Goal: Task Accomplishment & Management: Manage account settings

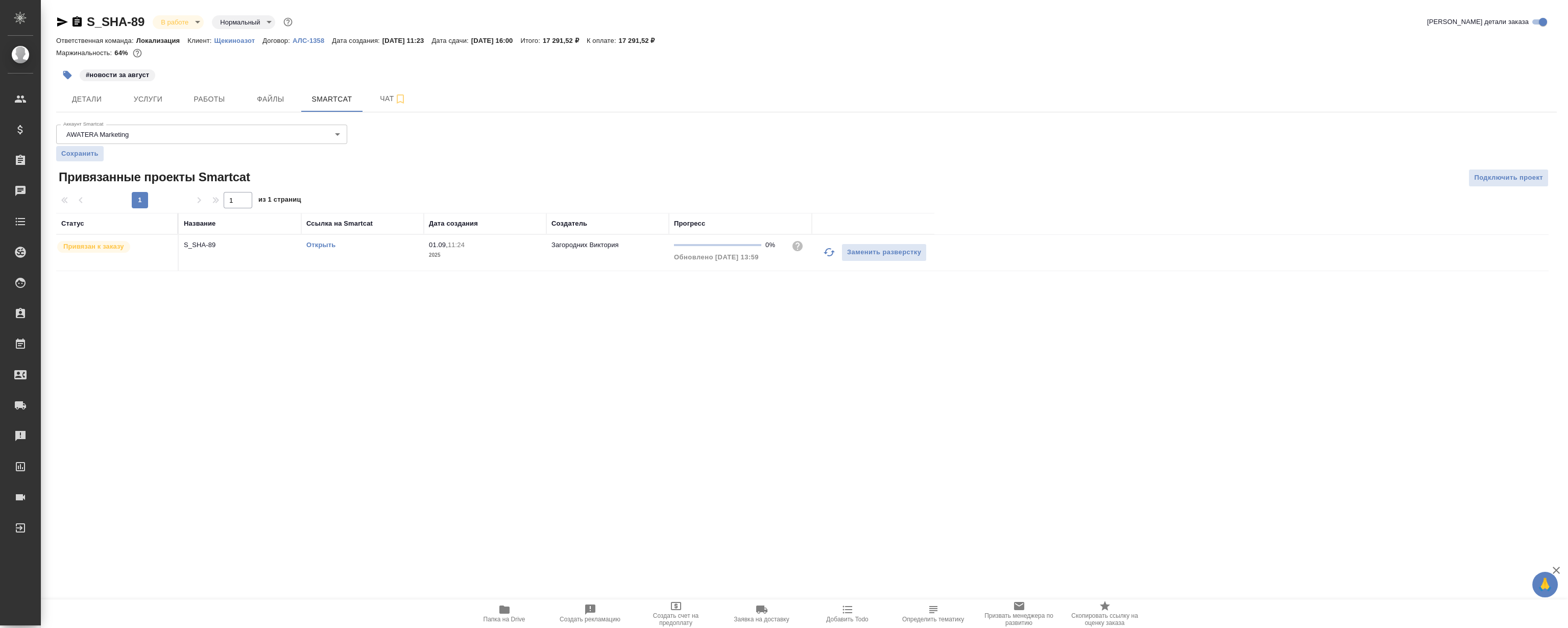
click at [229, 43] on p "Щекиноазот" at bounding box center [238, 41] width 49 height 8
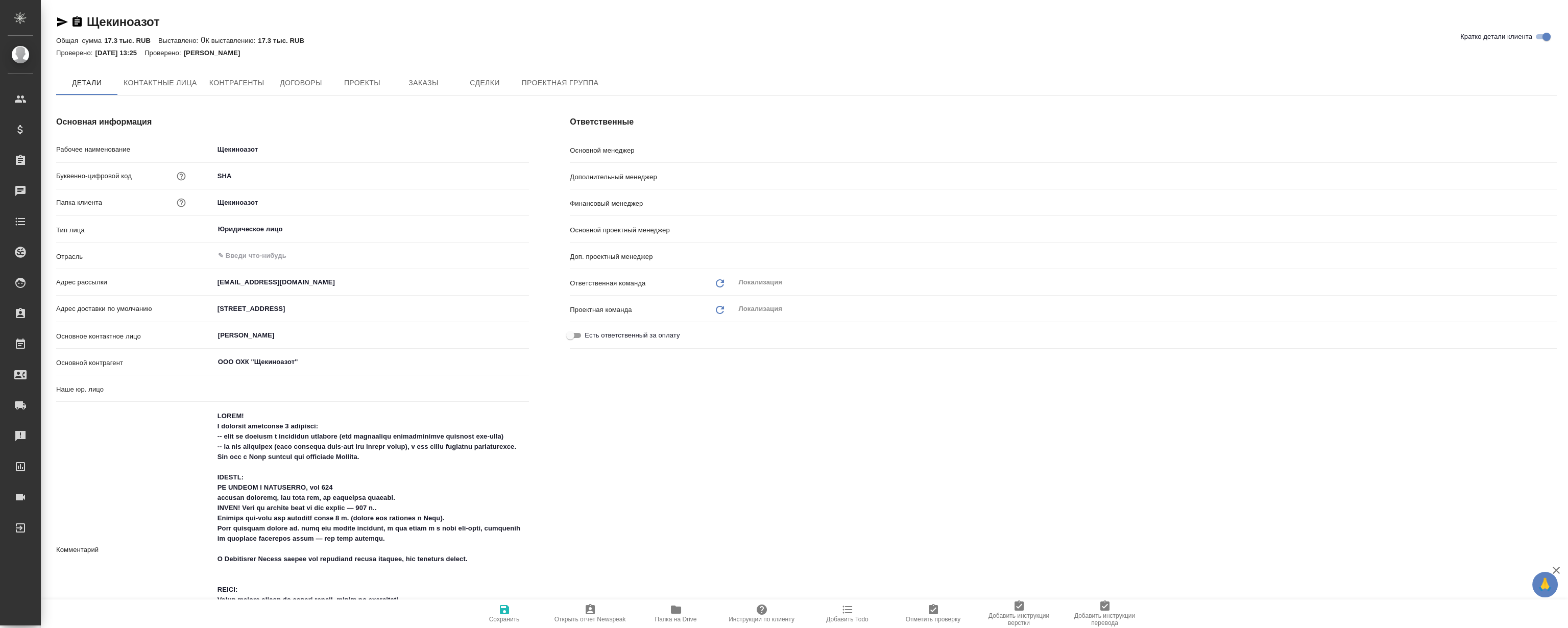
type textarea "x"
type input "Загородних Виктория"
type input "[PERSON_NAME]"
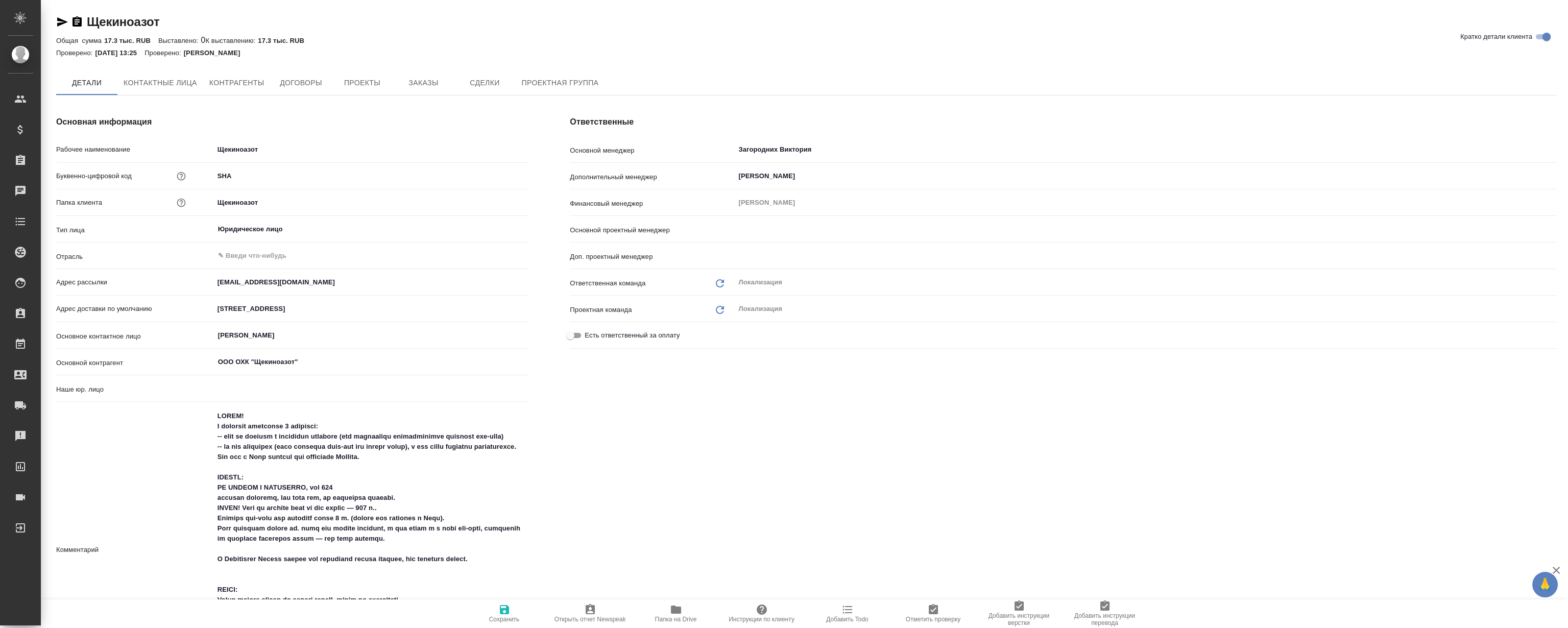
type input "(AU) Общество с ограниченной ответственностью "АЛС""
type textarea "x"
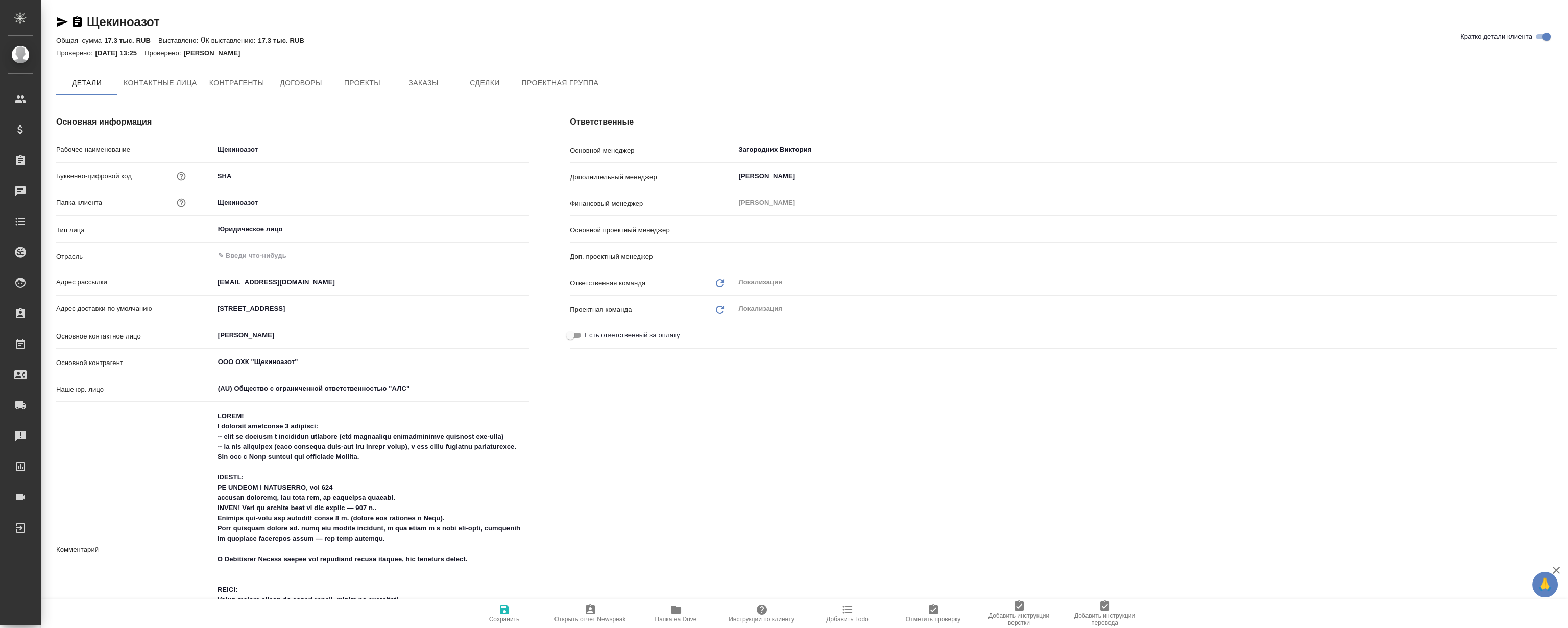
type input "[PERSON_NAME]"
type input "Третьякова Ольга"
type textarea "x"
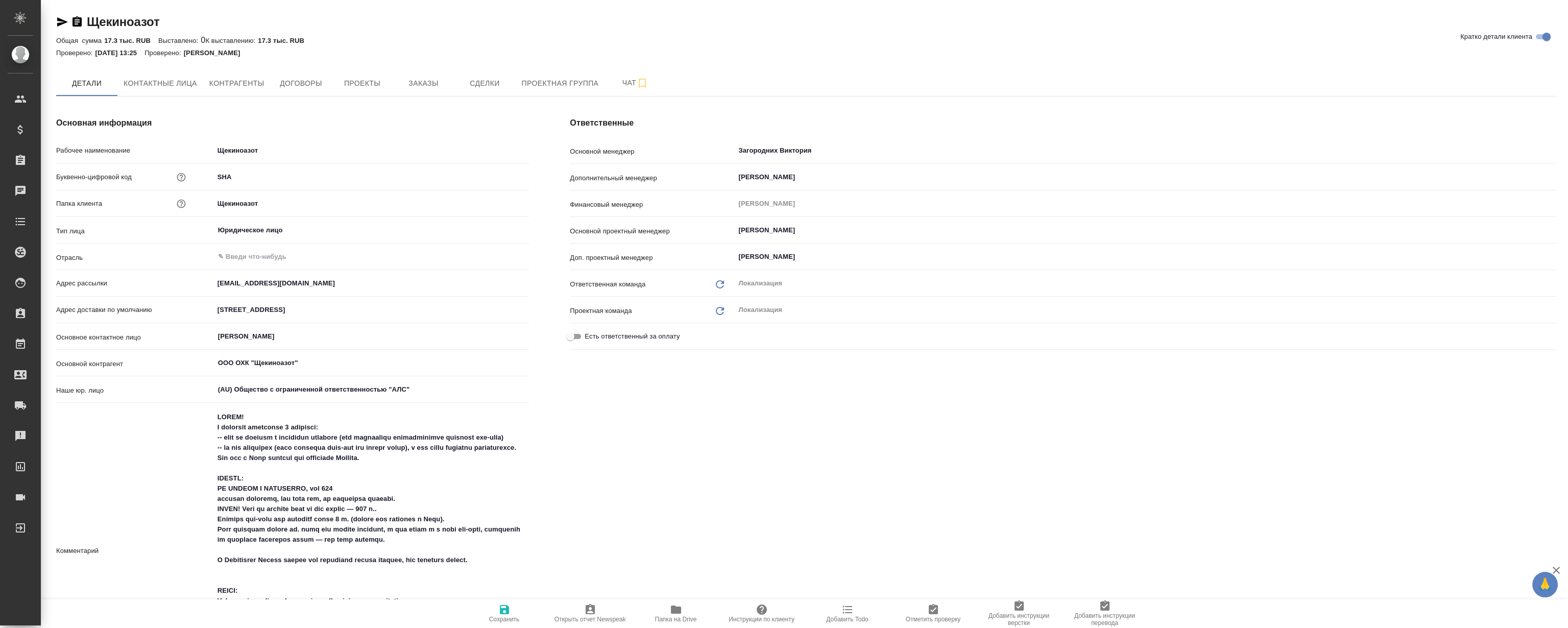
type textarea "x"
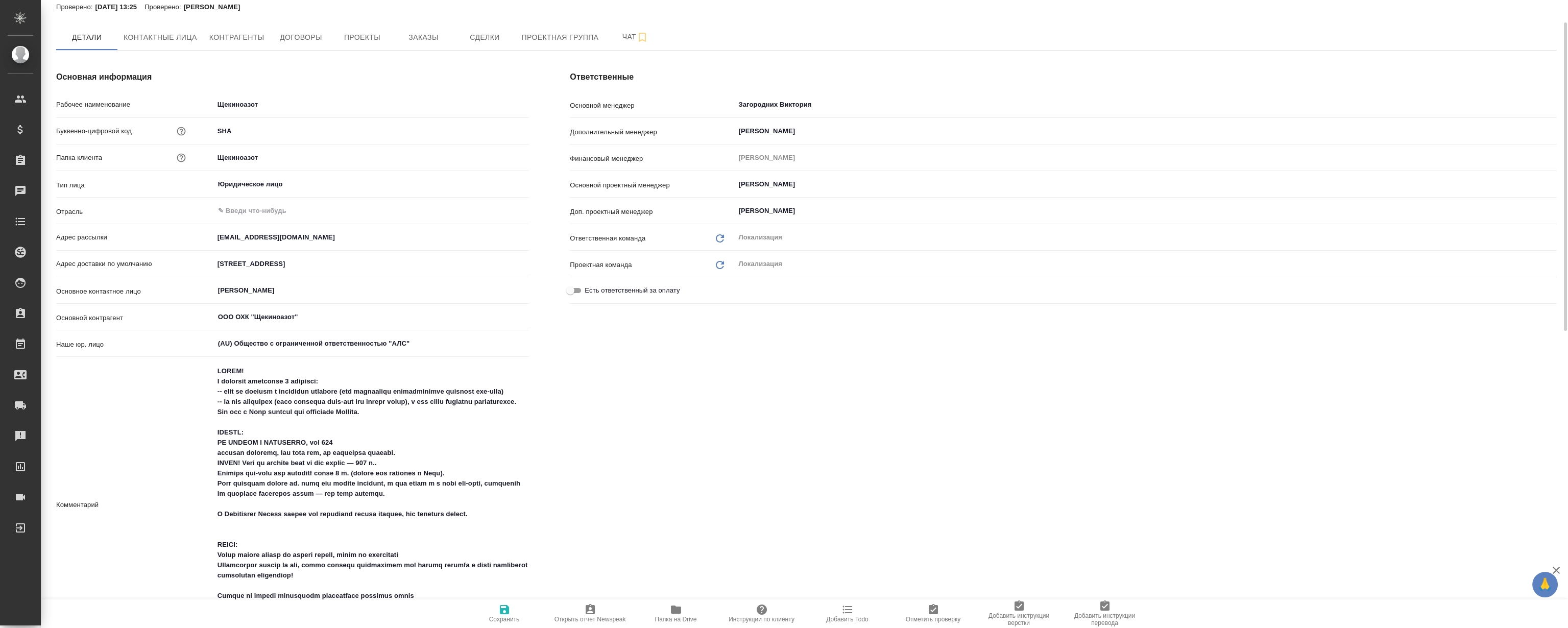
type textarea "x"
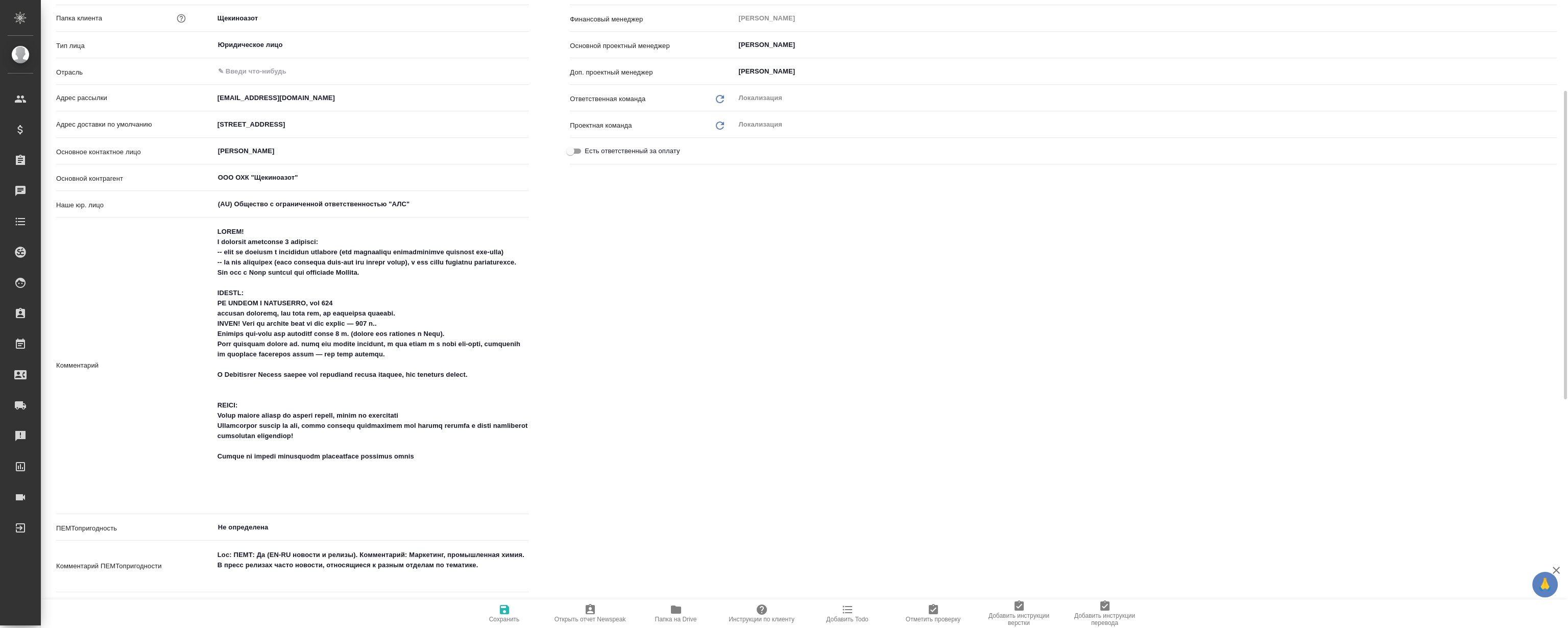
scroll to position [278, 0]
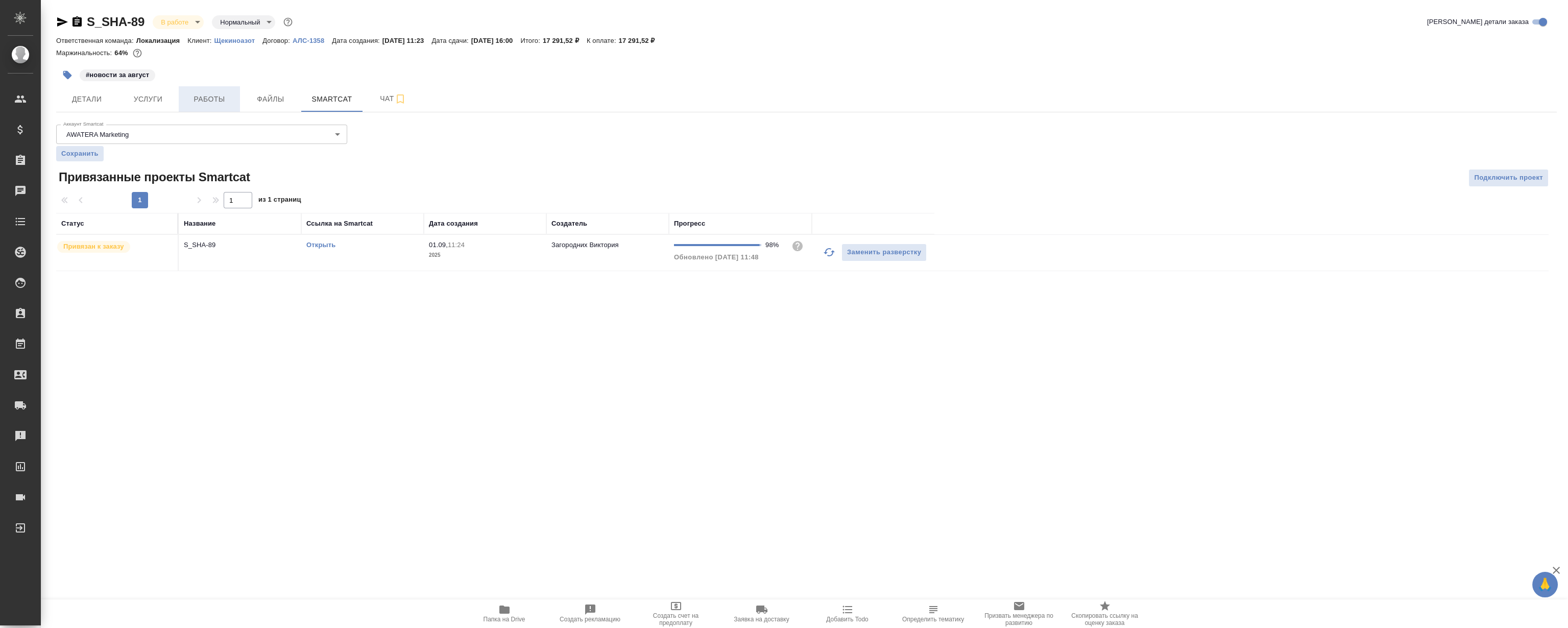
click at [232, 101] on span "Работы" at bounding box center [208, 99] width 49 height 12
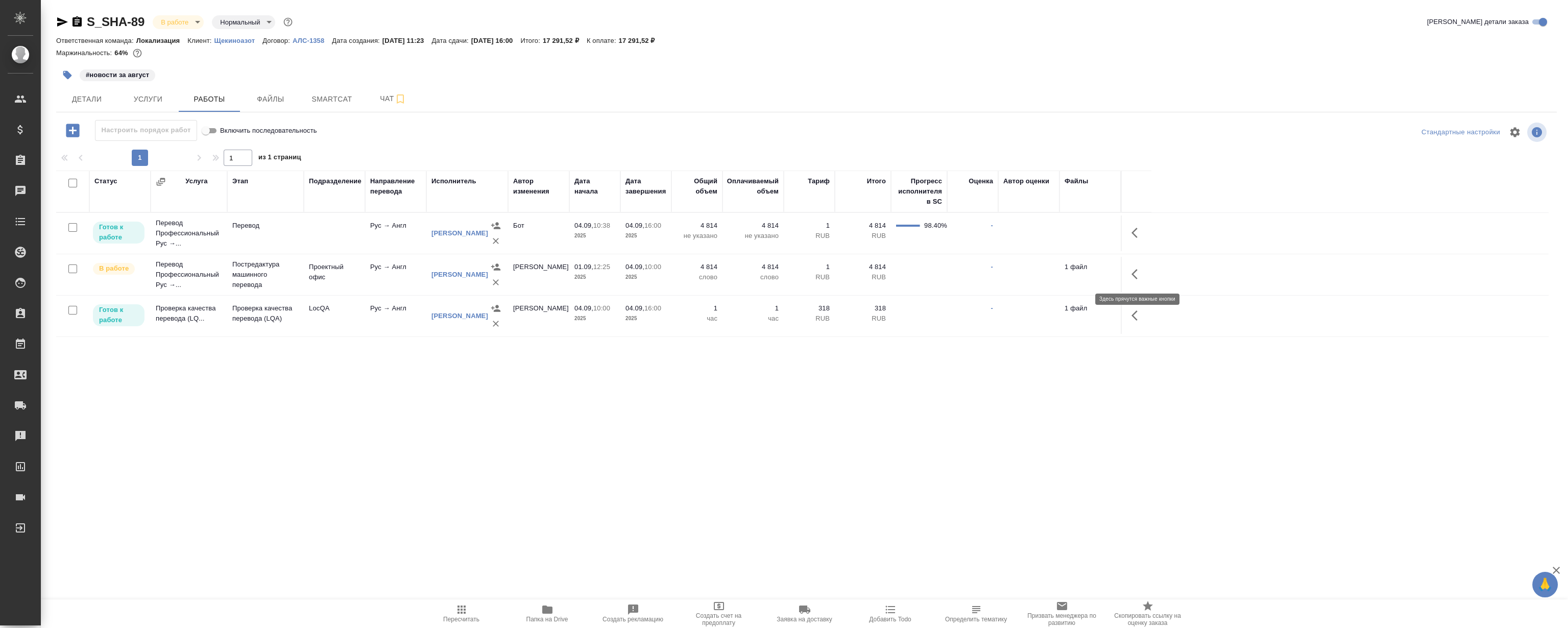
click at [1137, 273] on icon "button" at bounding box center [1137, 274] width 12 height 12
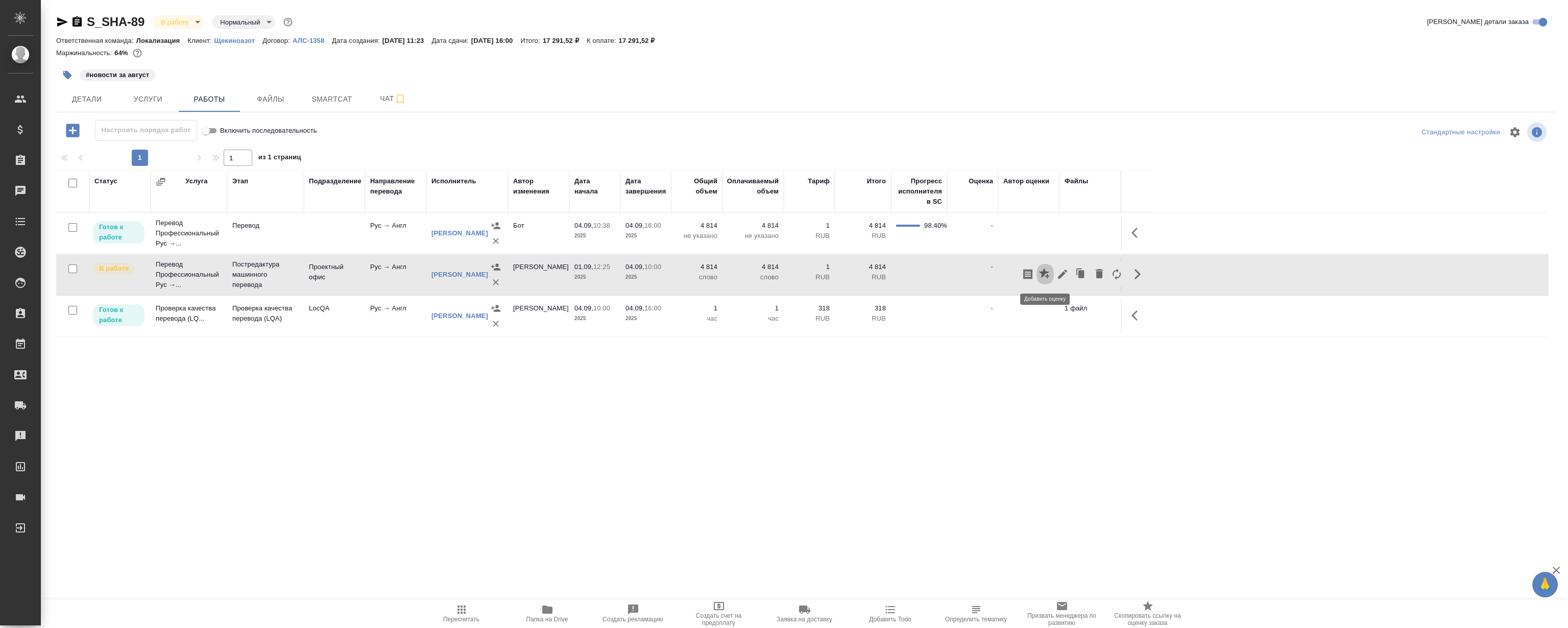
click at [1052, 272] on button "button" at bounding box center [1045, 274] width 17 height 25
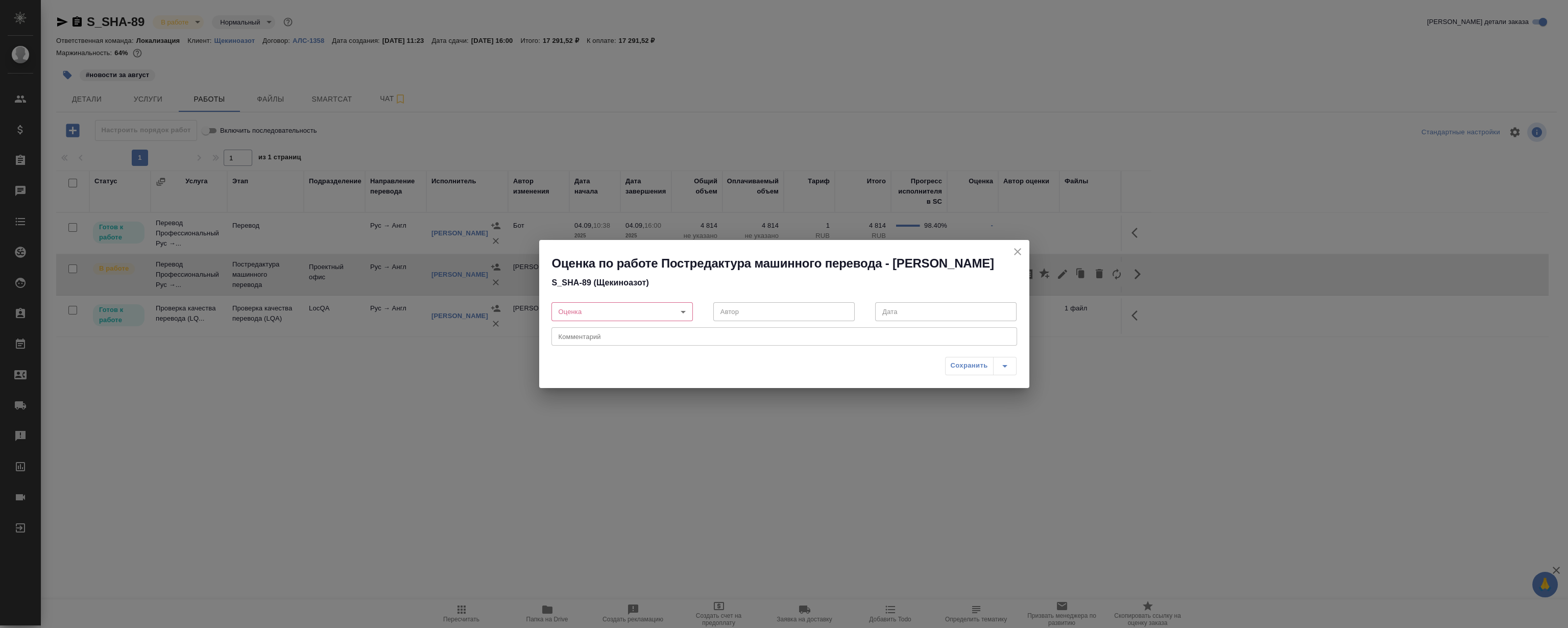
click at [1020, 245] on icon "close" at bounding box center [1017, 251] width 12 height 12
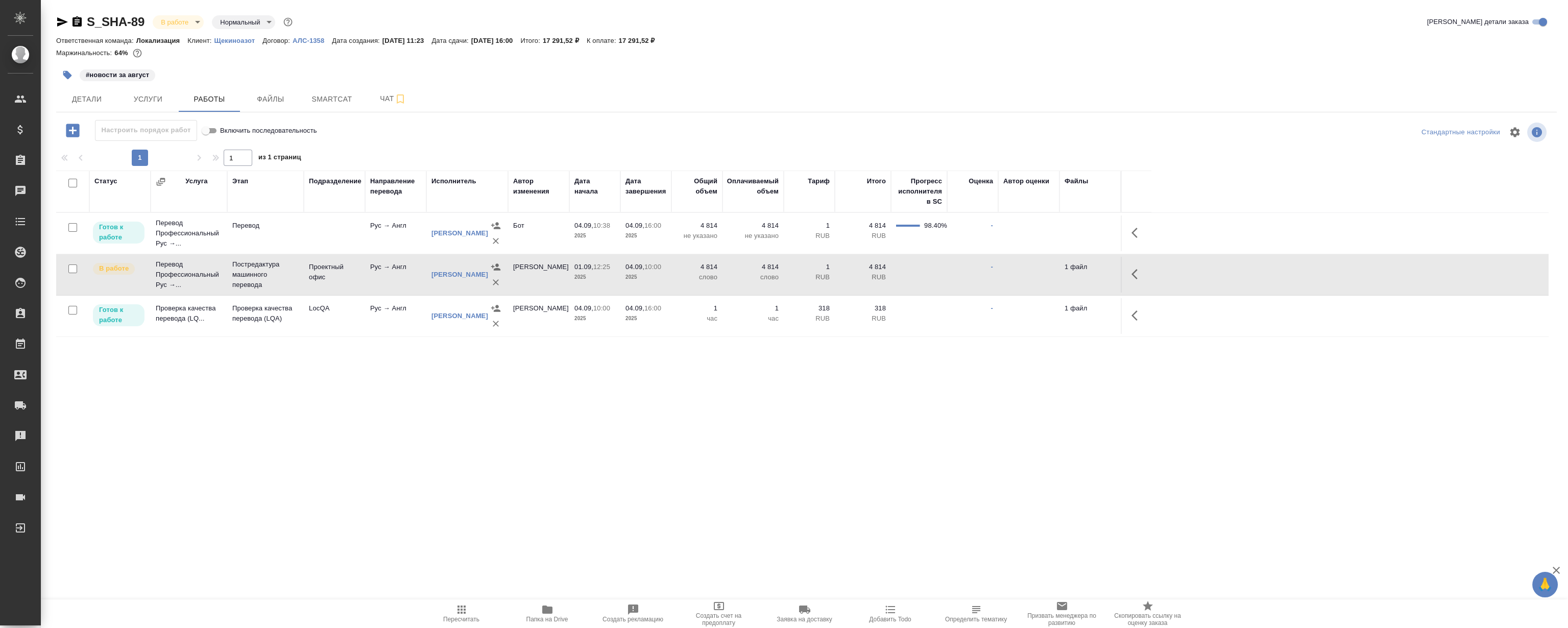
click at [918, 434] on div ".cls-1 fill:#fff; AWATERA Magerramov Ruslan Клиенты Спецификации Заказы 0 Чаты …" at bounding box center [784, 314] width 1568 height 628
drag, startPoint x: 833, startPoint y: 441, endPoint x: 839, endPoint y: 427, distance: 15.2
click at [836, 438] on div ".cls-1 fill:#fff; AWATERA Magerramov Ruslan Клиенты Спецификации Заказы 0 Чаты …" at bounding box center [784, 314] width 1568 height 628
click at [894, 407] on div "S_SHA-89 В работе inProgress Нормальный normal Кратко детали заказа Ответственн…" at bounding box center [806, 213] width 1512 height 426
click at [1131, 272] on icon "button" at bounding box center [1137, 274] width 12 height 12
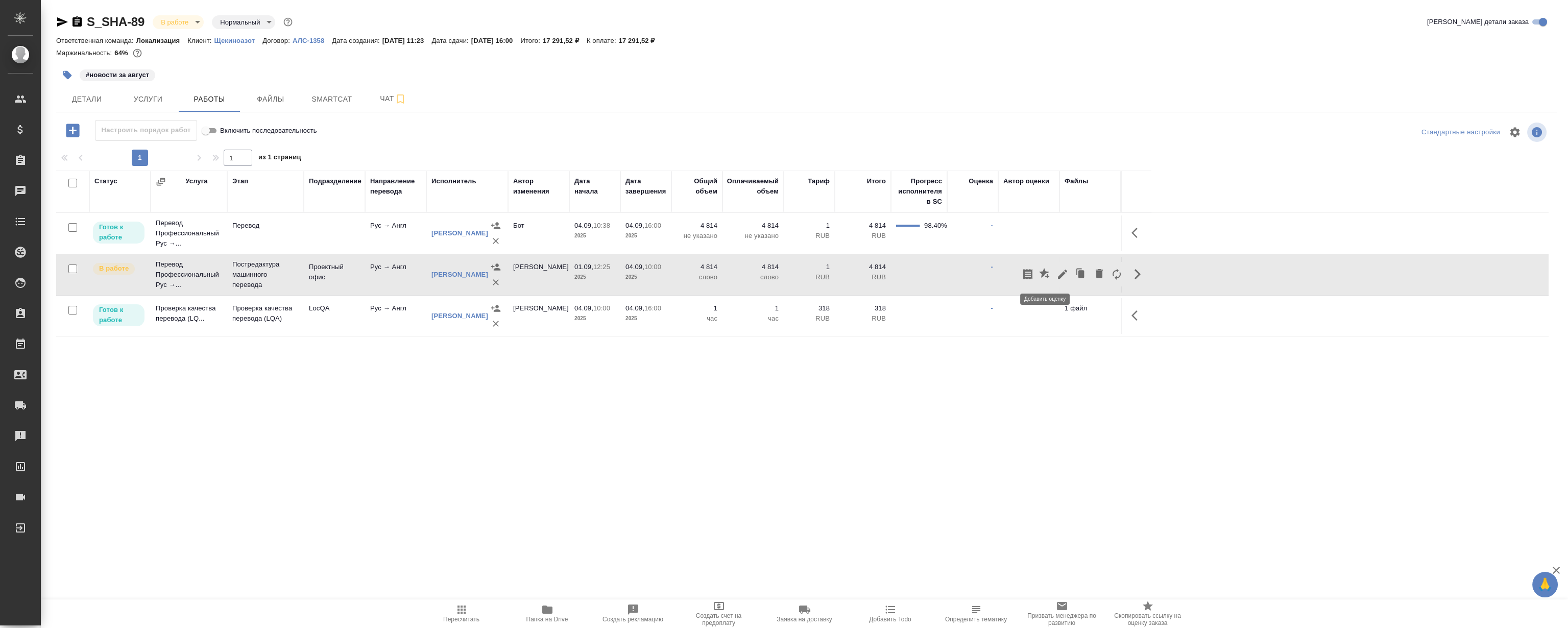
click at [1042, 271] on icon "button" at bounding box center [1043, 273] width 10 height 10
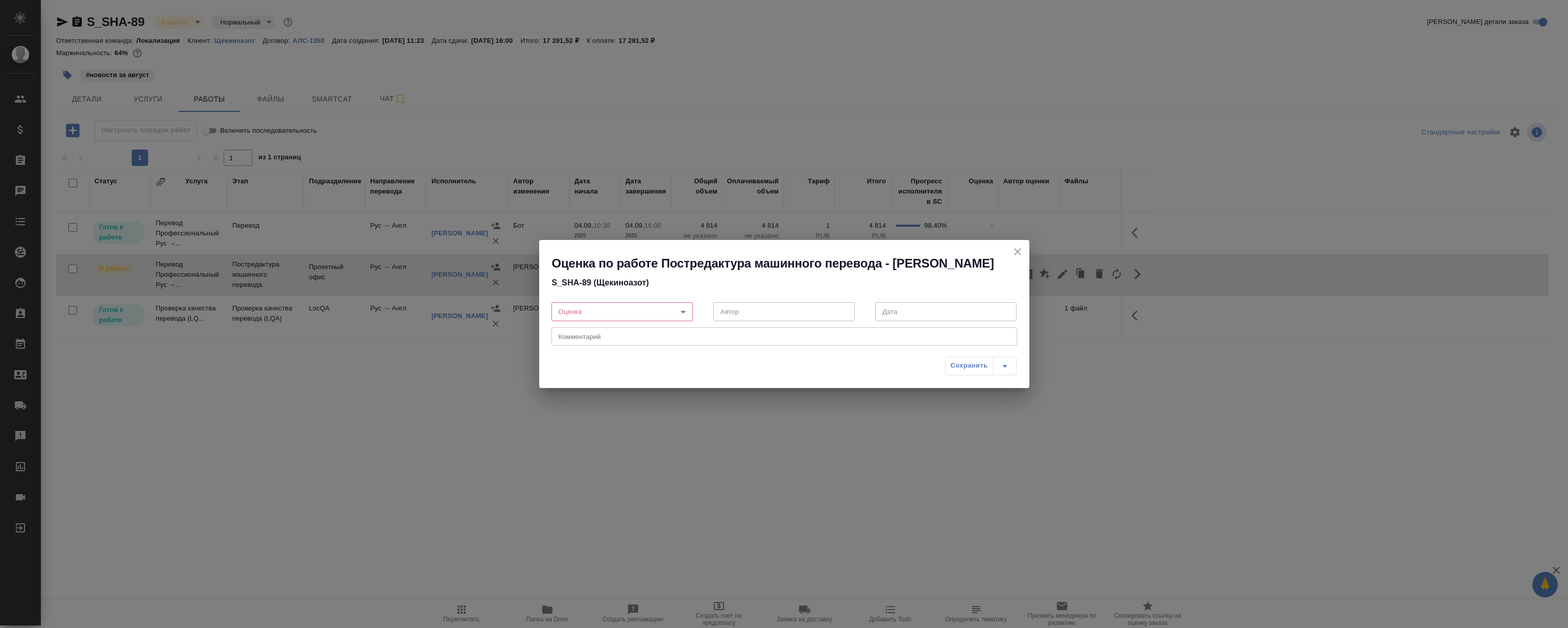
click at [626, 319] on body "🙏 .cls-1 fill:#fff; AWATERA Magerramov Ruslan Клиенты Спецификации Заказы 0 Чат…" at bounding box center [784, 314] width 1568 height 628
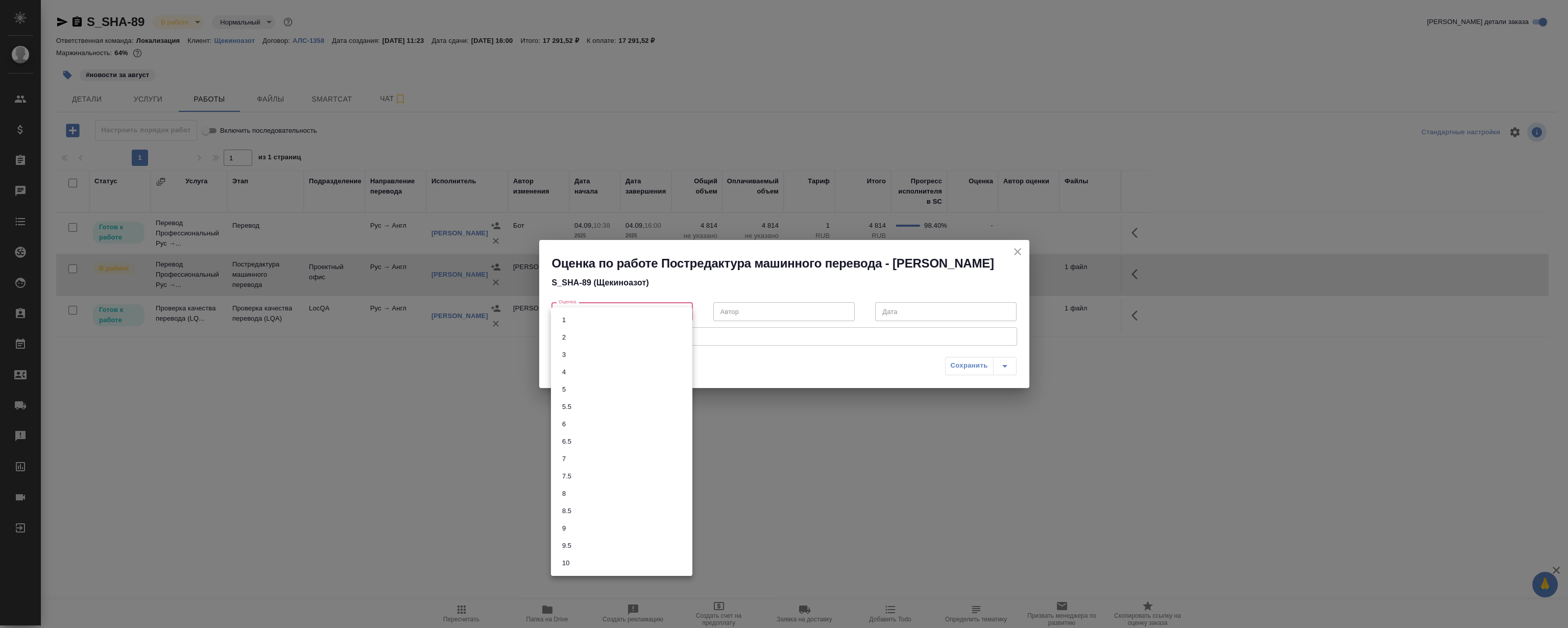
click at [597, 470] on li "7.5" at bounding box center [622, 476] width 142 height 17
type input "7.5"
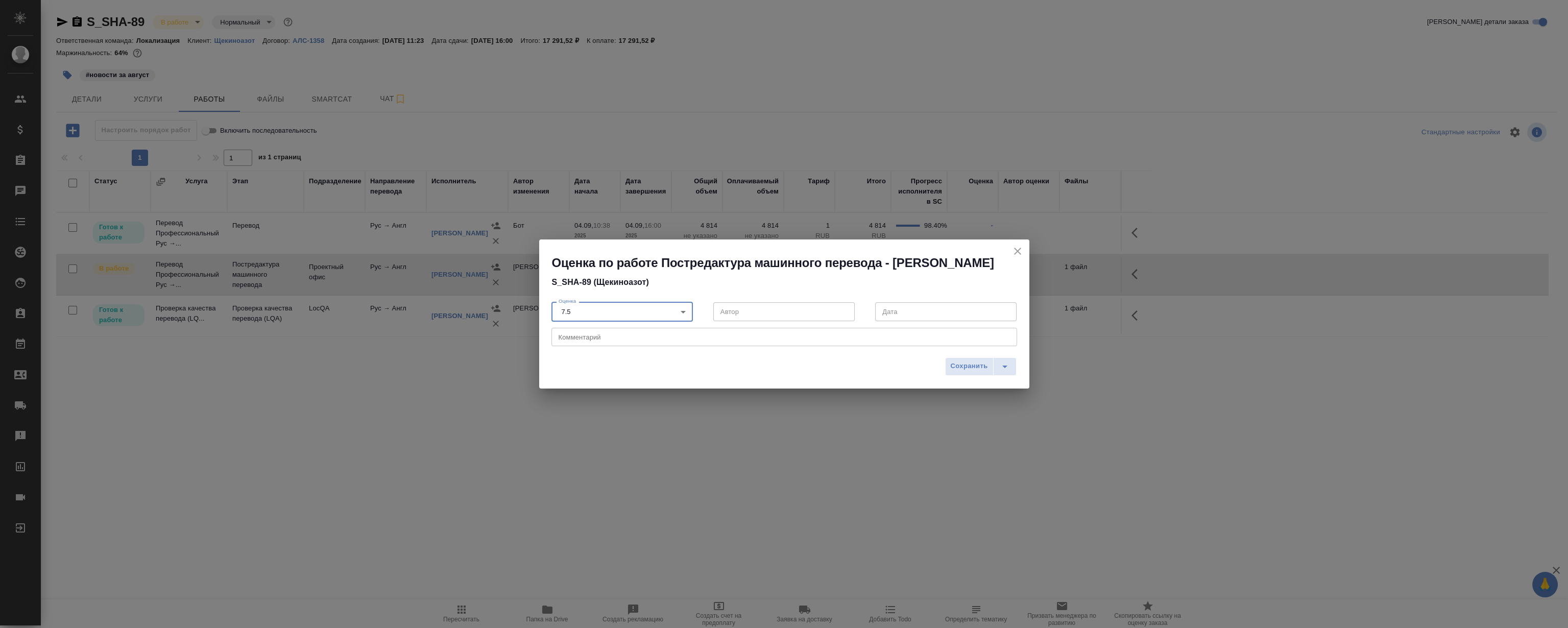
click at [612, 341] on textarea at bounding box center [784, 337] width 451 height 8
click at [1013, 371] on button "split button" at bounding box center [1004, 365] width 24 height 18
click at [950, 353] on li "Сохранить и отправить исполнителю" at bounding box center [960, 361] width 132 height 16
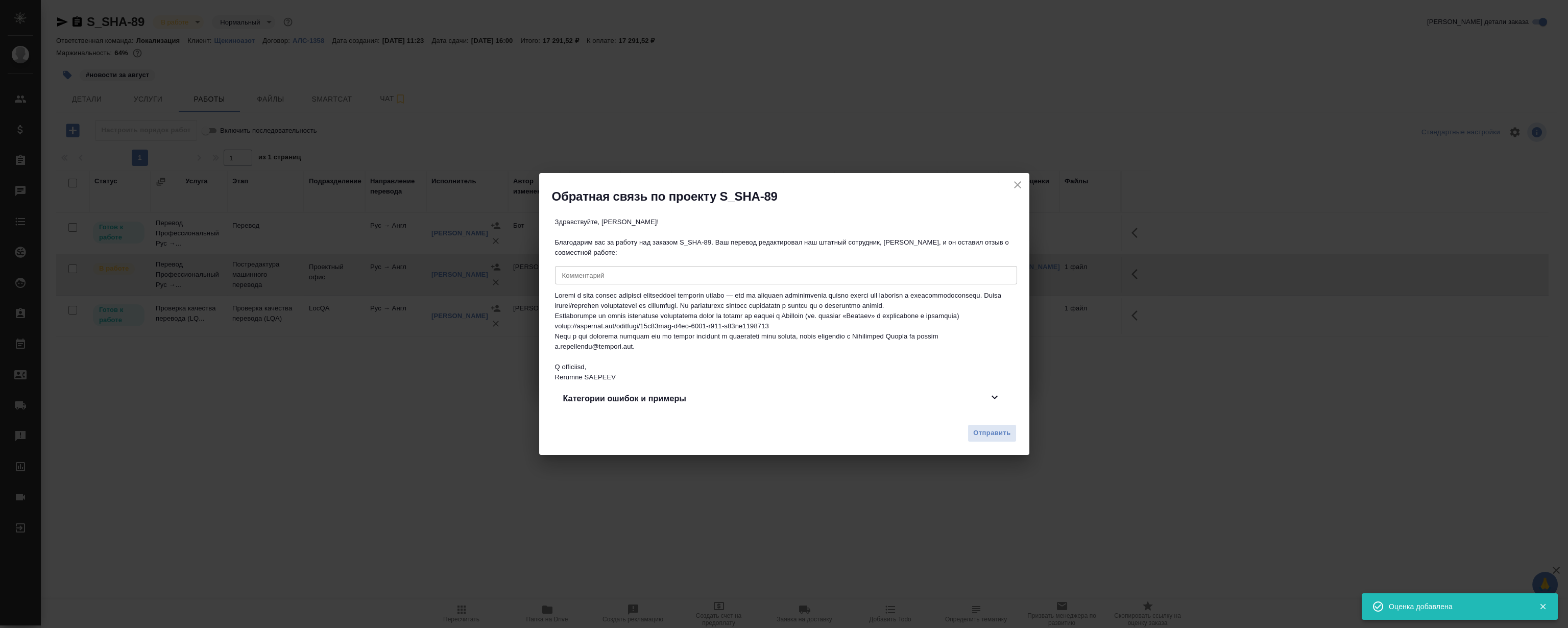
click at [666, 271] on textarea at bounding box center [785, 275] width 447 height 8
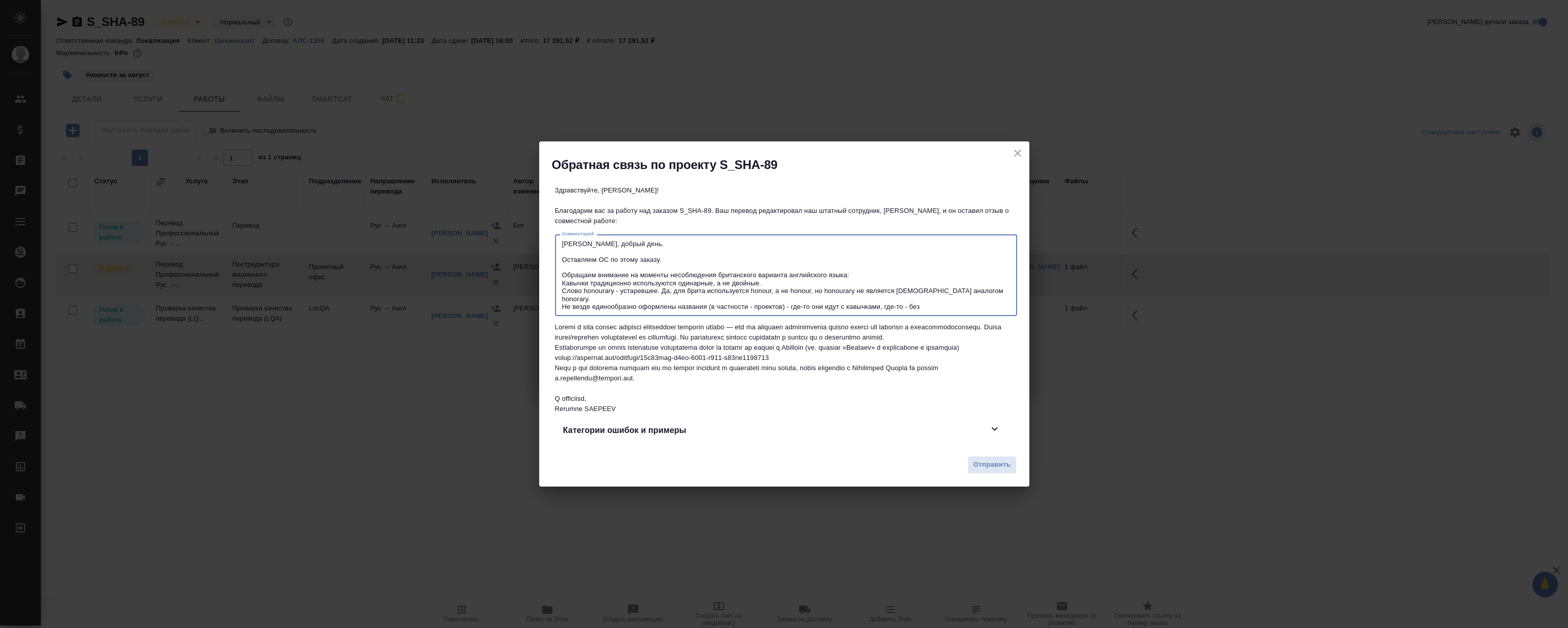
click at [808, 285] on textarea "Евгения, добрый день. Оставляем ОС по этому заказу. Обращаем внимание на момент…" at bounding box center [785, 275] width 447 height 71
drag, startPoint x: 927, startPoint y: 297, endPoint x: 919, endPoint y: 301, distance: 8.9
click at [927, 297] on textarea "Евгения, добрый день. Оставляем ОС по этому заказу. Обращаем внимание на момент…" at bounding box center [785, 275] width 447 height 71
click at [910, 304] on textarea "Евгения, добрый день. Оставляем ОС по этому заказу. Обращаем внимание на момент…" at bounding box center [785, 275] width 447 height 71
click at [908, 302] on textarea "Евгения, добрый день. Оставляем ОС по этому заказу. Обращаем внимание на момент…" at bounding box center [785, 275] width 447 height 71
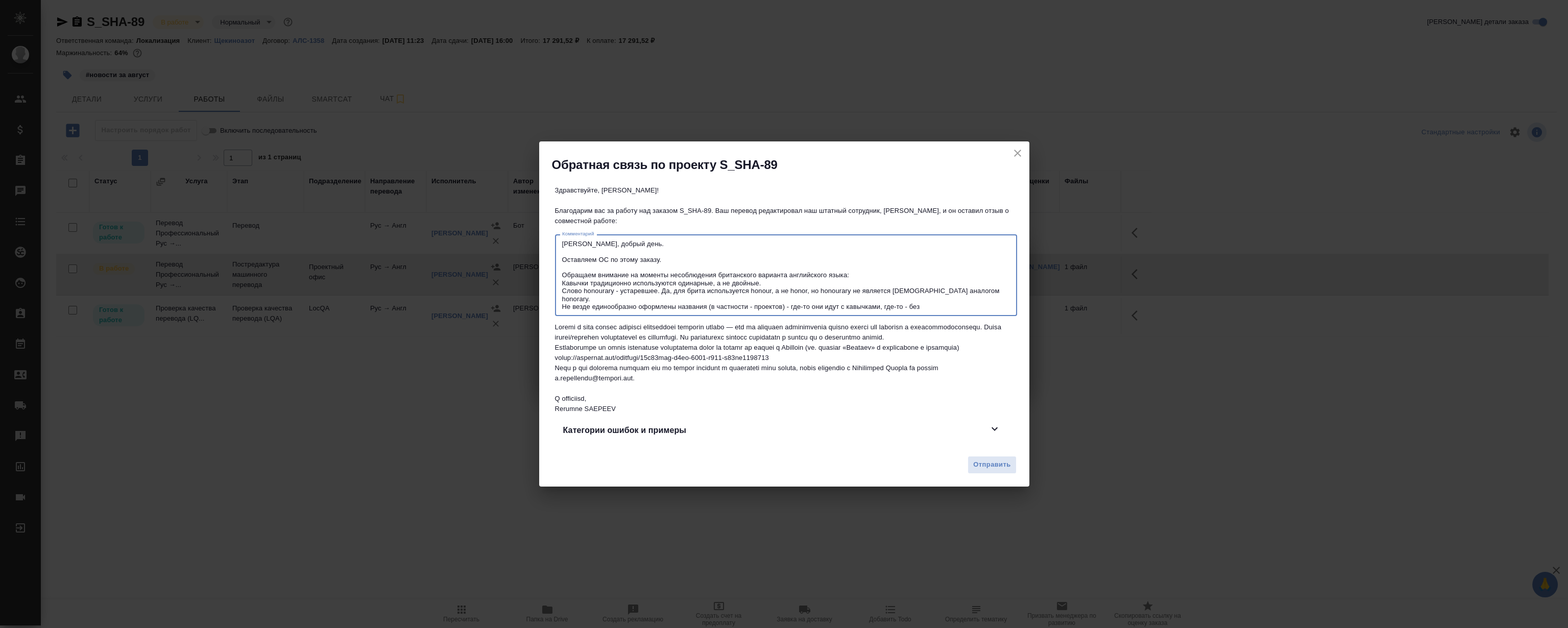
click at [645, 301] on textarea "Евгения, добрый день. Оставляем ОС по этому заказу. Обращаем внимание на момент…" at bounding box center [785, 275] width 447 height 71
click at [603, 302] on textarea "Евгения, добрый день. Оставляем ОС по этому заказу. Обращаем внимание на момент…" at bounding box center [785, 275] width 447 height 71
click at [851, 304] on textarea "Евгения, добрый день. Оставляем ОС по этому заказу. Обращаем внимание на момент…" at bounding box center [785, 275] width 447 height 71
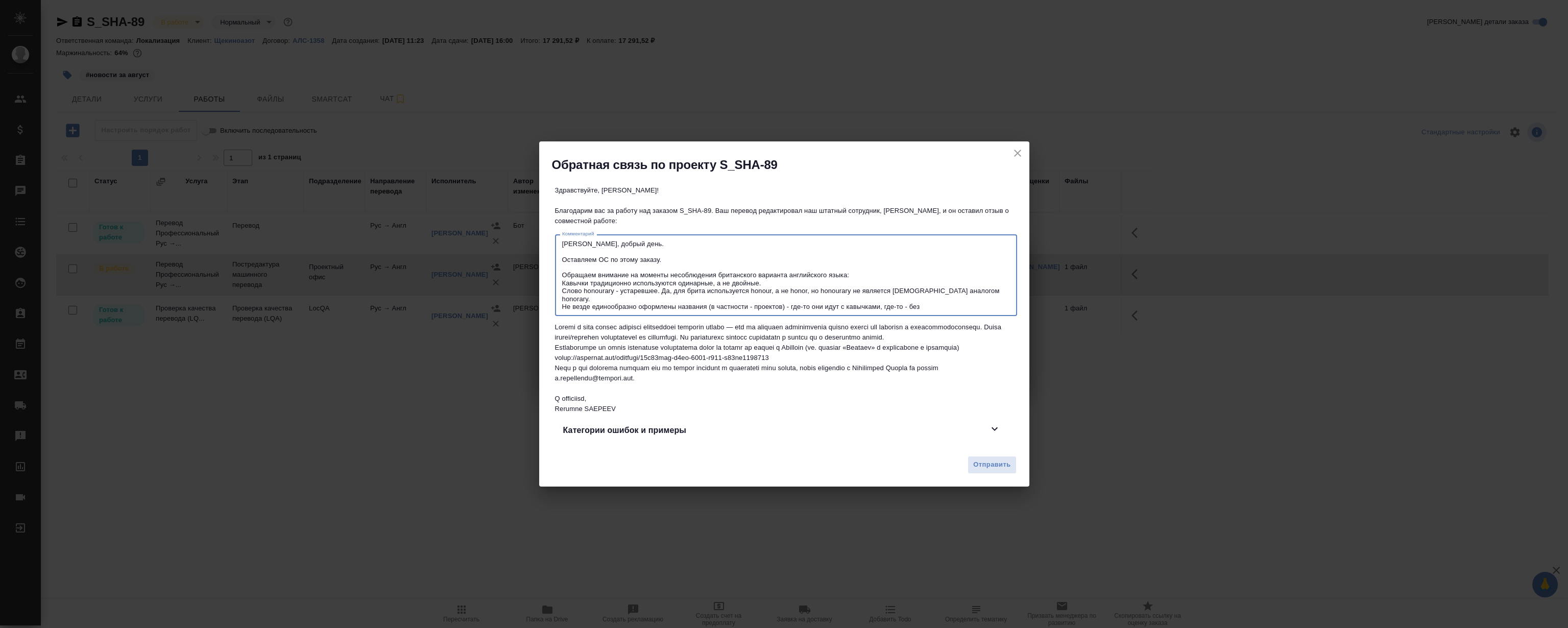
click at [871, 305] on textarea "Евгения, добрый день. Оставляем ОС по этому заказу. Обращаем внимание на момент…" at bounding box center [785, 275] width 447 height 71
click at [957, 294] on textarea "Евгения, добрый день. Оставляем ОС по этому заказу. Обращаем внимание на момент…" at bounding box center [785, 275] width 447 height 71
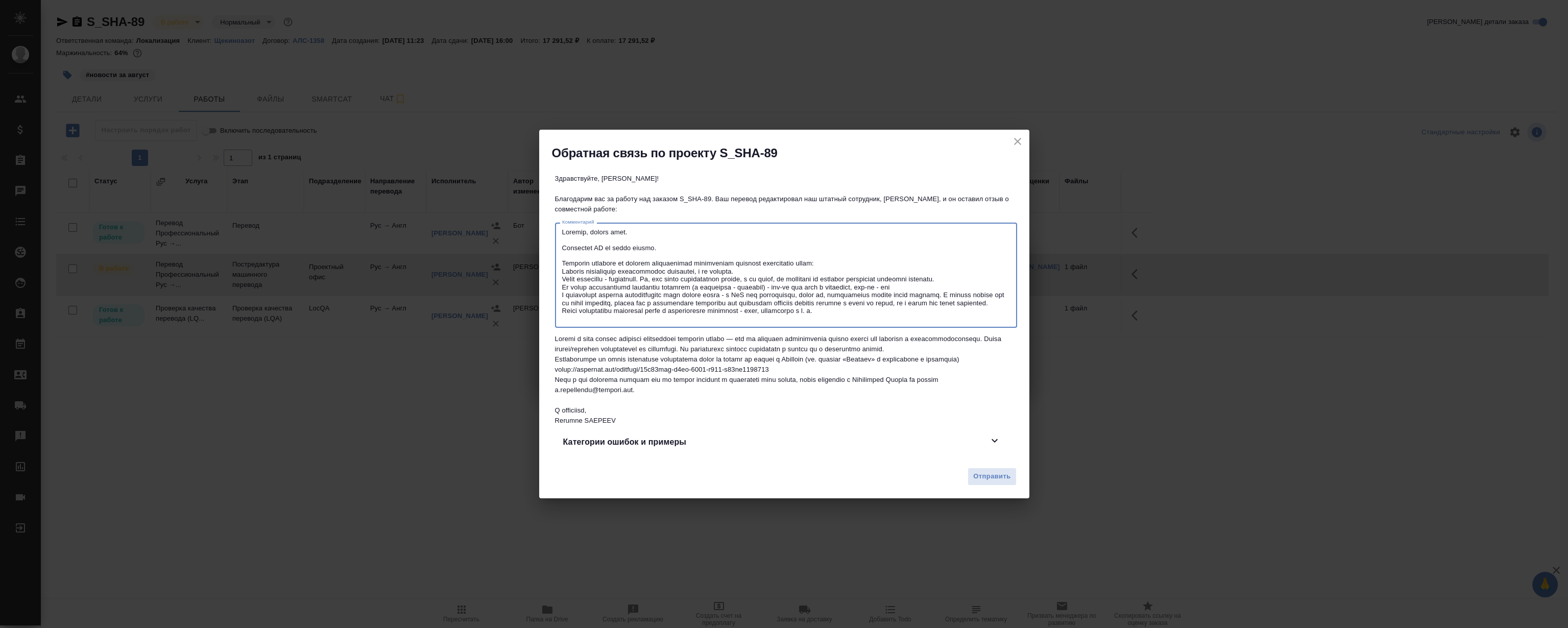
click at [846, 315] on textarea at bounding box center [785, 275] width 447 height 94
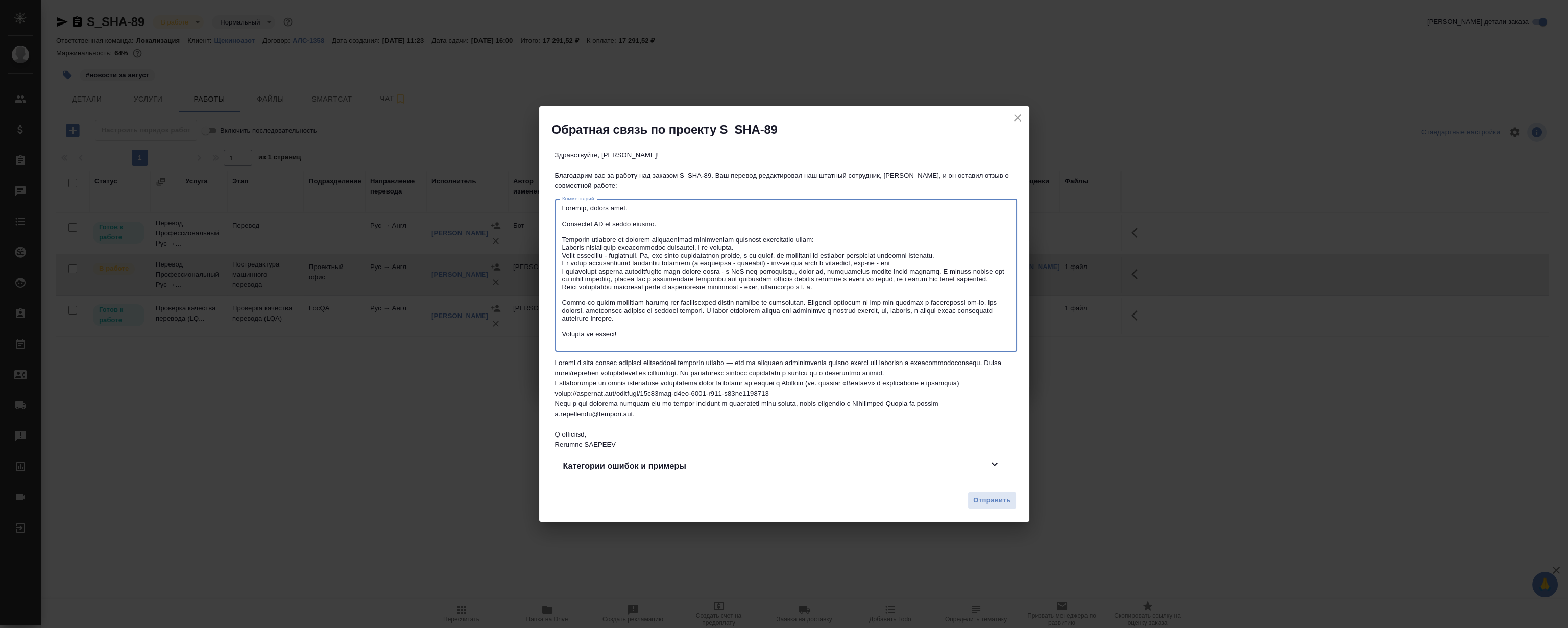
click at [876, 234] on textarea at bounding box center [785, 274] width 447 height 142
click at [928, 258] on textarea at bounding box center [785, 274] width 447 height 142
type textarea "Евгения, добрый день. Оставляем ОС по этому заказу. Обращаем внимание на момент…"
click at [824, 219] on textarea at bounding box center [785, 274] width 447 height 142
click at [881, 241] on textarea at bounding box center [785, 274] width 447 height 142
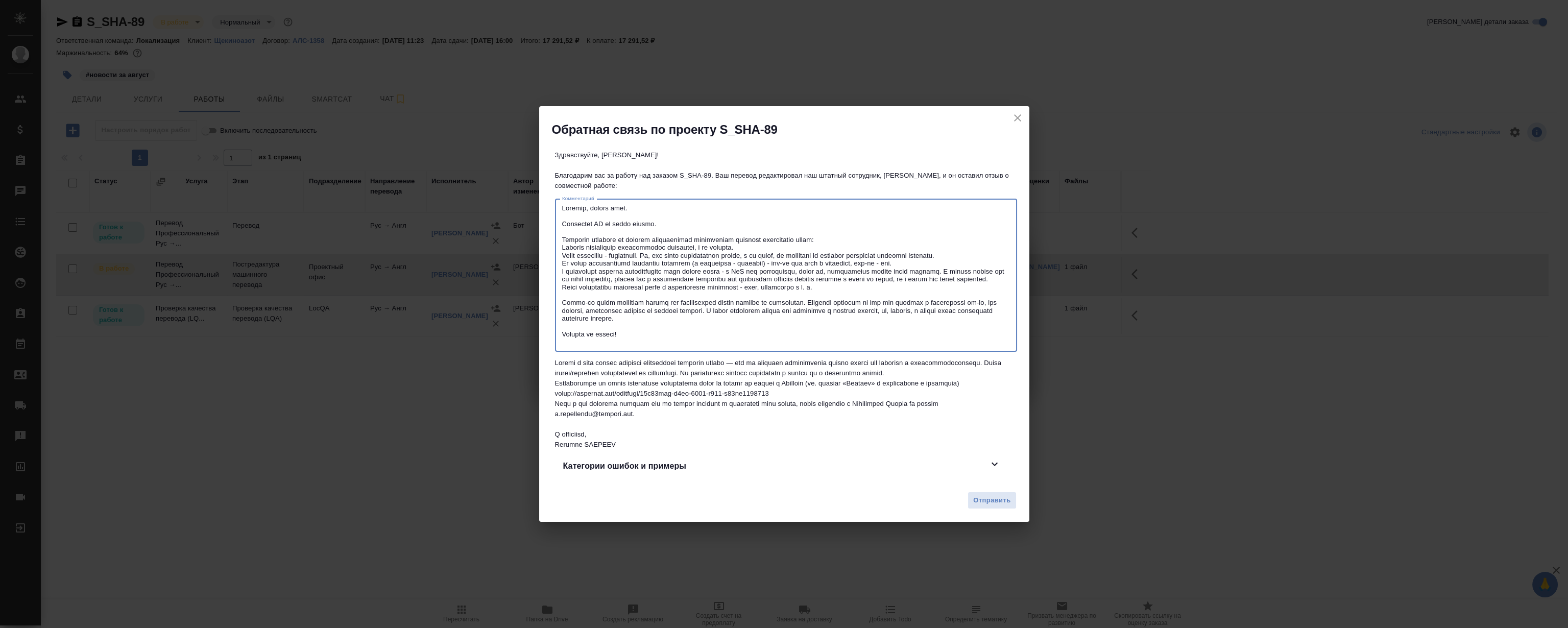
click at [857, 216] on textarea at bounding box center [785, 274] width 447 height 142
click at [867, 233] on textarea at bounding box center [785, 274] width 447 height 142
click at [858, 220] on textarea at bounding box center [785, 274] width 447 height 142
click at [863, 235] on textarea at bounding box center [785, 274] width 447 height 142
click at [880, 242] on textarea at bounding box center [785, 274] width 447 height 142
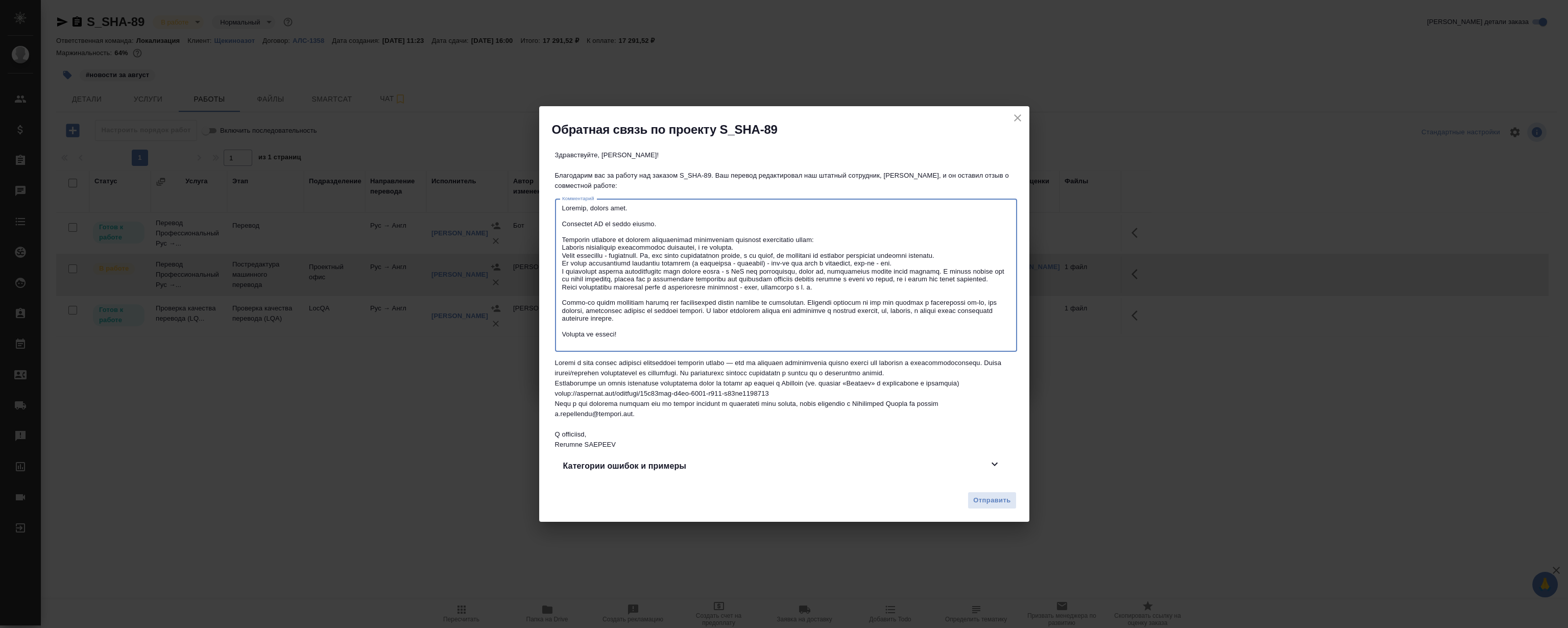
click at [869, 245] on textarea at bounding box center [785, 274] width 447 height 142
click at [883, 230] on textarea at bounding box center [785, 274] width 447 height 142
click at [876, 251] on textarea at bounding box center [785, 274] width 447 height 142
click at [893, 227] on textarea at bounding box center [785, 274] width 447 height 142
click at [881, 245] on textarea at bounding box center [785, 274] width 447 height 142
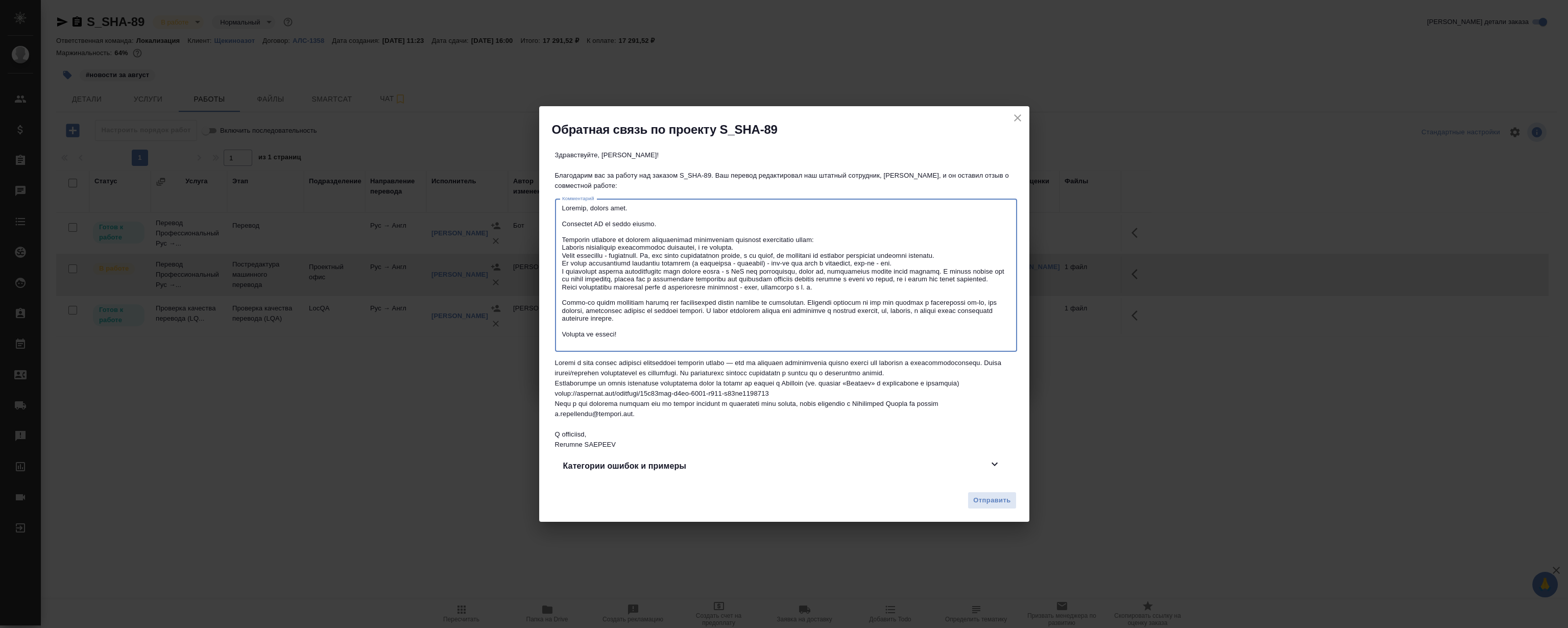
click at [892, 228] on textarea at bounding box center [785, 274] width 447 height 142
click at [880, 241] on textarea at bounding box center [785, 274] width 447 height 142
click at [897, 230] on textarea at bounding box center [785, 274] width 447 height 142
click at [872, 238] on textarea at bounding box center [785, 274] width 447 height 142
click at [807, 237] on textarea at bounding box center [785, 274] width 447 height 142
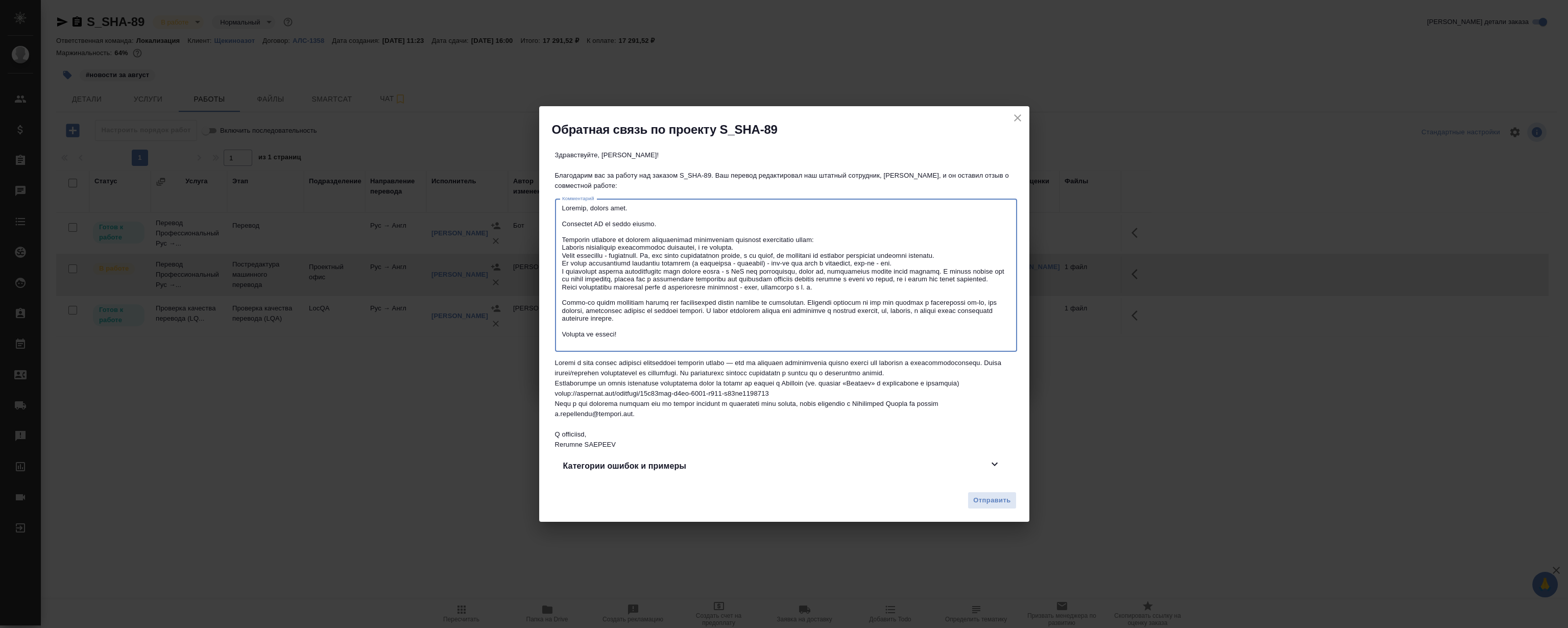
click at [786, 239] on textarea at bounding box center [785, 274] width 447 height 142
click at [853, 242] on textarea at bounding box center [785, 274] width 447 height 142
click at [861, 238] on textarea at bounding box center [785, 274] width 447 height 142
click at [857, 239] on textarea at bounding box center [785, 274] width 447 height 142
click at [742, 337] on textarea at bounding box center [785, 274] width 447 height 142
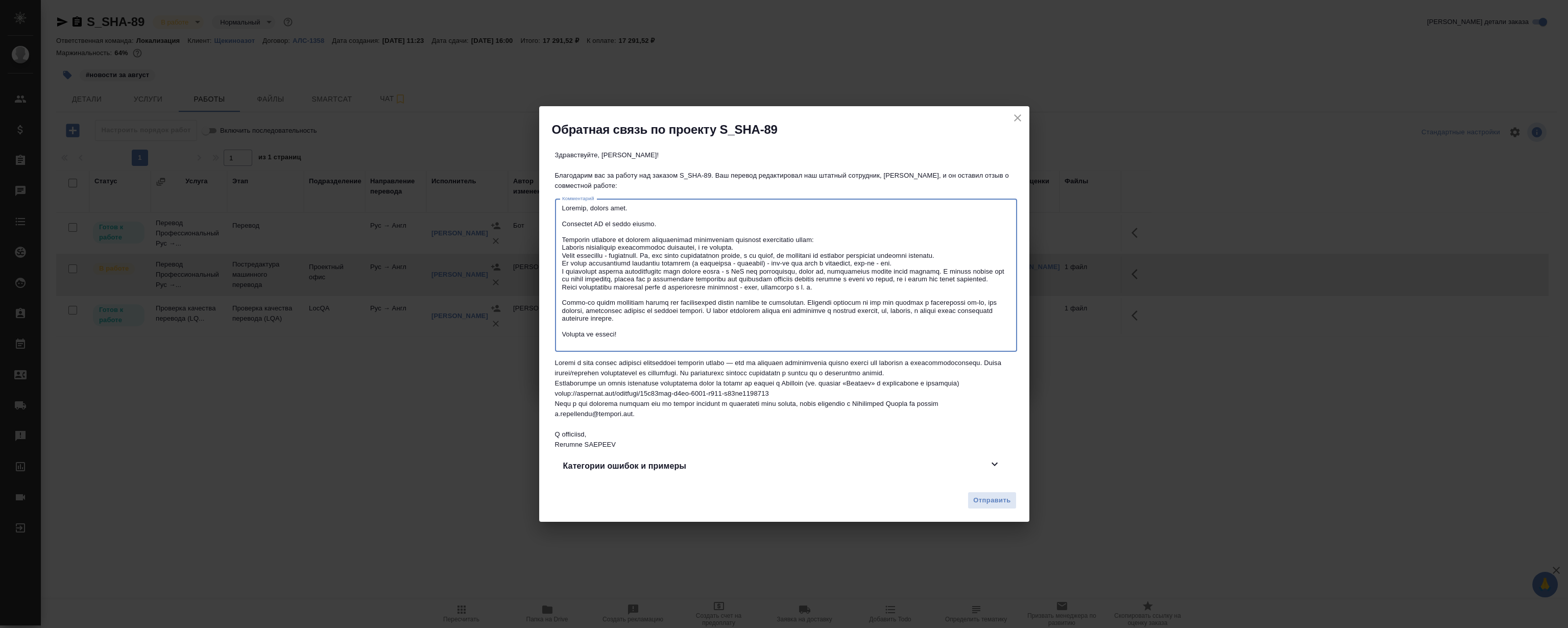
click at [731, 285] on textarea at bounding box center [785, 274] width 447 height 142
click at [742, 279] on textarea at bounding box center [785, 274] width 447 height 142
click at [923, 271] on textarea at bounding box center [785, 274] width 447 height 142
click at [886, 241] on textarea at bounding box center [785, 274] width 447 height 142
click at [850, 324] on textarea at bounding box center [785, 274] width 447 height 142
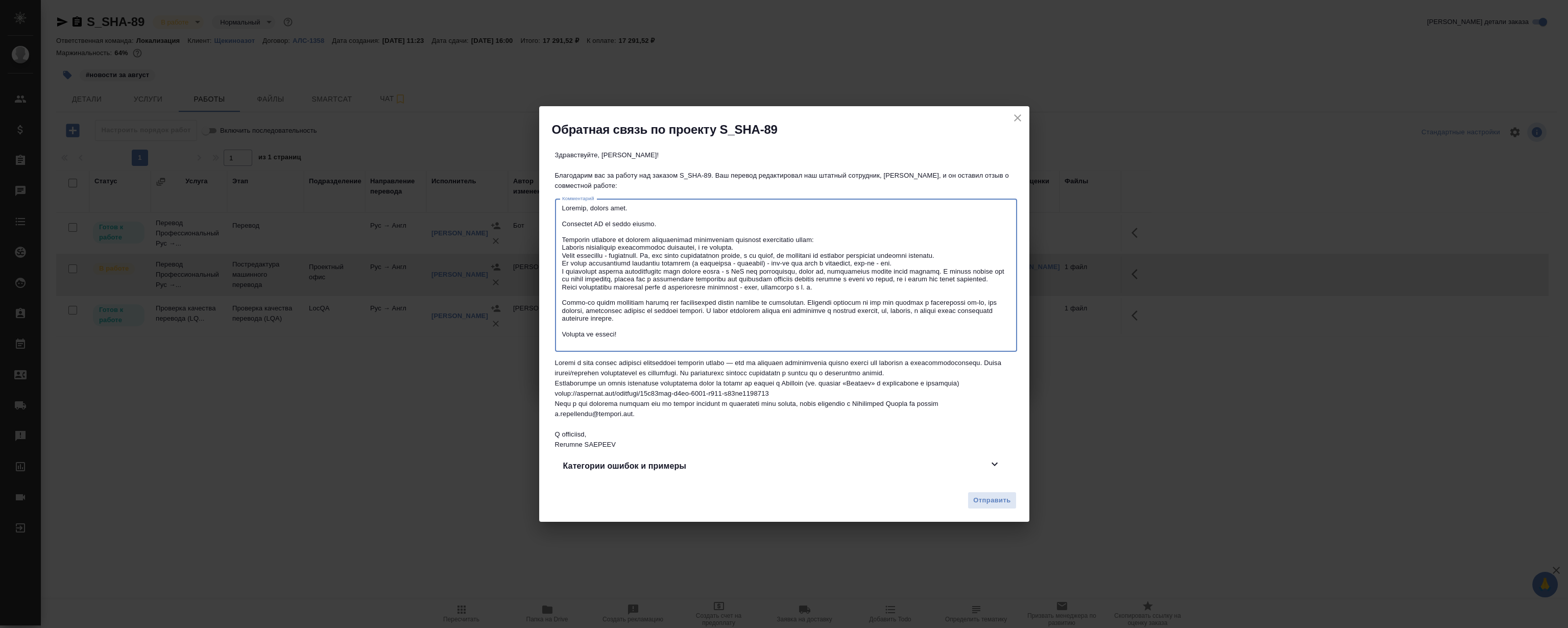
click at [880, 245] on textarea at bounding box center [785, 274] width 447 height 142
click at [871, 321] on textarea at bounding box center [785, 274] width 447 height 142
click at [893, 261] on textarea at bounding box center [785, 274] width 447 height 142
click at [858, 319] on textarea at bounding box center [785, 274] width 447 height 142
click at [863, 250] on textarea at bounding box center [785, 274] width 447 height 142
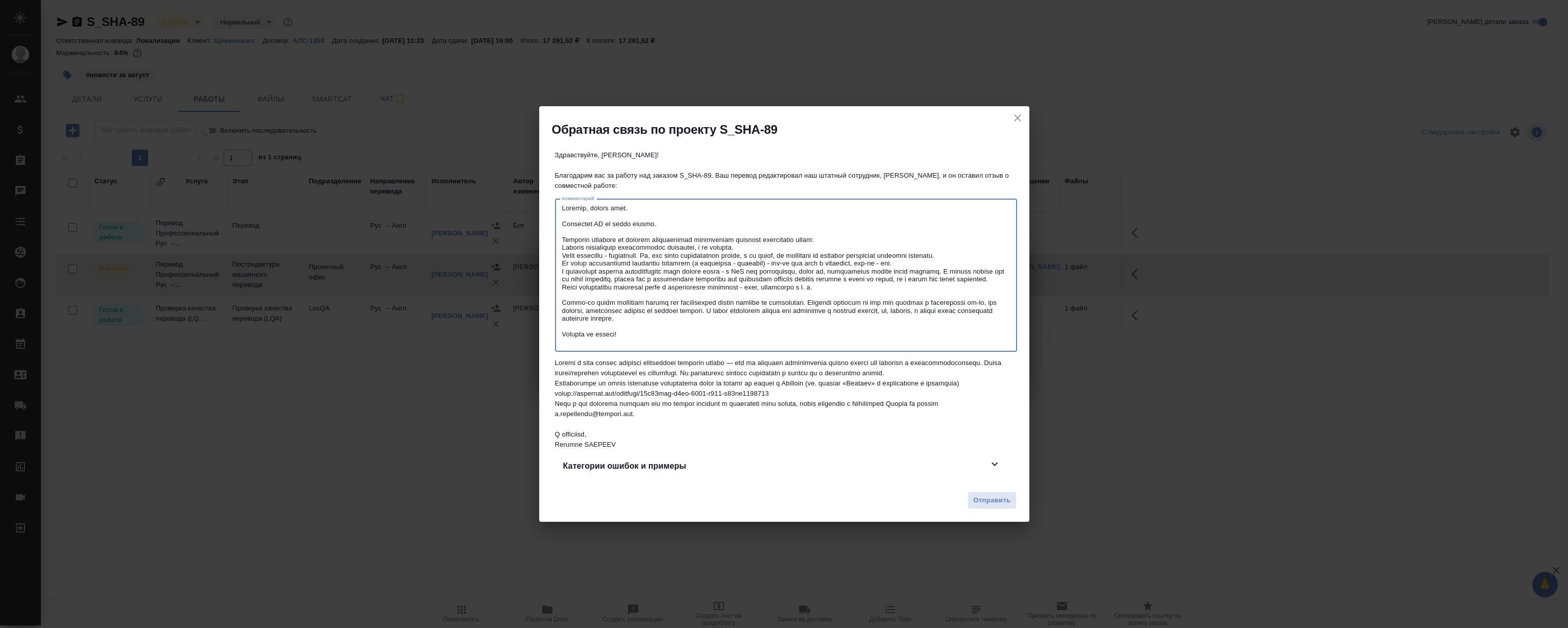
click at [808, 315] on textarea at bounding box center [785, 274] width 447 height 142
click at [872, 238] on textarea at bounding box center [785, 274] width 447 height 142
click at [835, 297] on textarea at bounding box center [785, 274] width 447 height 142
click at [867, 247] on textarea at bounding box center [785, 274] width 447 height 142
click at [837, 332] on textarea at bounding box center [785, 274] width 447 height 142
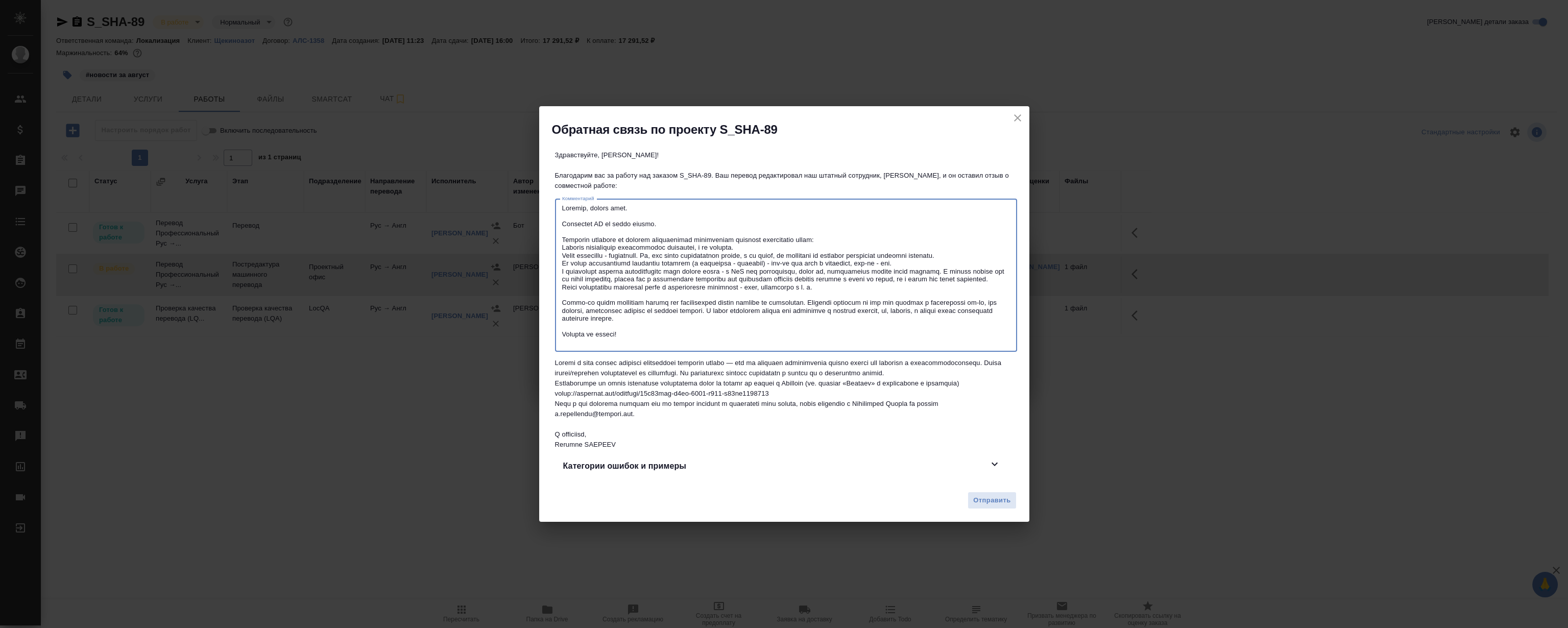
click at [884, 248] on textarea at bounding box center [785, 274] width 447 height 142
drag, startPoint x: 847, startPoint y: 326, endPoint x: 880, endPoint y: 257, distance: 76.5
click at [846, 326] on textarea at bounding box center [785, 274] width 447 height 142
click at [880, 256] on textarea at bounding box center [785, 274] width 447 height 142
click at [886, 318] on textarea at bounding box center [785, 274] width 447 height 142
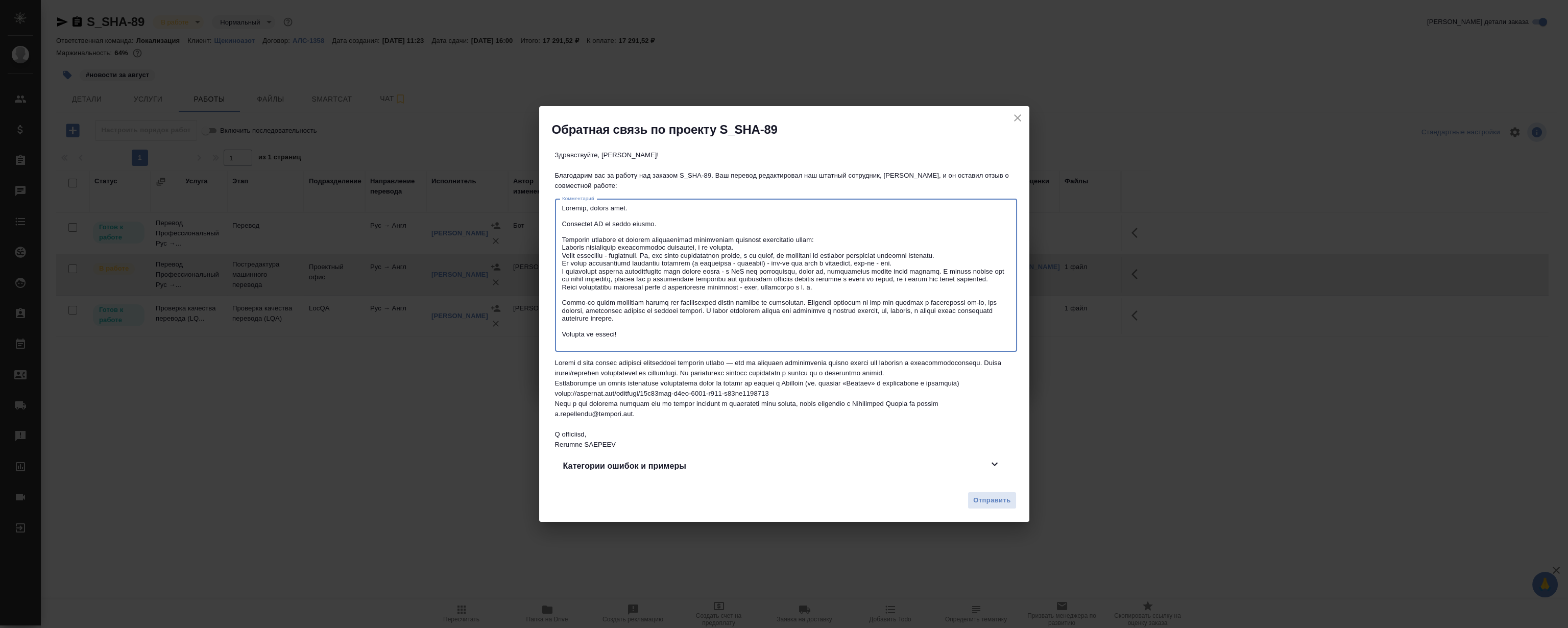
click at [903, 255] on textarea at bounding box center [785, 274] width 447 height 142
click at [819, 319] on textarea at bounding box center [785, 274] width 447 height 142
click at [885, 250] on textarea at bounding box center [785, 274] width 447 height 142
click at [846, 307] on textarea at bounding box center [785, 274] width 447 height 142
click at [882, 250] on textarea at bounding box center [785, 274] width 447 height 142
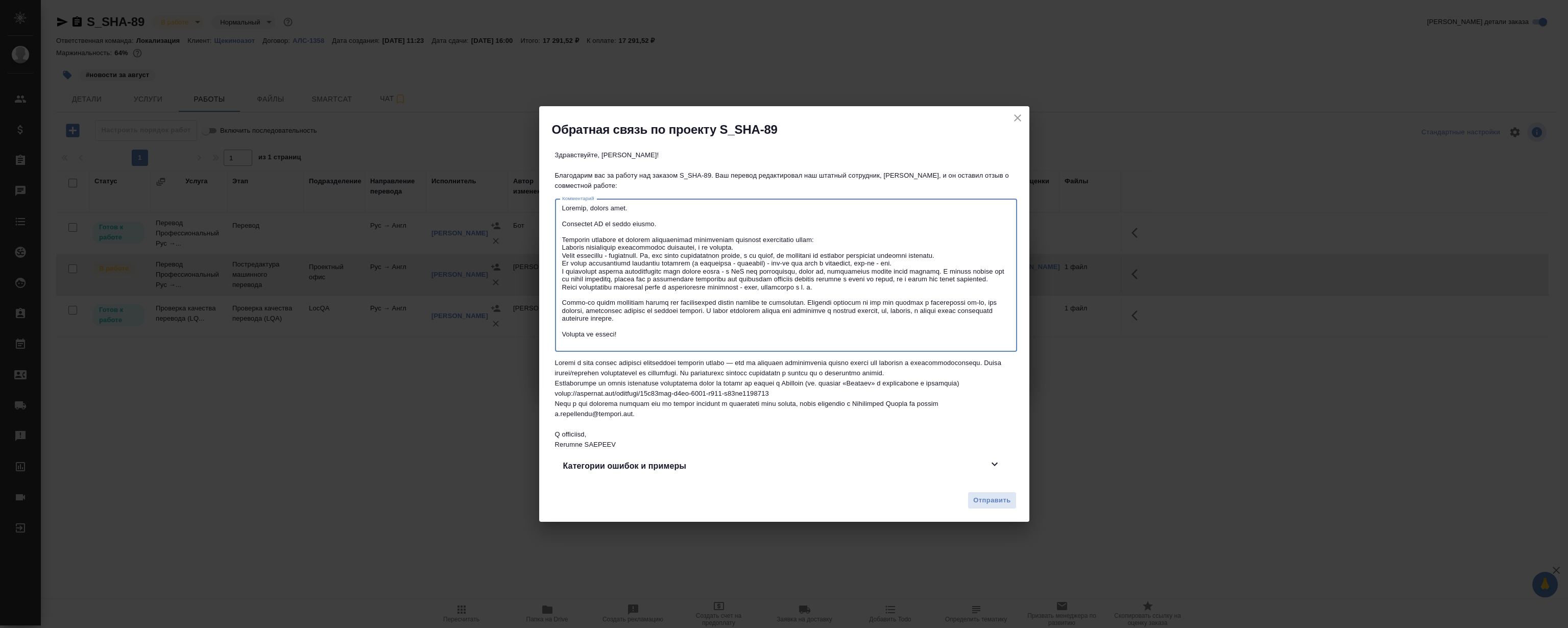
click at [833, 311] on textarea at bounding box center [785, 274] width 447 height 142
click at [847, 249] on textarea at bounding box center [785, 274] width 447 height 142
click at [821, 214] on textarea at bounding box center [785, 274] width 447 height 142
click at [816, 224] on textarea at bounding box center [785, 274] width 447 height 142
click at [883, 227] on textarea at bounding box center [785, 274] width 447 height 142
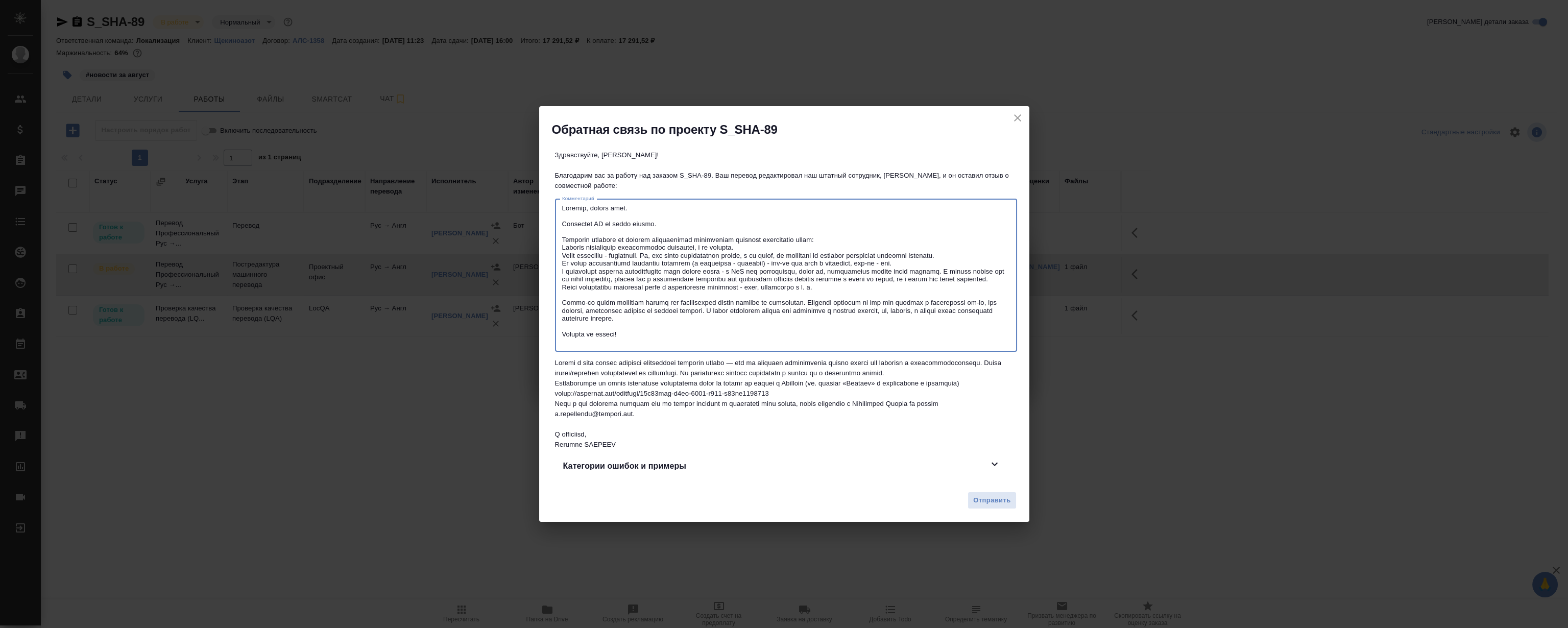
click at [840, 220] on textarea at bounding box center [785, 274] width 447 height 142
click at [872, 227] on textarea at bounding box center [785, 274] width 447 height 142
click at [840, 225] on textarea at bounding box center [785, 274] width 447 height 142
click at [873, 235] on textarea at bounding box center [785, 274] width 447 height 142
click at [866, 220] on textarea at bounding box center [785, 274] width 447 height 142
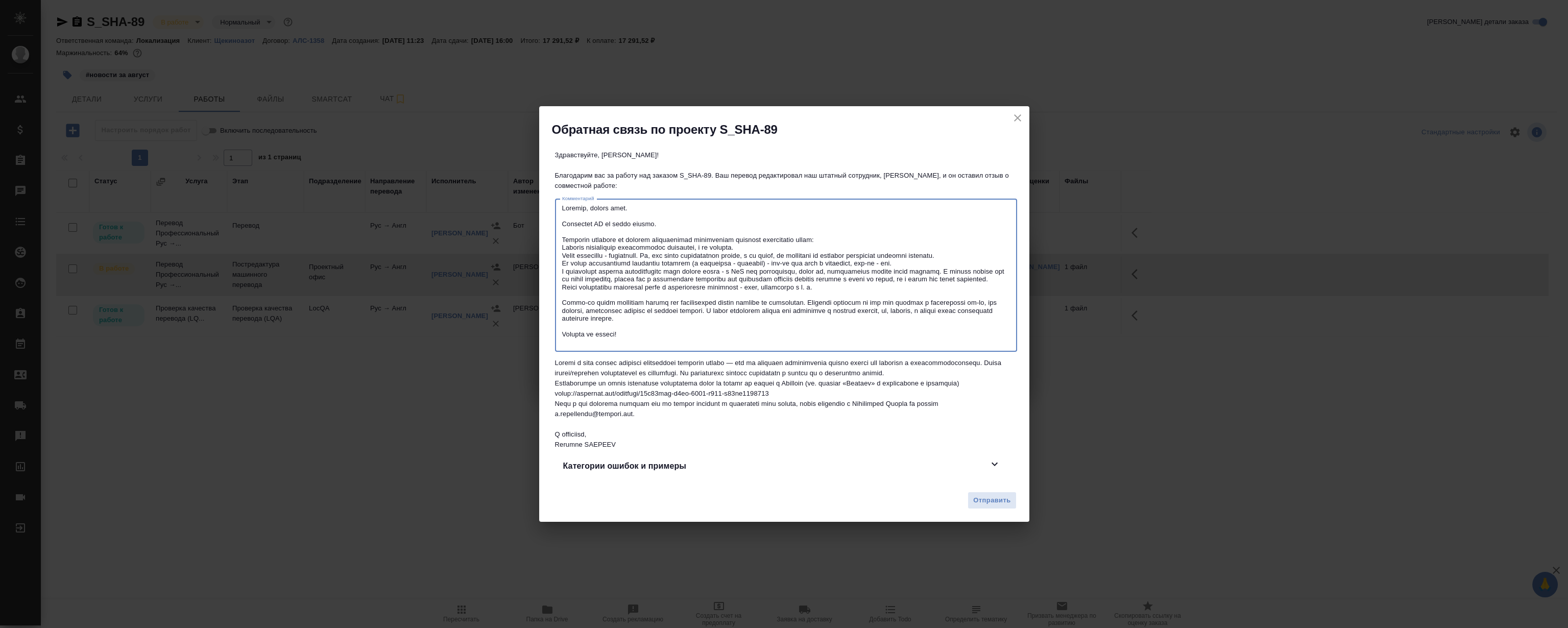
drag, startPoint x: 875, startPoint y: 230, endPoint x: 872, endPoint y: 220, distance: 10.4
click at [876, 230] on textarea at bounding box center [785, 274] width 447 height 142
click at [866, 211] on textarea at bounding box center [785, 274] width 447 height 142
click at [871, 227] on textarea at bounding box center [785, 274] width 447 height 142
click at [870, 242] on textarea at bounding box center [785, 274] width 447 height 142
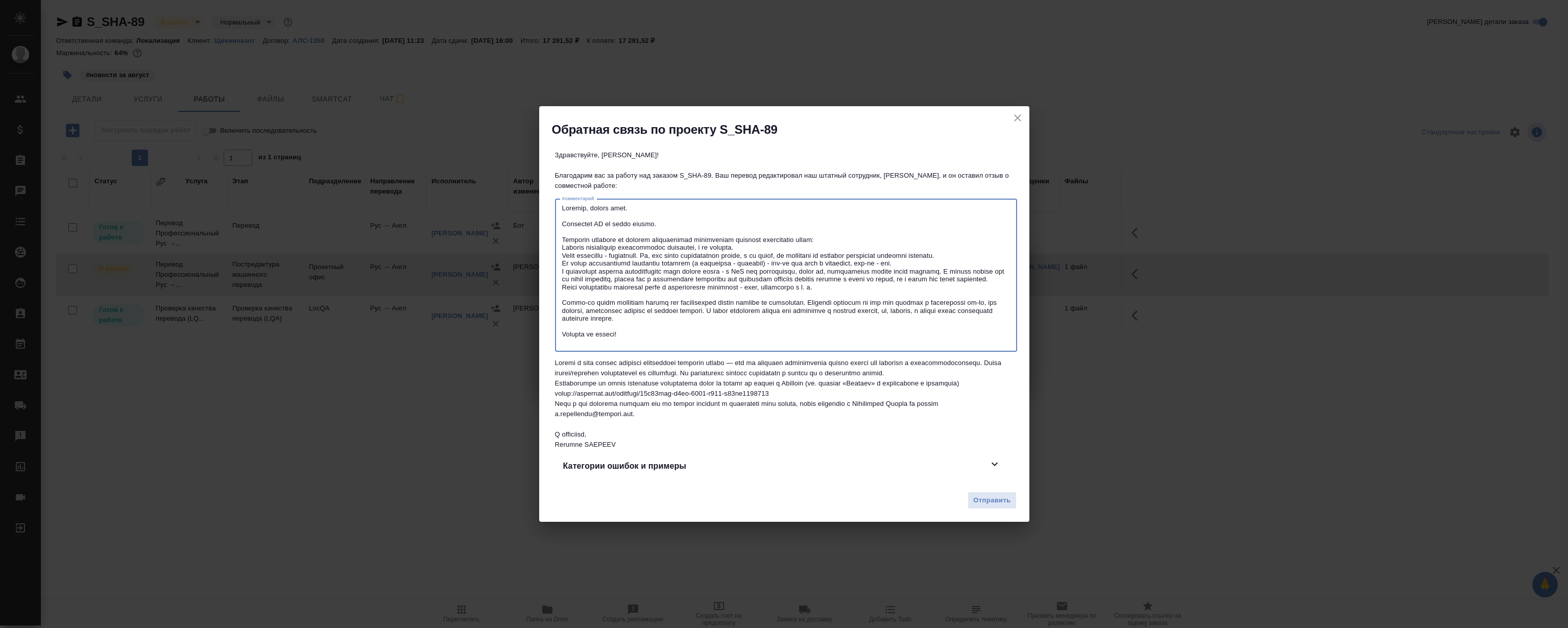
click at [883, 235] on textarea at bounding box center [785, 274] width 447 height 142
click at [862, 252] on textarea at bounding box center [785, 274] width 447 height 142
click at [885, 233] on textarea at bounding box center [785, 274] width 447 height 142
click at [910, 250] on textarea at bounding box center [785, 274] width 447 height 142
click at [937, 250] on textarea at bounding box center [785, 274] width 447 height 142
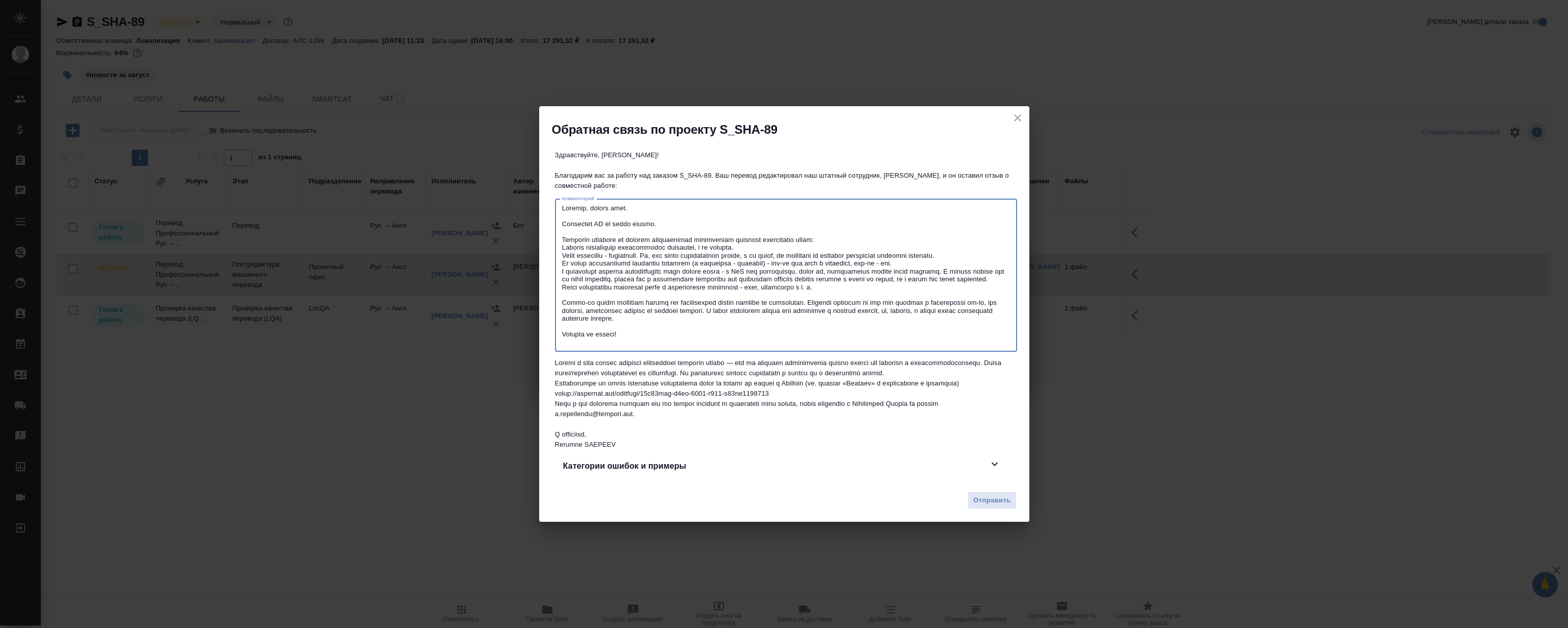
click at [916, 235] on textarea at bounding box center [785, 274] width 447 height 142
click at [942, 257] on textarea at bounding box center [785, 274] width 447 height 142
click at [928, 237] on textarea at bounding box center [785, 274] width 447 height 142
click at [941, 259] on textarea at bounding box center [785, 274] width 447 height 142
click at [927, 231] on textarea at bounding box center [785, 274] width 447 height 142
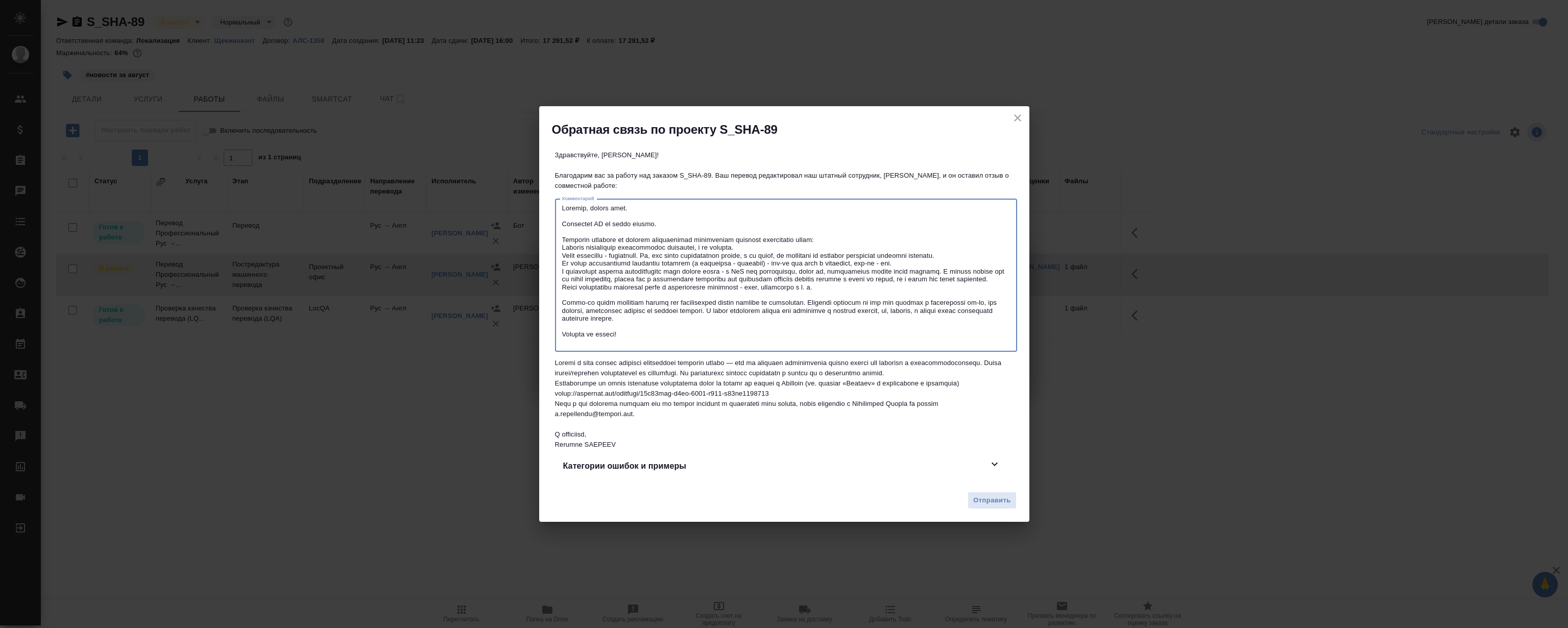
click at [939, 265] on textarea at bounding box center [785, 274] width 447 height 142
click at [928, 236] on textarea at bounding box center [785, 274] width 447 height 142
click at [936, 259] on textarea at bounding box center [785, 274] width 447 height 142
click at [928, 241] on textarea at bounding box center [785, 274] width 447 height 142
click at [939, 263] on textarea at bounding box center [785, 274] width 447 height 142
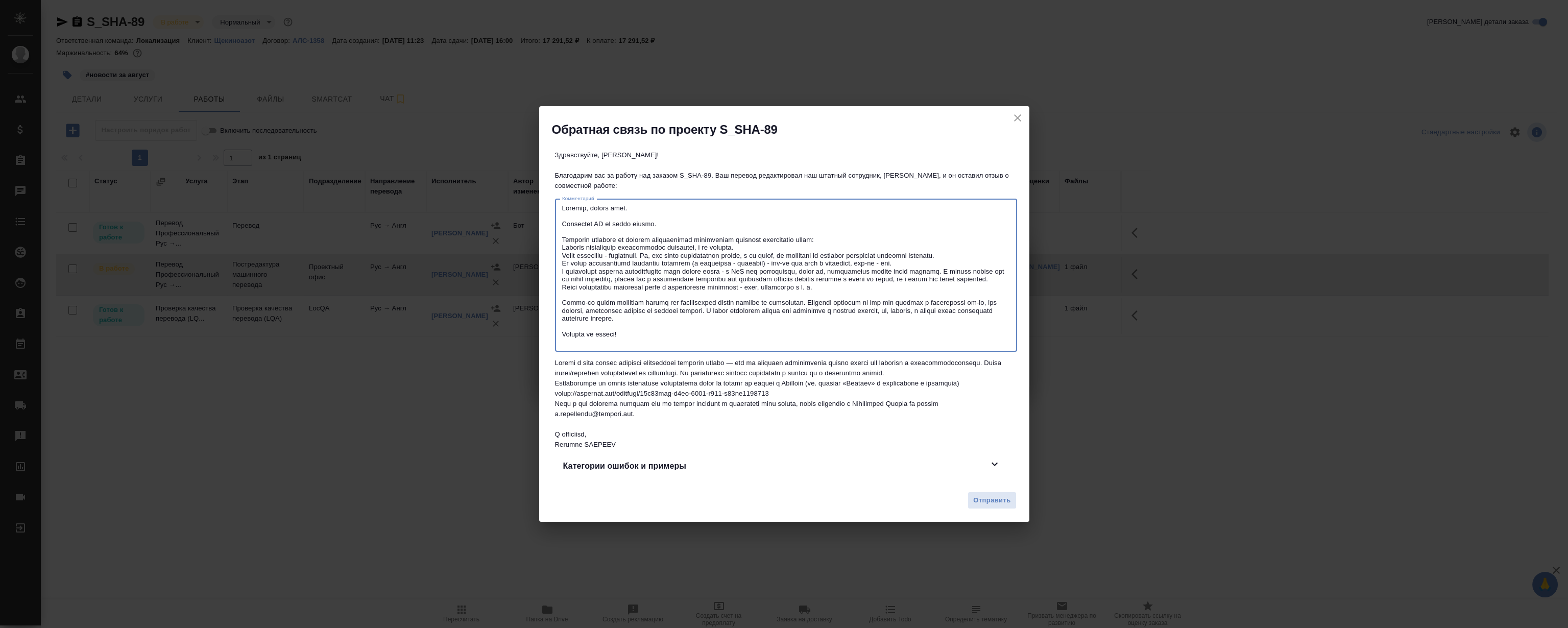
click at [928, 233] on textarea at bounding box center [785, 274] width 447 height 142
click at [939, 259] on textarea at bounding box center [785, 274] width 447 height 142
click at [931, 236] on textarea at bounding box center [785, 274] width 447 height 142
click at [937, 260] on textarea at bounding box center [785, 274] width 447 height 142
click at [928, 234] on textarea at bounding box center [785, 274] width 447 height 142
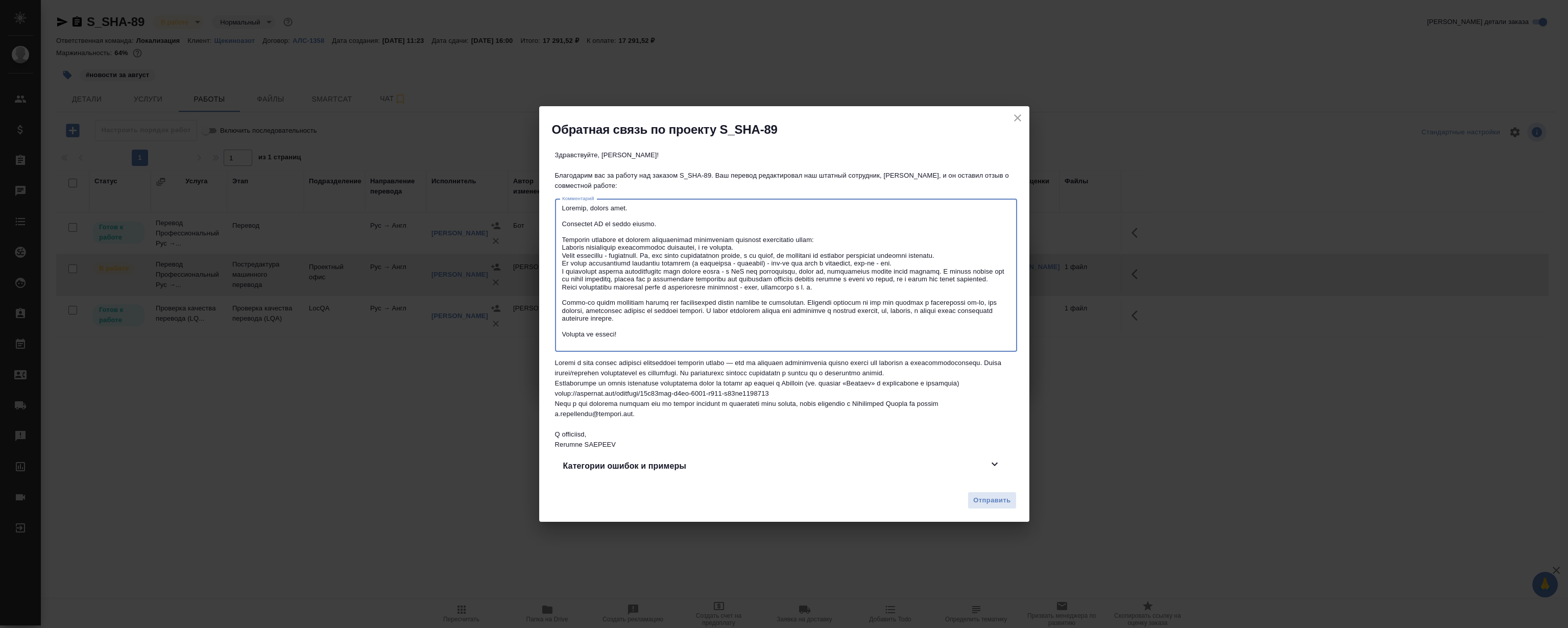
click at [934, 260] on textarea at bounding box center [785, 274] width 447 height 142
drag, startPoint x: 928, startPoint y: 233, endPoint x: 943, endPoint y: 258, distance: 29.2
click at [928, 234] on textarea at bounding box center [785, 274] width 447 height 142
click at [943, 258] on textarea at bounding box center [785, 274] width 447 height 142
click at [934, 237] on textarea at bounding box center [785, 274] width 447 height 142
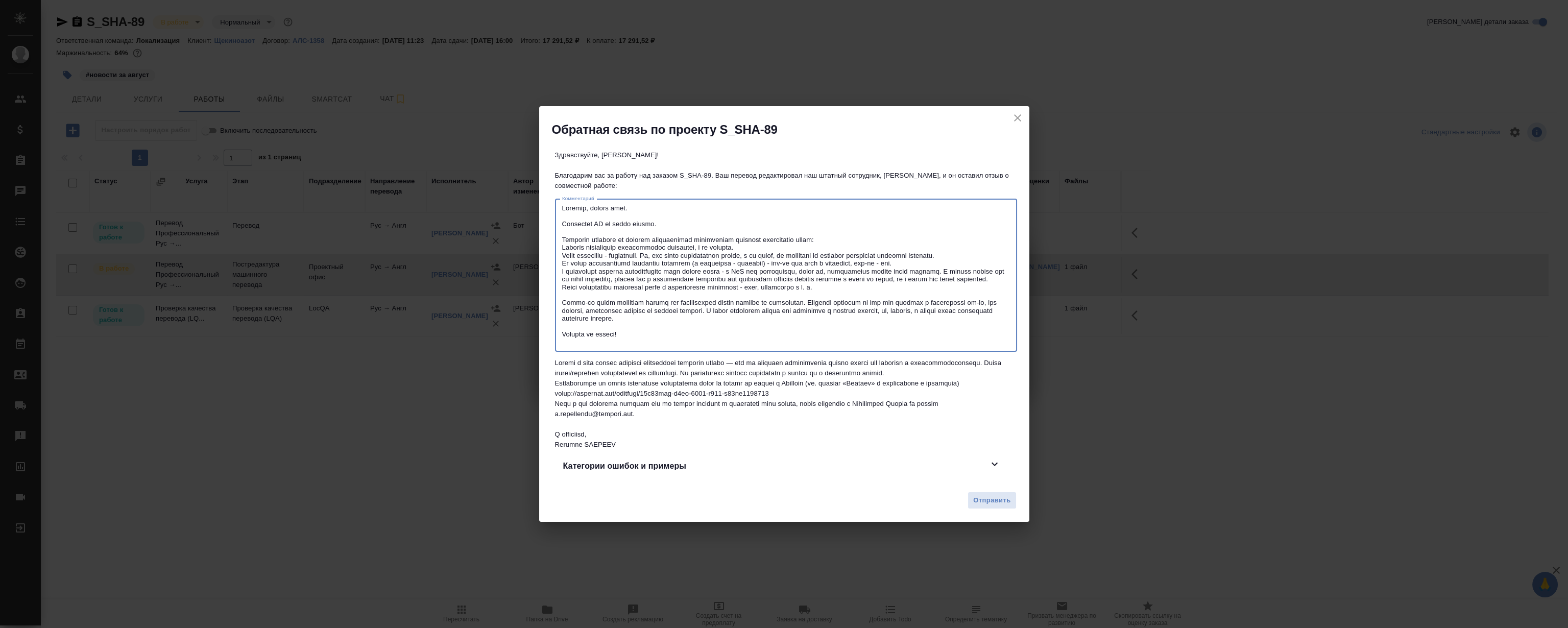
click at [943, 262] on textarea at bounding box center [785, 274] width 447 height 142
drag, startPoint x: 931, startPoint y: 233, endPoint x: 938, endPoint y: 260, distance: 27.9
click at [931, 234] on textarea at bounding box center [785, 274] width 447 height 142
click at [939, 260] on textarea at bounding box center [785, 274] width 447 height 142
click at [931, 236] on textarea at bounding box center [785, 274] width 447 height 142
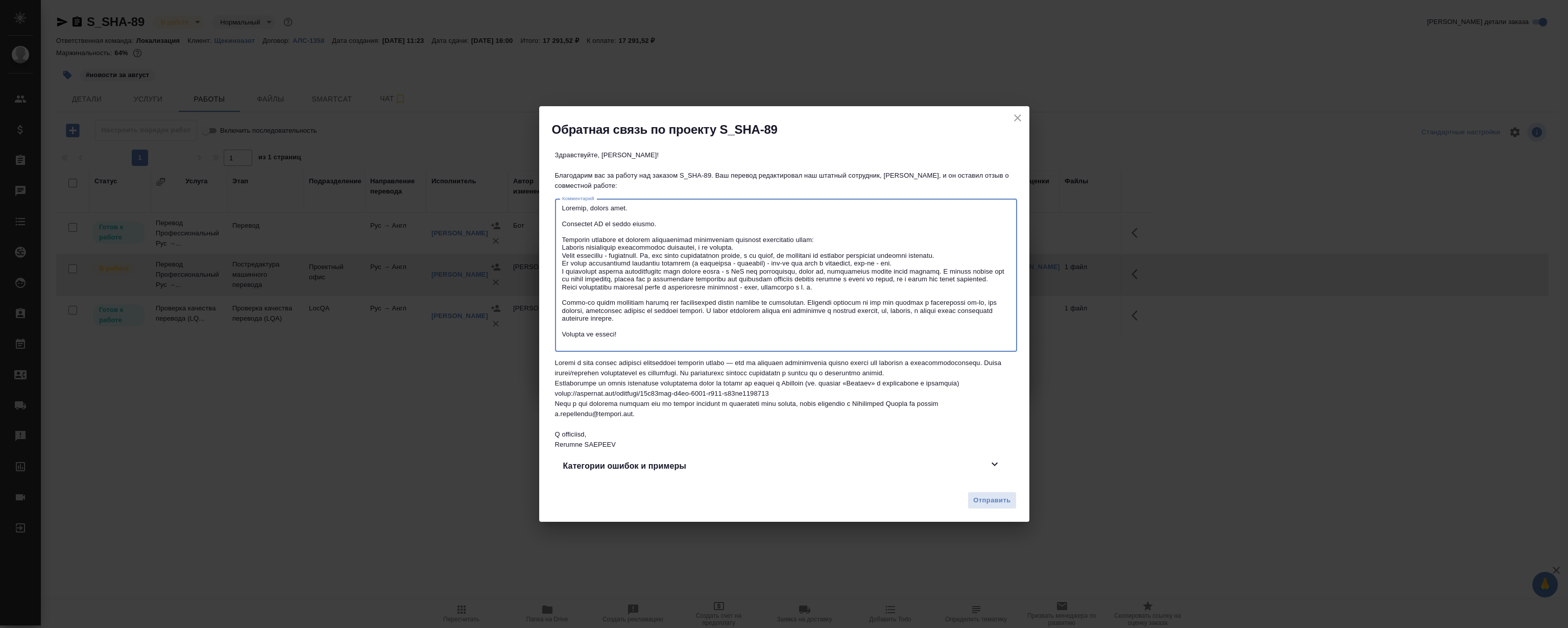
click at [940, 262] on textarea at bounding box center [785, 274] width 447 height 142
drag, startPoint x: 931, startPoint y: 236, endPoint x: 957, endPoint y: 283, distance: 53.7
click at [931, 237] on textarea at bounding box center [785, 274] width 447 height 142
click at [936, 245] on textarea at bounding box center [785, 274] width 447 height 142
click at [910, 240] on textarea at bounding box center [785, 274] width 447 height 142
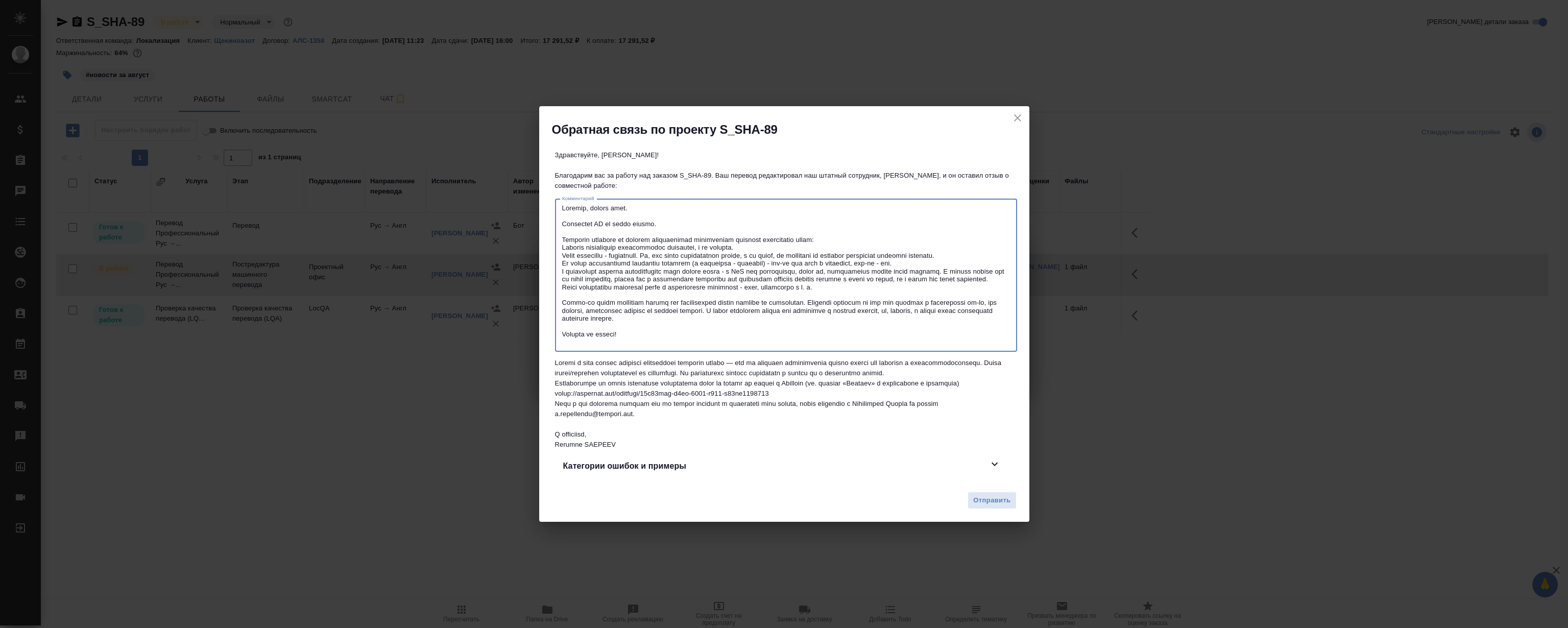
click at [889, 281] on textarea at bounding box center [785, 274] width 447 height 142
click at [907, 228] on textarea at bounding box center [785, 274] width 447 height 142
click at [926, 267] on textarea at bounding box center [785, 274] width 447 height 142
click at [928, 239] on textarea at bounding box center [785, 274] width 447 height 142
click at [941, 264] on textarea at bounding box center [785, 274] width 447 height 142
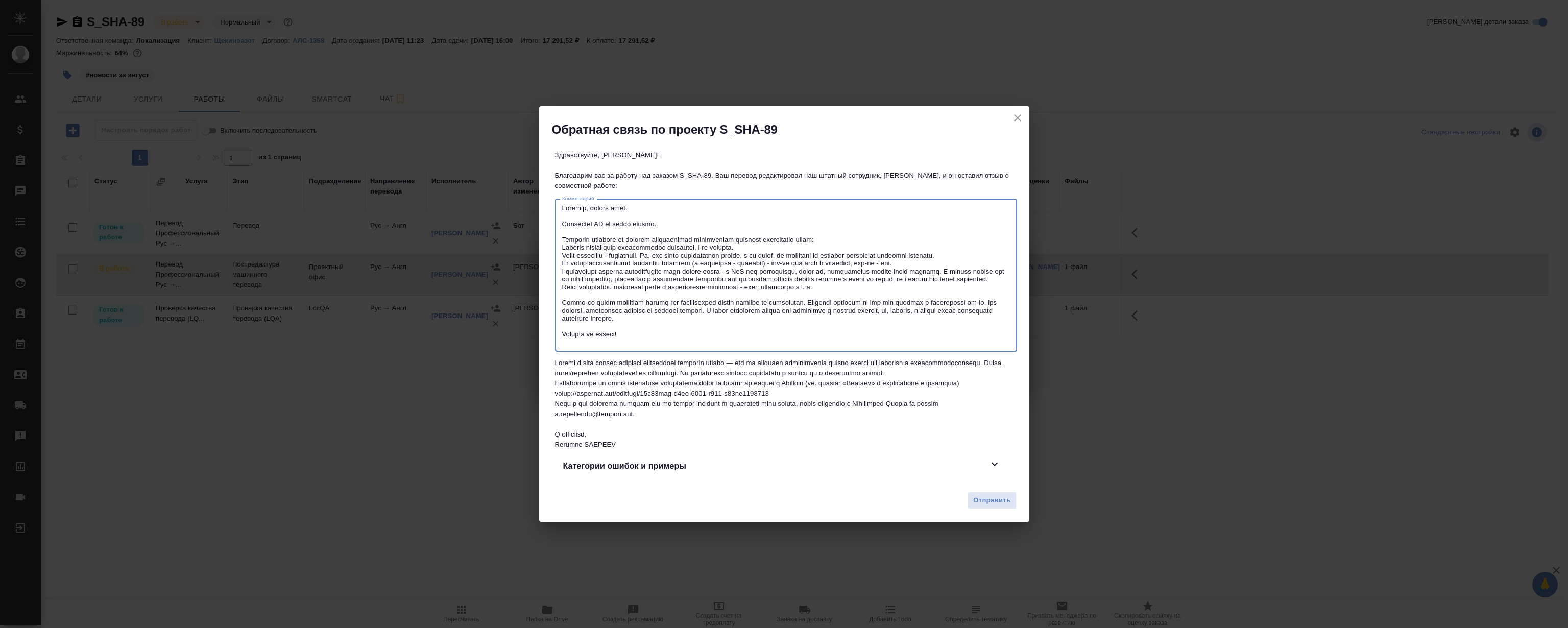
click at [928, 239] on textarea at bounding box center [785, 274] width 447 height 142
click at [939, 264] on textarea at bounding box center [785, 274] width 447 height 142
click at [929, 237] on textarea at bounding box center [785, 274] width 447 height 142
drag, startPoint x: 939, startPoint y: 262, endPoint x: 929, endPoint y: 233, distance: 30.7
click at [940, 261] on textarea at bounding box center [785, 274] width 447 height 142
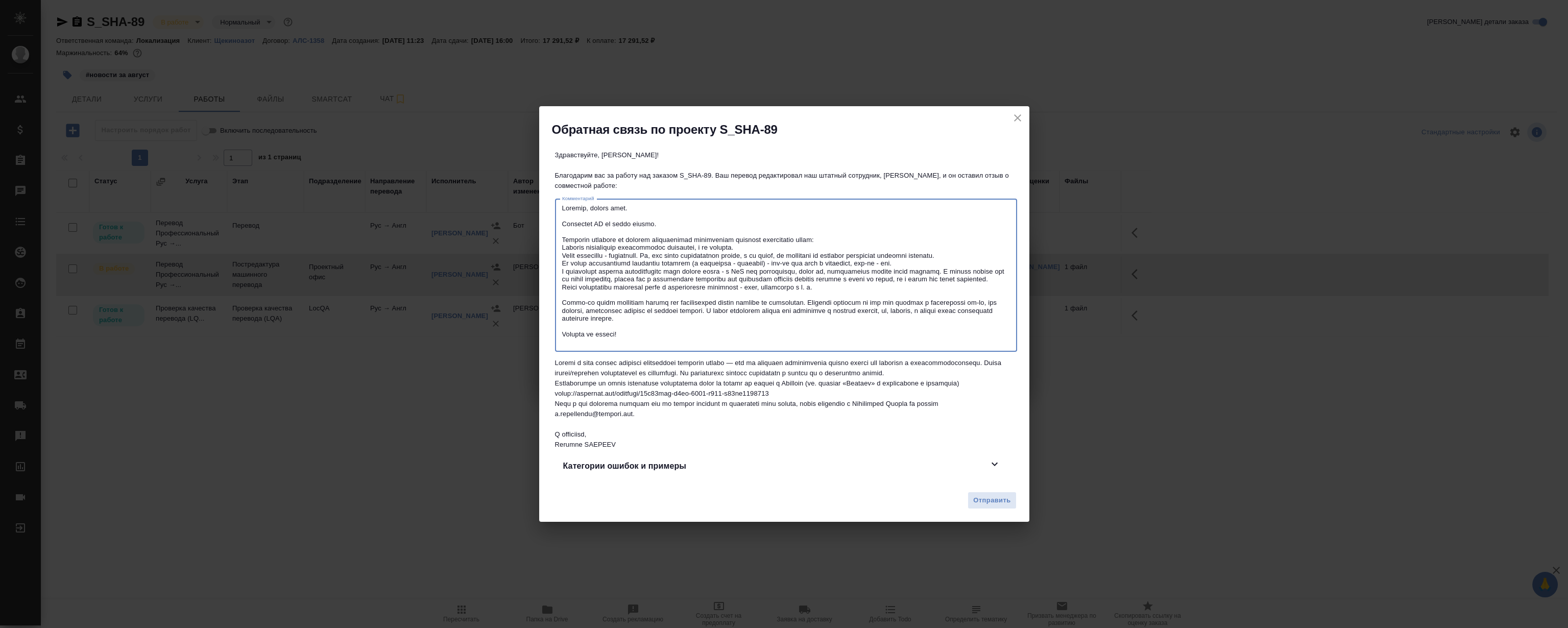
click at [928, 231] on textarea at bounding box center [785, 274] width 447 height 142
click at [932, 250] on textarea at bounding box center [785, 274] width 447 height 142
click at [928, 228] on textarea at bounding box center [785, 274] width 447 height 142
click at [928, 252] on textarea at bounding box center [785, 274] width 447 height 142
click at [927, 231] on textarea at bounding box center [785, 274] width 447 height 142
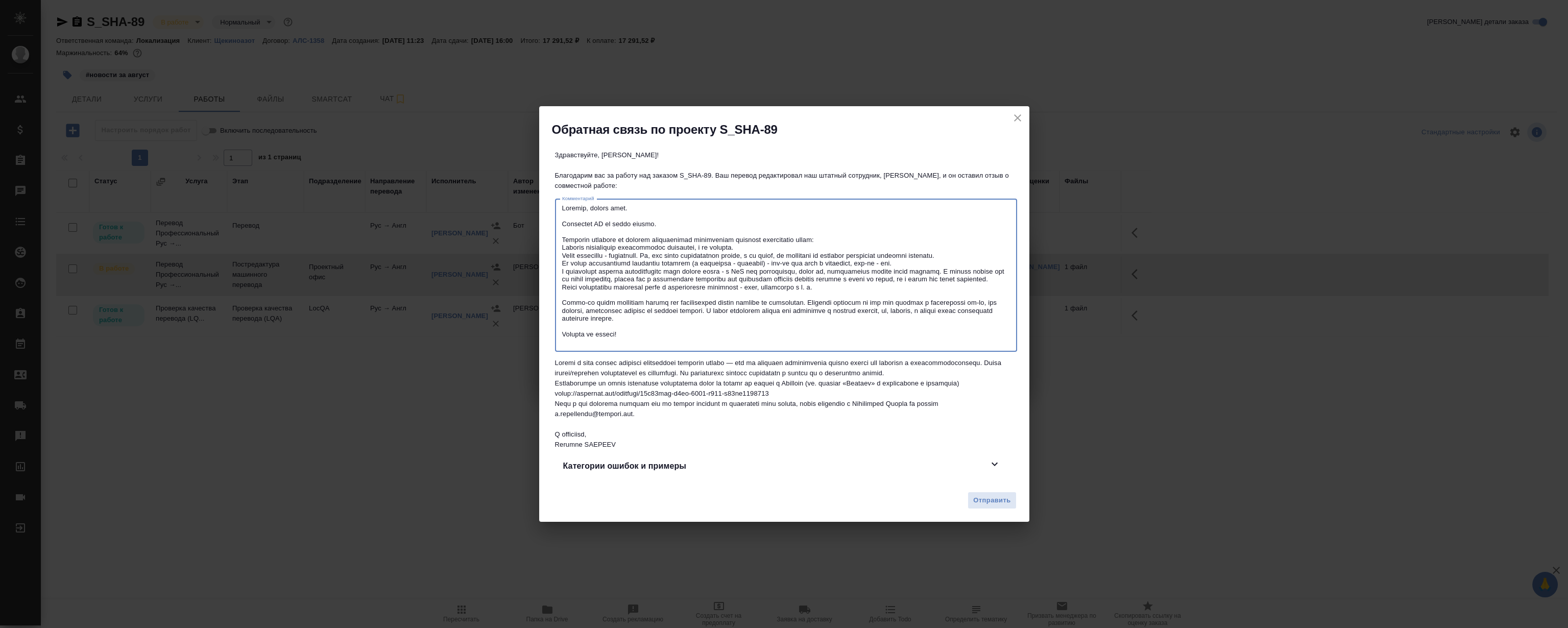
click at [935, 251] on textarea at bounding box center [785, 274] width 447 height 142
click at [923, 230] on textarea at bounding box center [785, 274] width 447 height 142
click at [929, 251] on textarea at bounding box center [785, 274] width 447 height 142
click at [919, 233] on textarea at bounding box center [785, 274] width 447 height 142
click at [929, 257] on textarea at bounding box center [785, 274] width 447 height 142
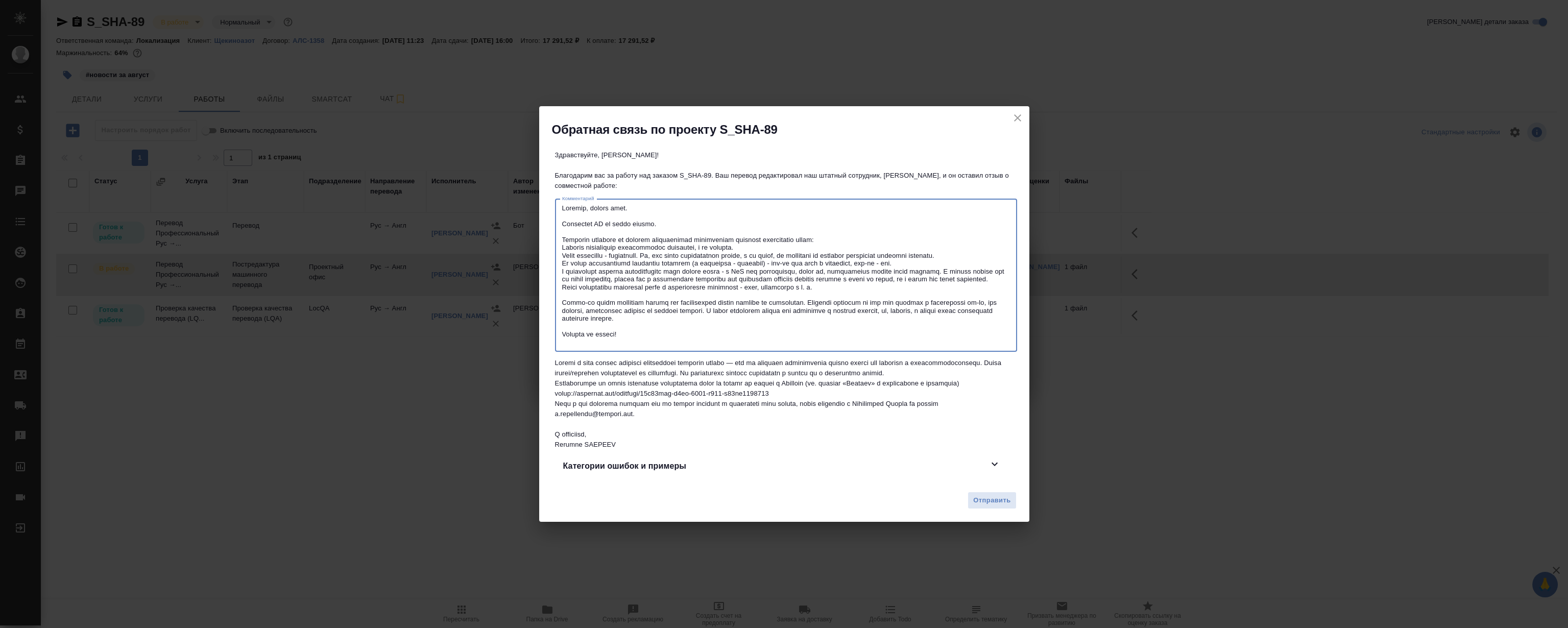
click at [921, 234] on textarea at bounding box center [785, 274] width 447 height 142
click at [929, 260] on textarea at bounding box center [785, 274] width 447 height 142
drag, startPoint x: 923, startPoint y: 235, endPoint x: 931, endPoint y: 255, distance: 21.5
click at [923, 235] on textarea at bounding box center [785, 274] width 447 height 142
click at [931, 255] on textarea at bounding box center [785, 274] width 447 height 142
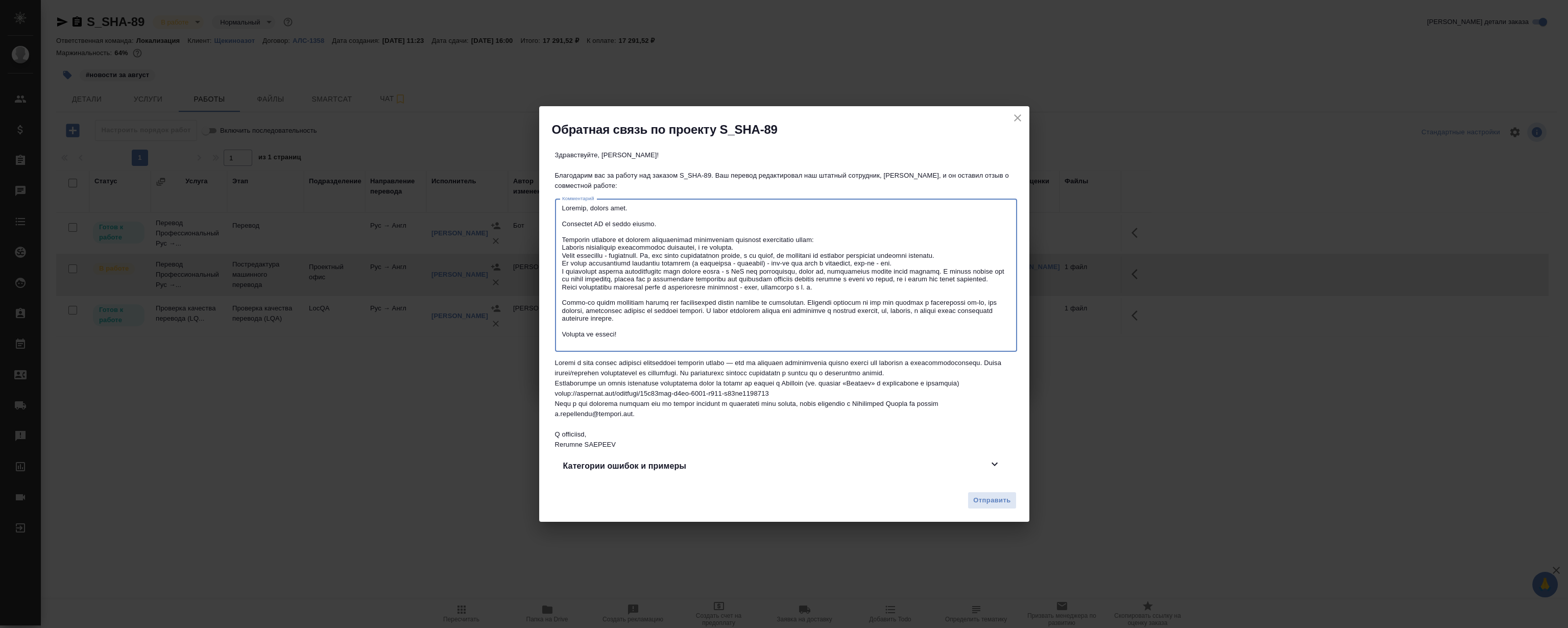
click at [927, 236] on textarea at bounding box center [785, 274] width 447 height 142
drag, startPoint x: 930, startPoint y: 251, endPoint x: 926, endPoint y: 235, distance: 16.5
click at [930, 251] on textarea at bounding box center [785, 274] width 447 height 142
drag, startPoint x: 923, startPoint y: 229, endPoint x: 930, endPoint y: 253, distance: 25.0
click at [923, 230] on textarea at bounding box center [785, 274] width 447 height 142
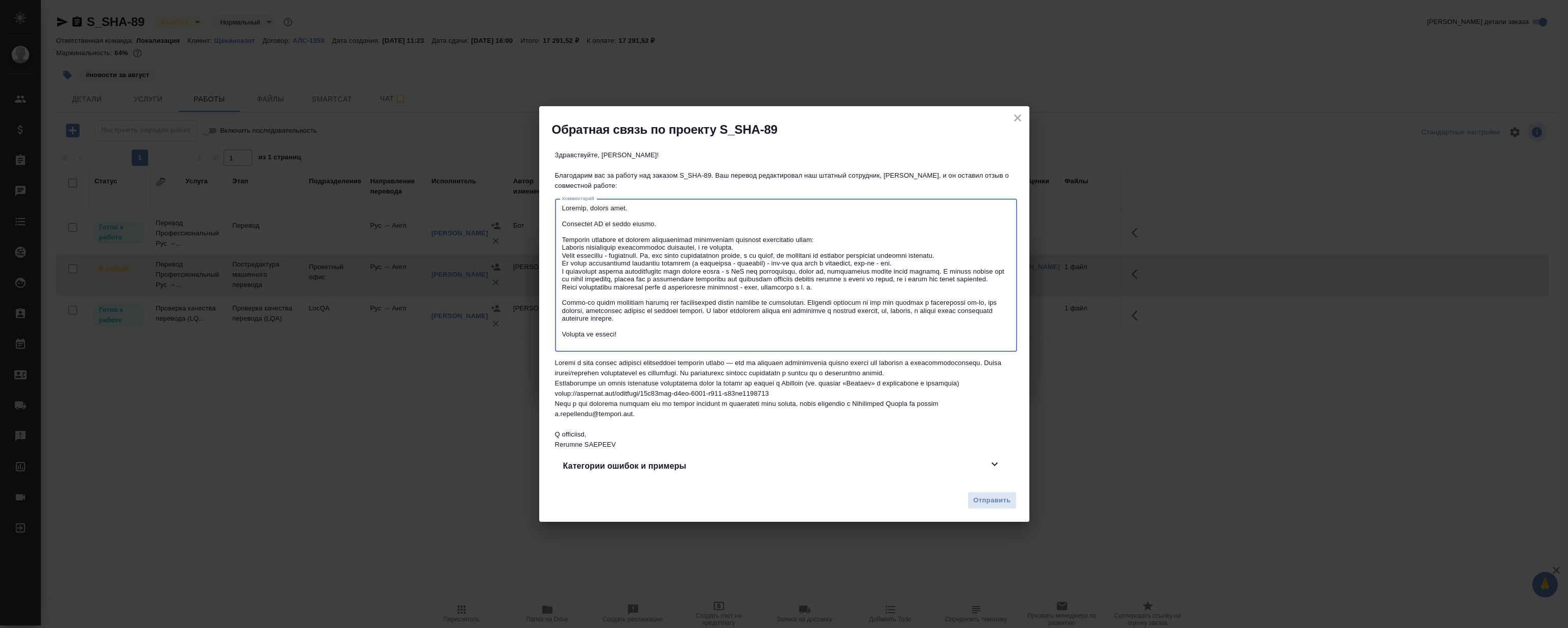
click at [930, 253] on textarea at bounding box center [785, 274] width 447 height 142
click at [923, 233] on textarea at bounding box center [785, 274] width 447 height 142
click at [927, 254] on textarea at bounding box center [785, 274] width 447 height 142
click at [994, 506] on span "Отправить" at bounding box center [991, 500] width 37 height 11
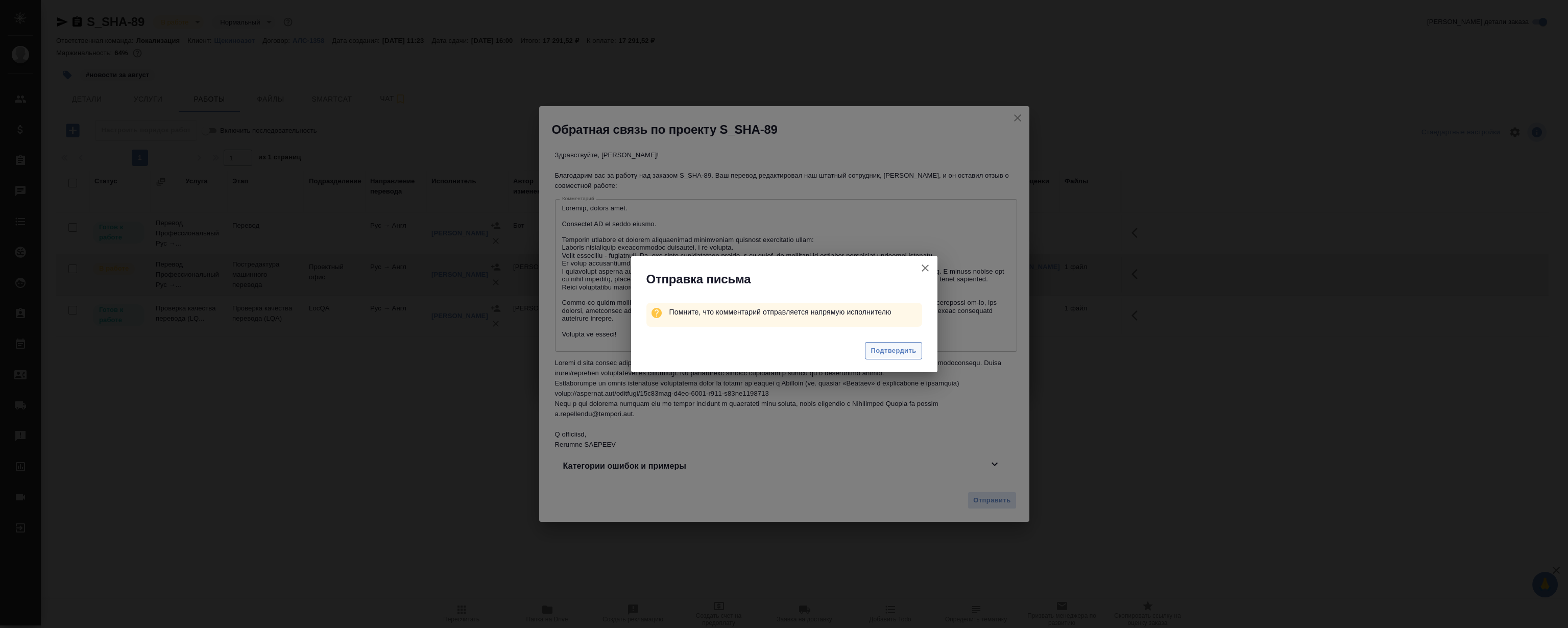
click at [900, 352] on span "Подтвердить" at bounding box center [893, 350] width 46 height 11
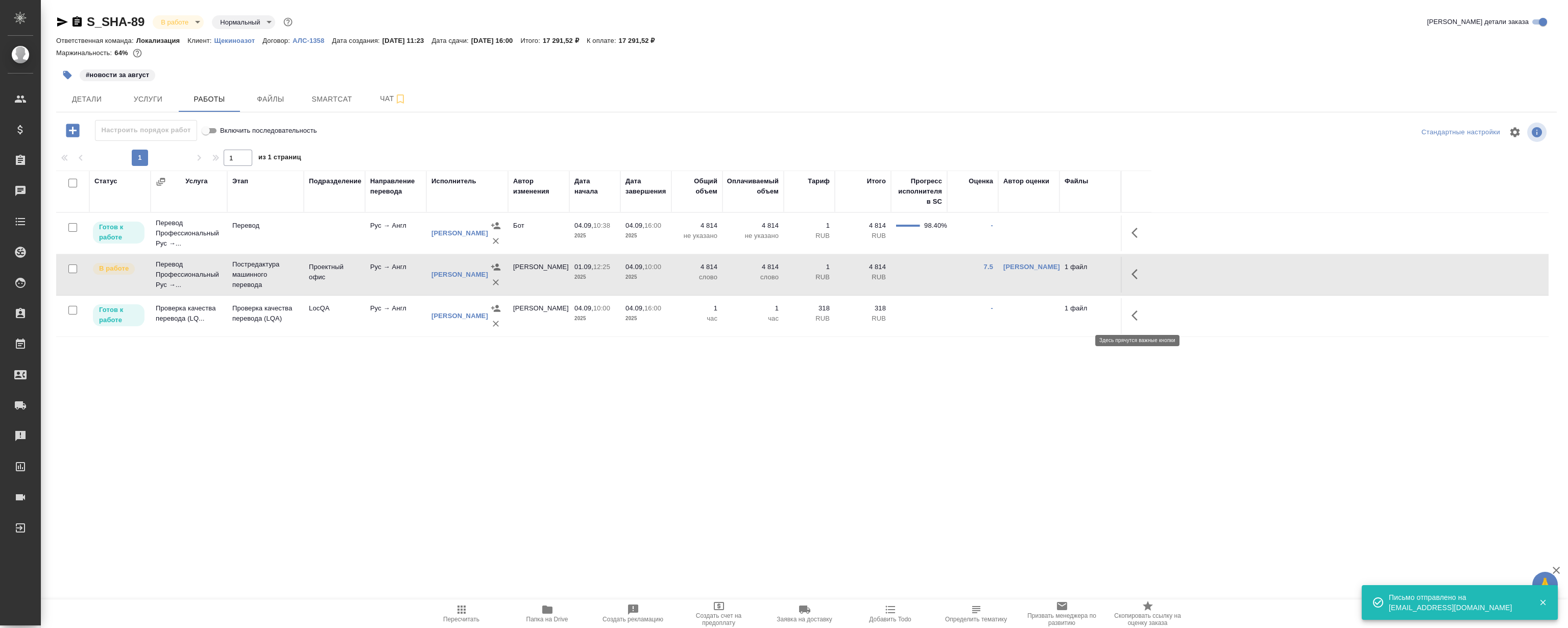
click at [1142, 313] on icon "button" at bounding box center [1137, 315] width 12 height 12
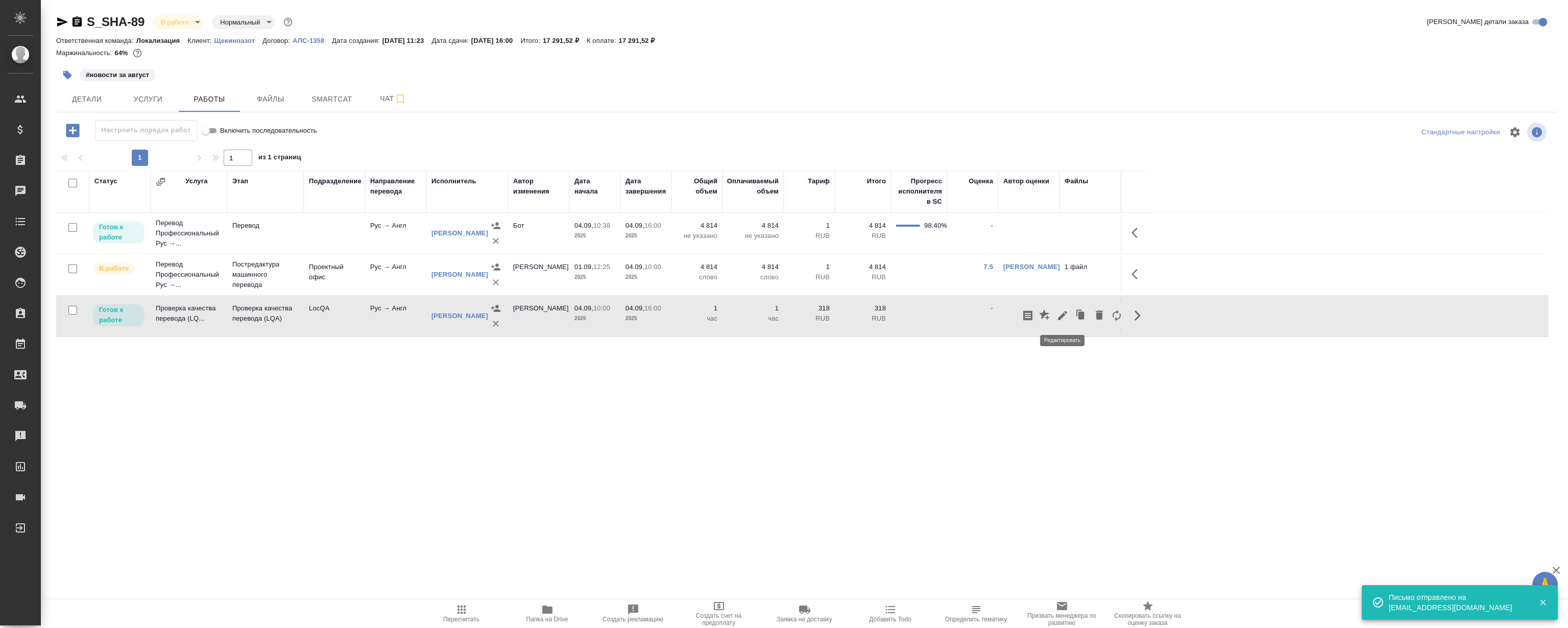
click at [1061, 317] on icon "button" at bounding box center [1062, 316] width 10 height 10
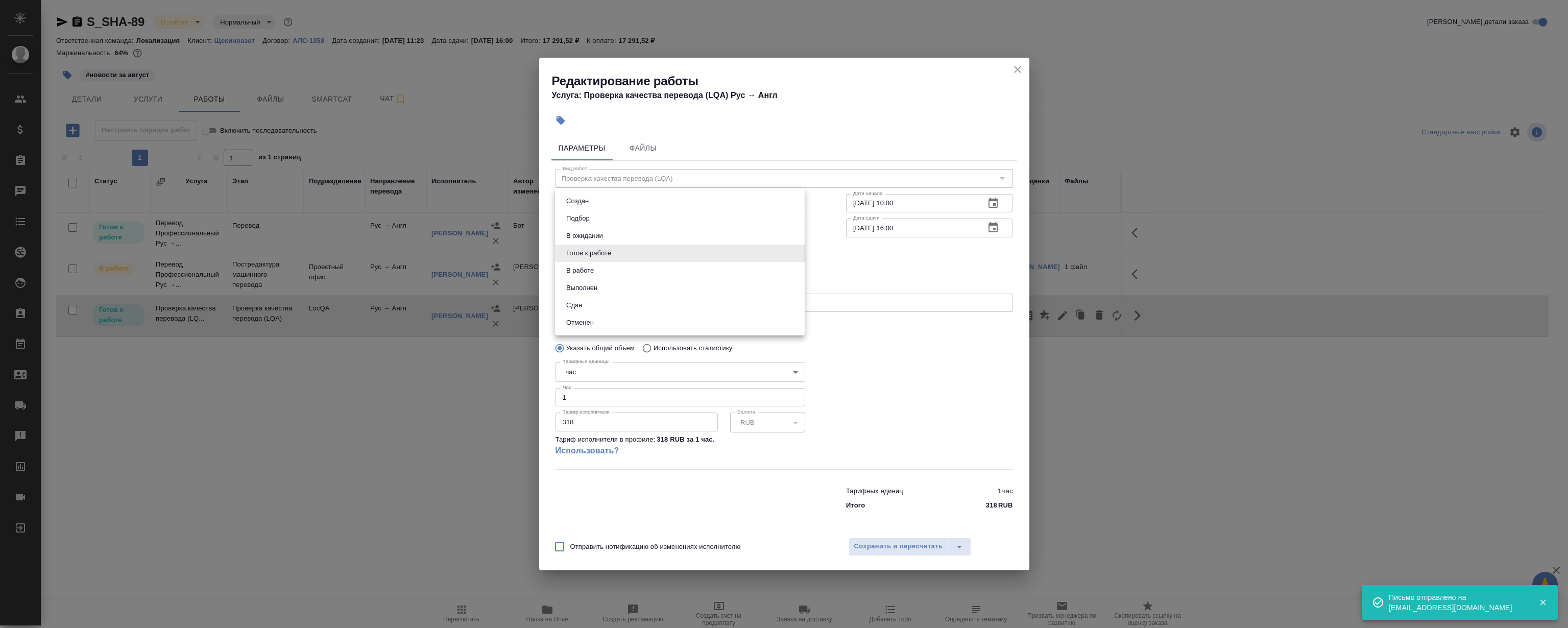
click at [604, 252] on body "🙏 .cls-1 fill:#fff; AWATERA Magerramov Ruslan Клиенты Спецификации Заказы 0 Чат…" at bounding box center [784, 314] width 1568 height 628
click at [605, 305] on li "Сдан" at bounding box center [680, 305] width 249 height 17
type input "closed"
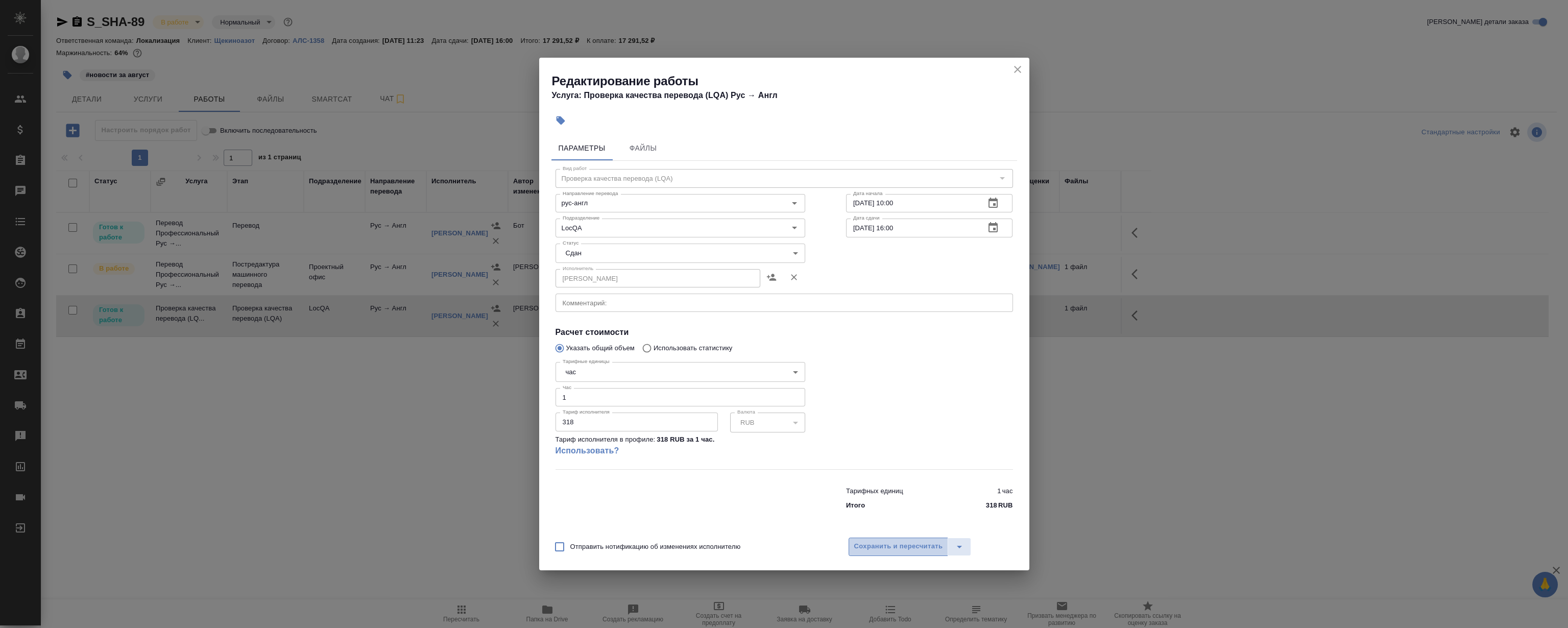
click at [892, 554] on button "Сохранить и пересчитать" at bounding box center [898, 546] width 100 height 18
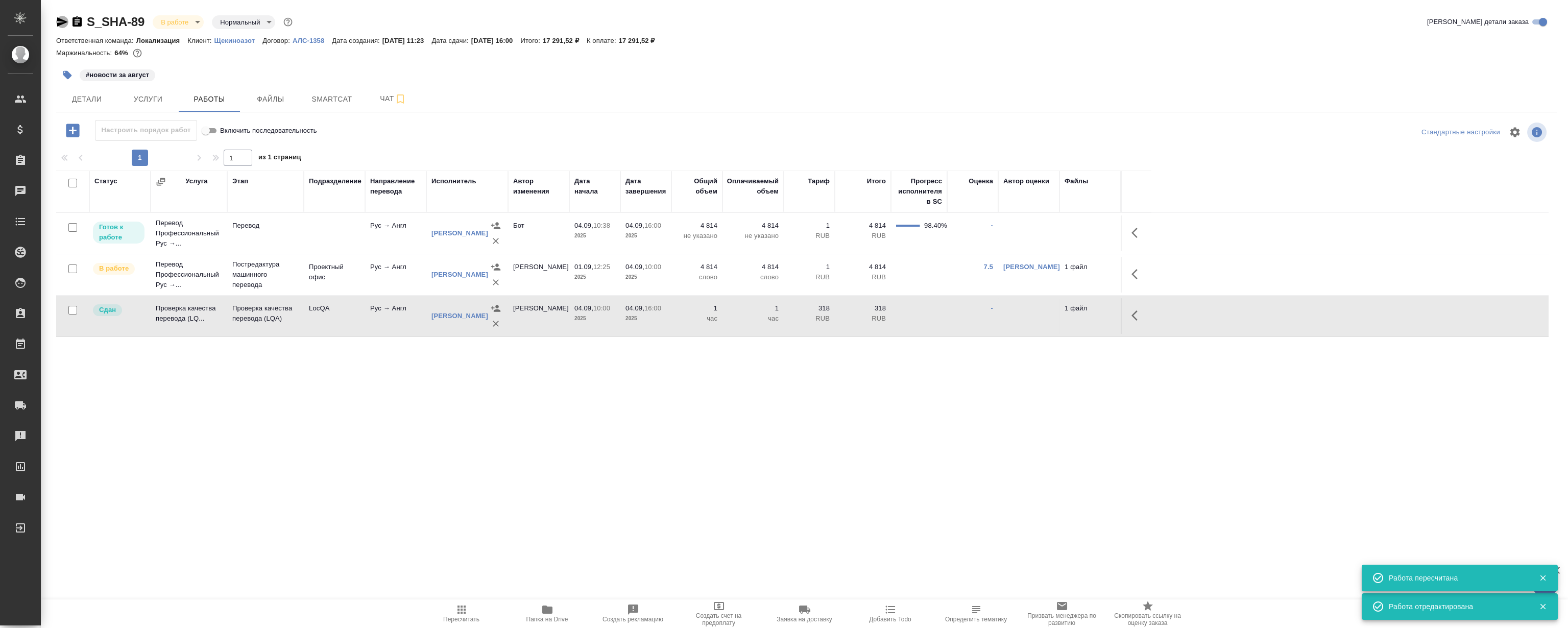
click at [58, 25] on icon "button" at bounding box center [62, 22] width 10 height 10
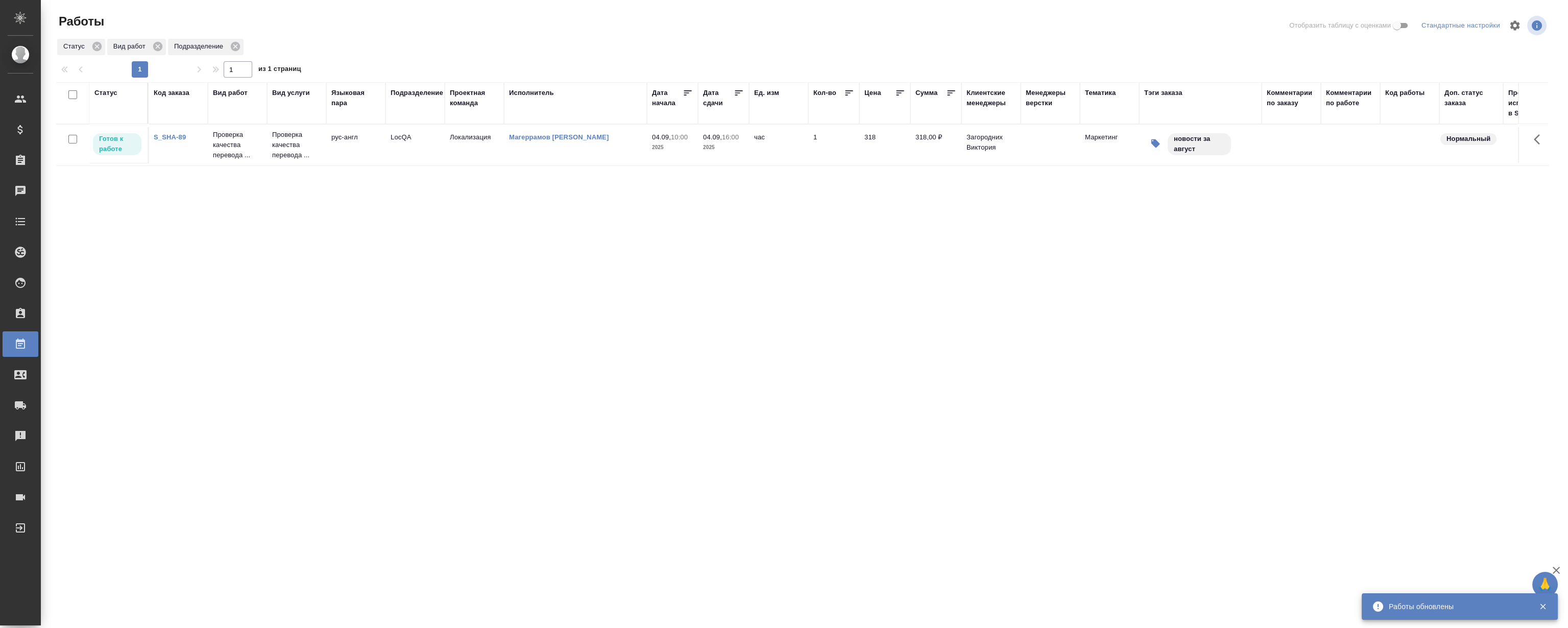
click at [179, 138] on link "S_SHA-89" at bounding box center [169, 137] width 32 height 8
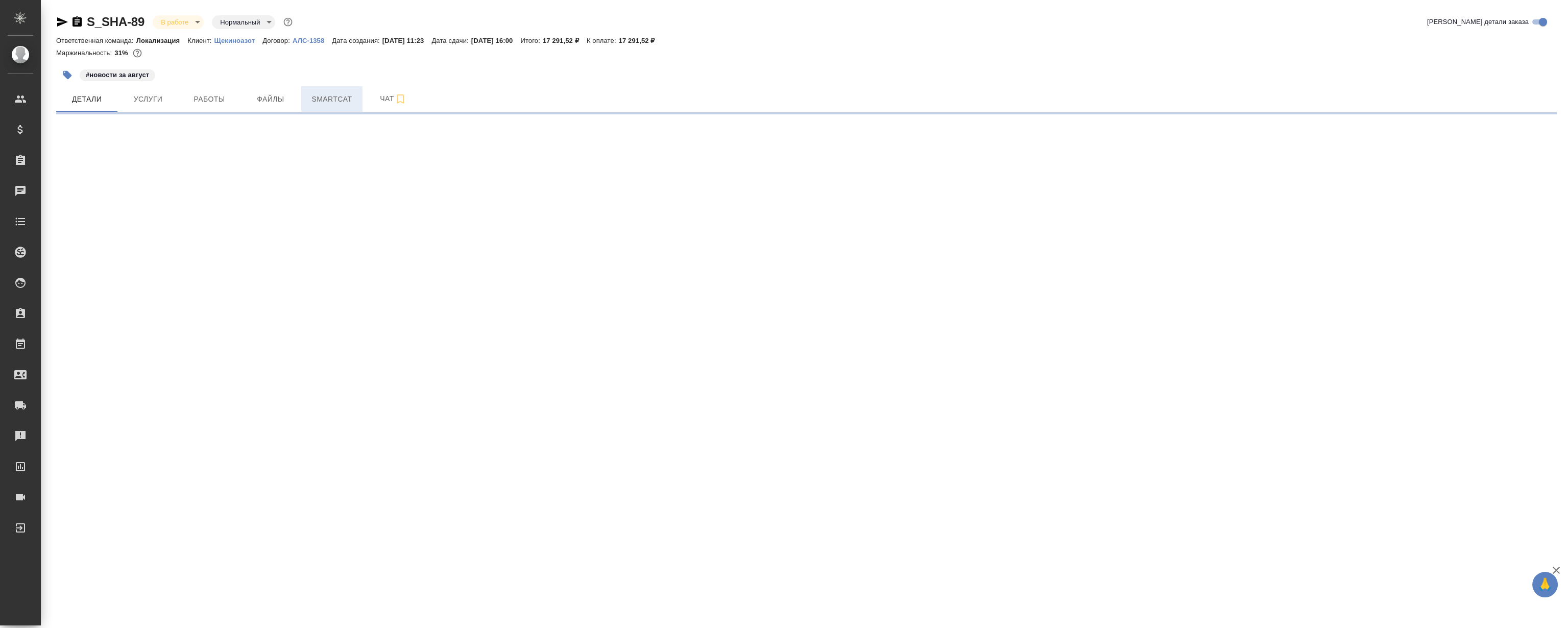
select select "RU"
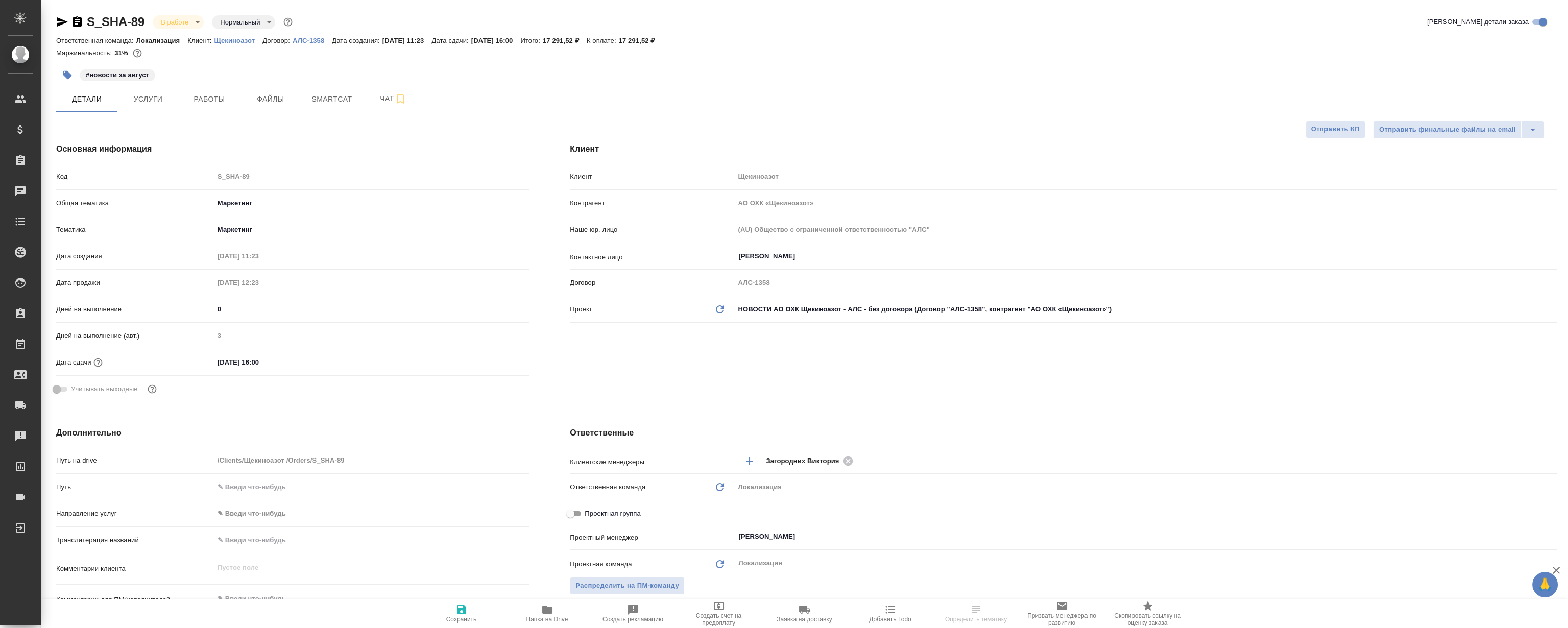
type textarea "x"
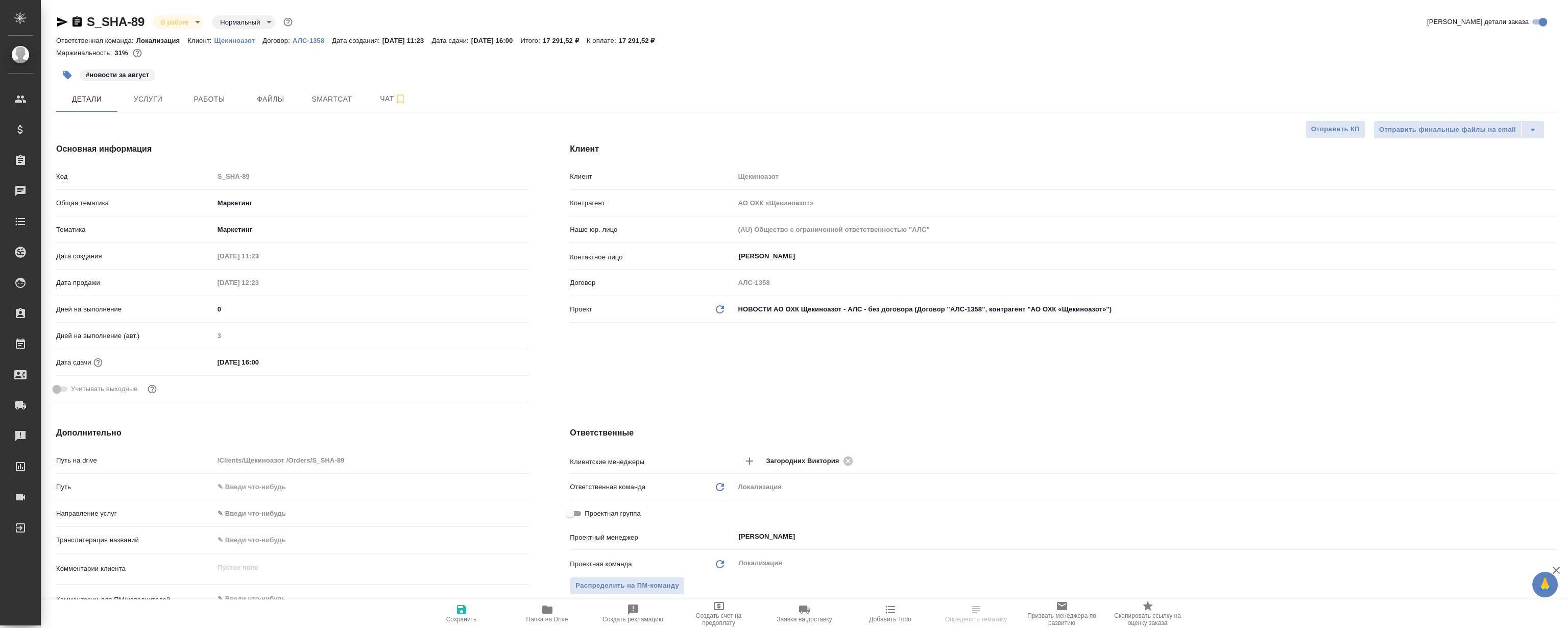
type textarea "x"
click at [234, 40] on p "Щекиноазот" at bounding box center [238, 41] width 49 height 8
type textarea "x"
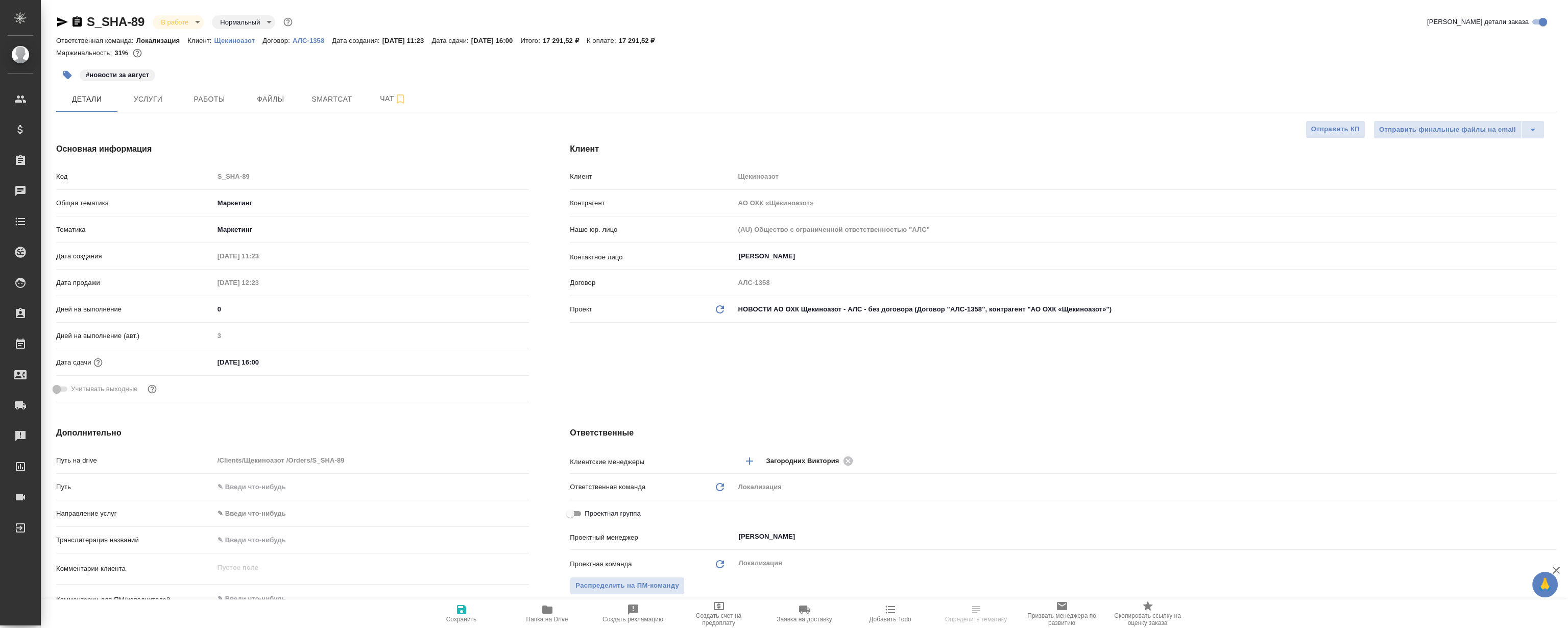
select select "RU"
type textarea "x"
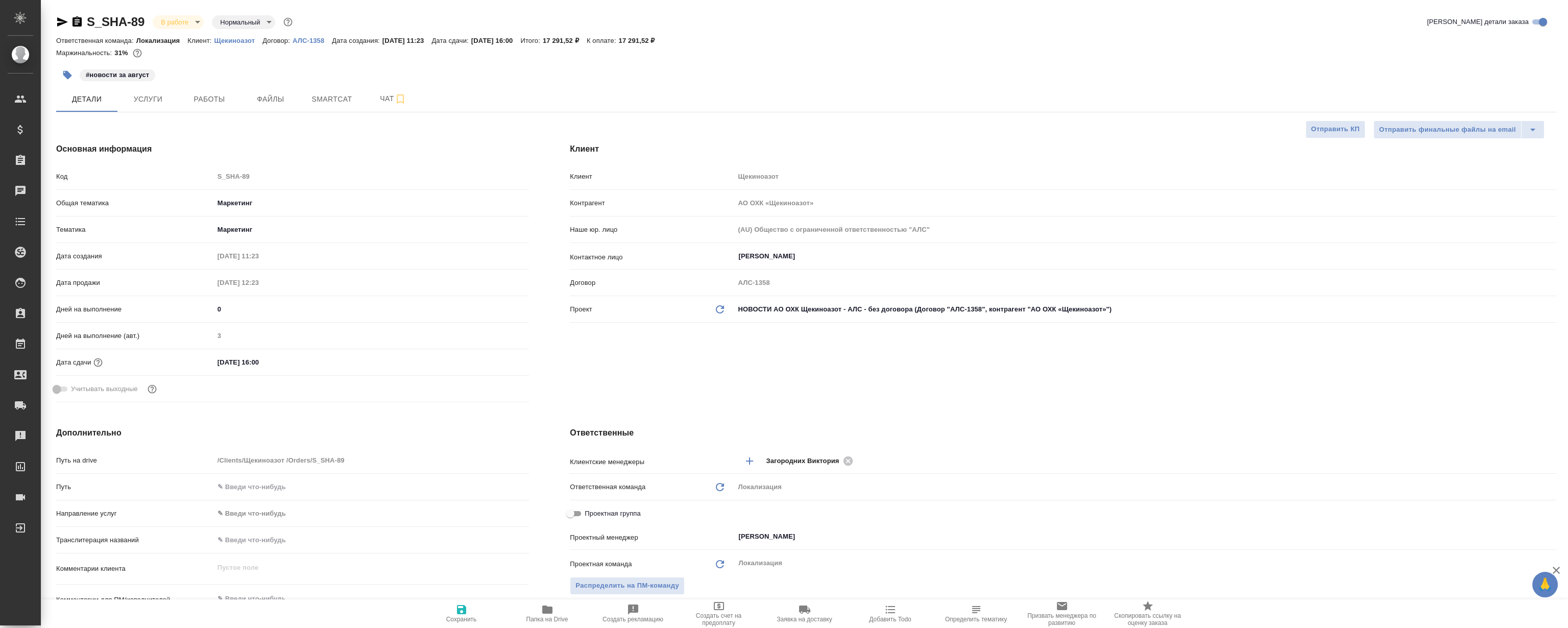
type textarea "x"
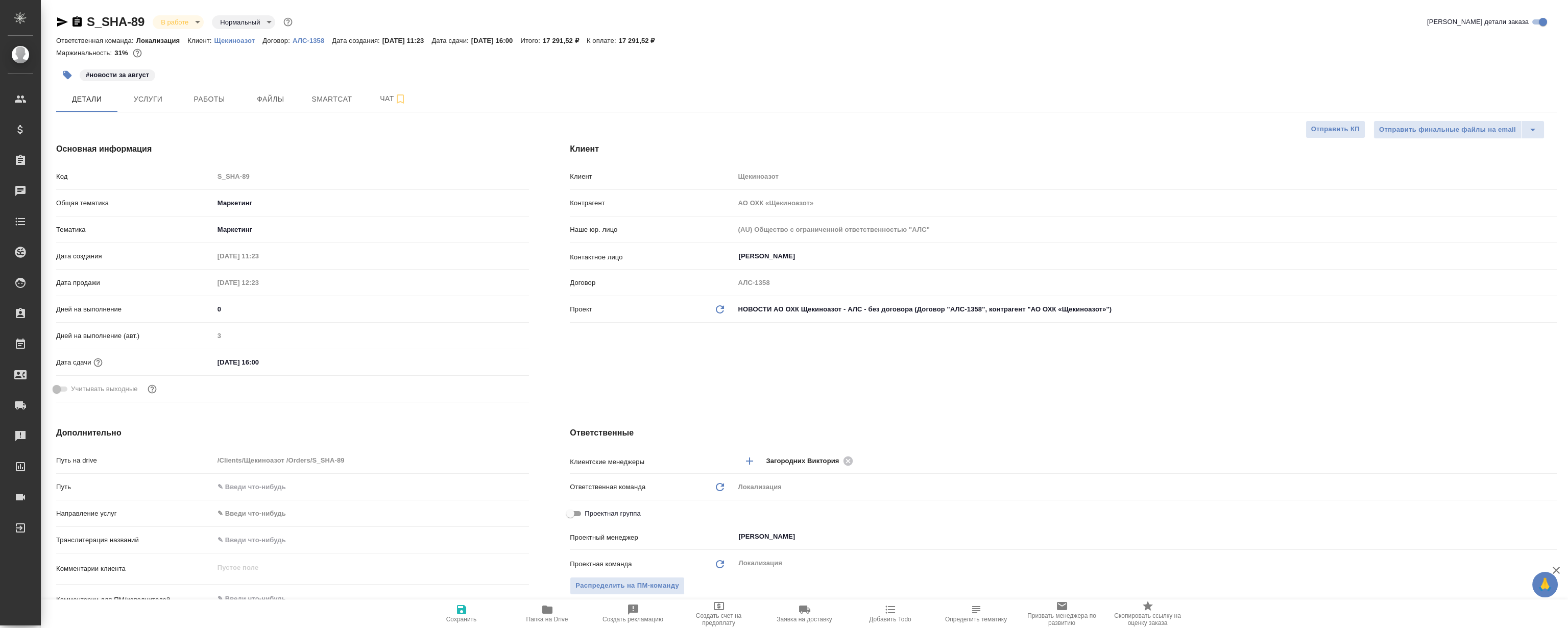
type textarea "x"
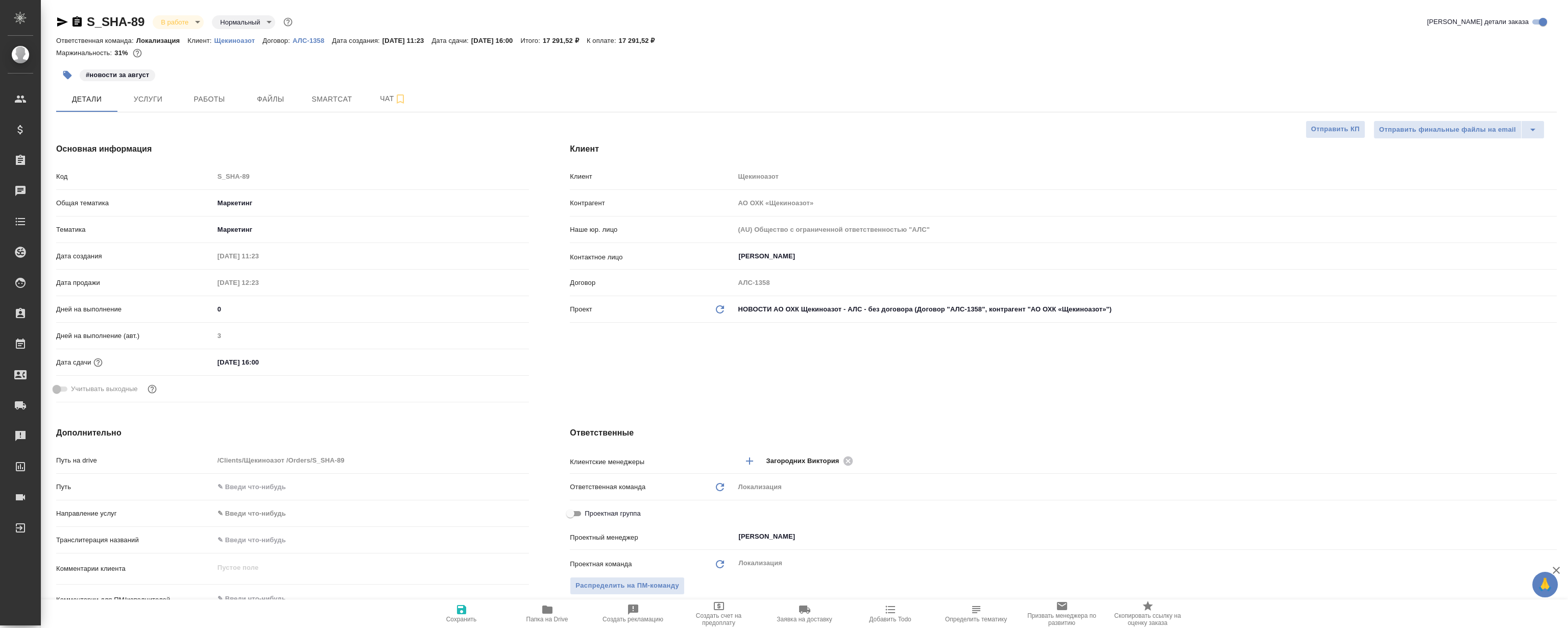
type textarea "x"
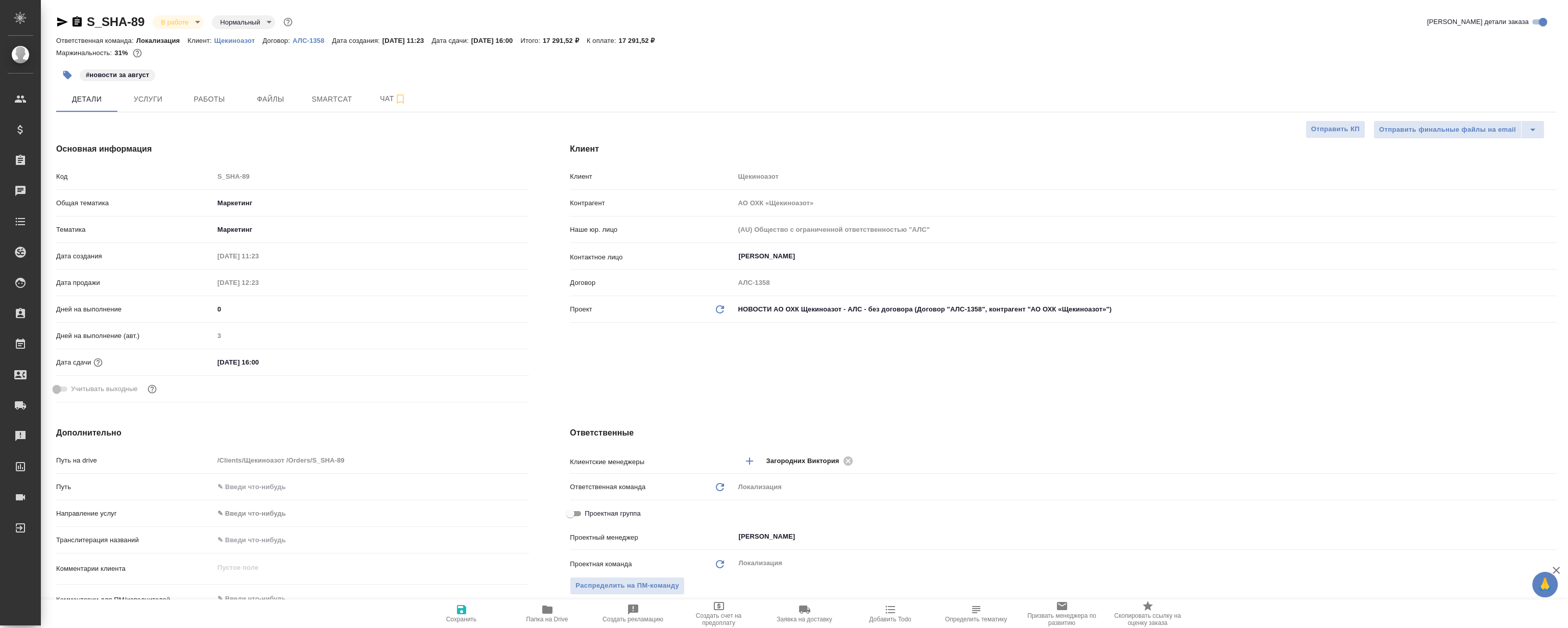
type textarea "x"
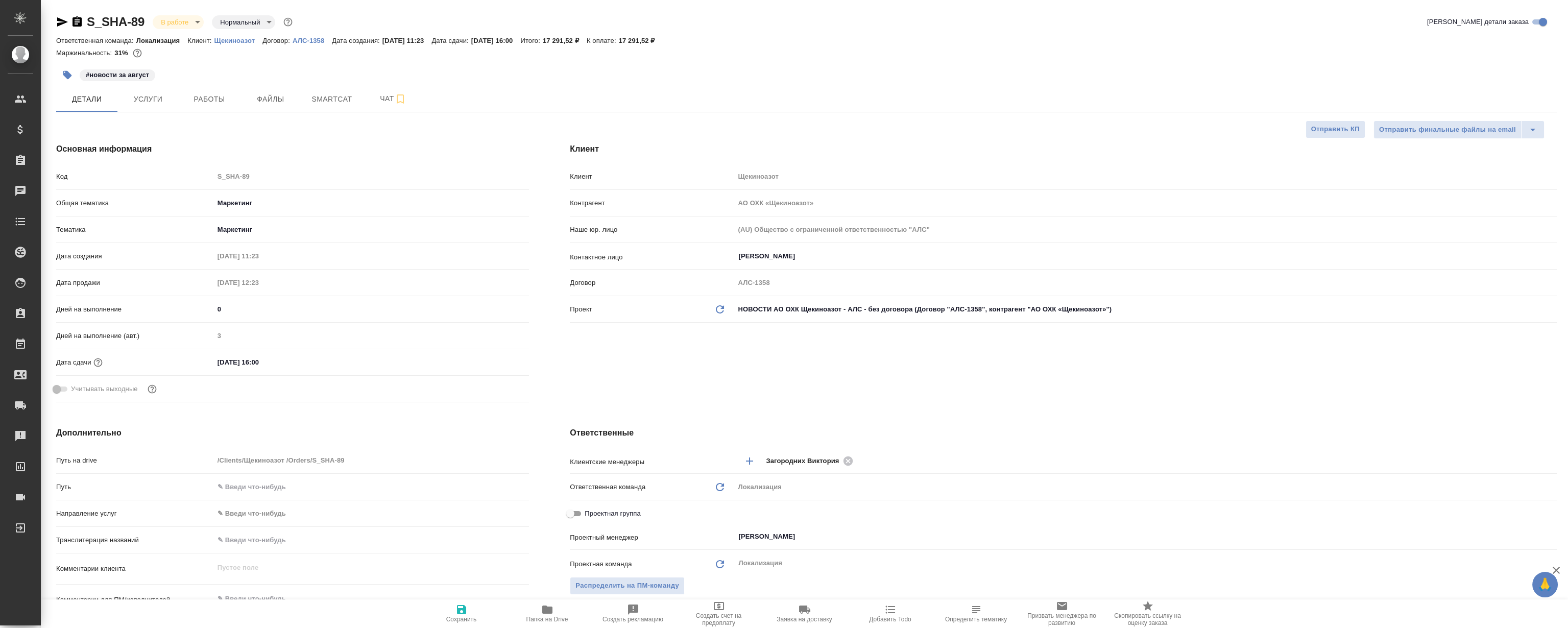
type textarea "x"
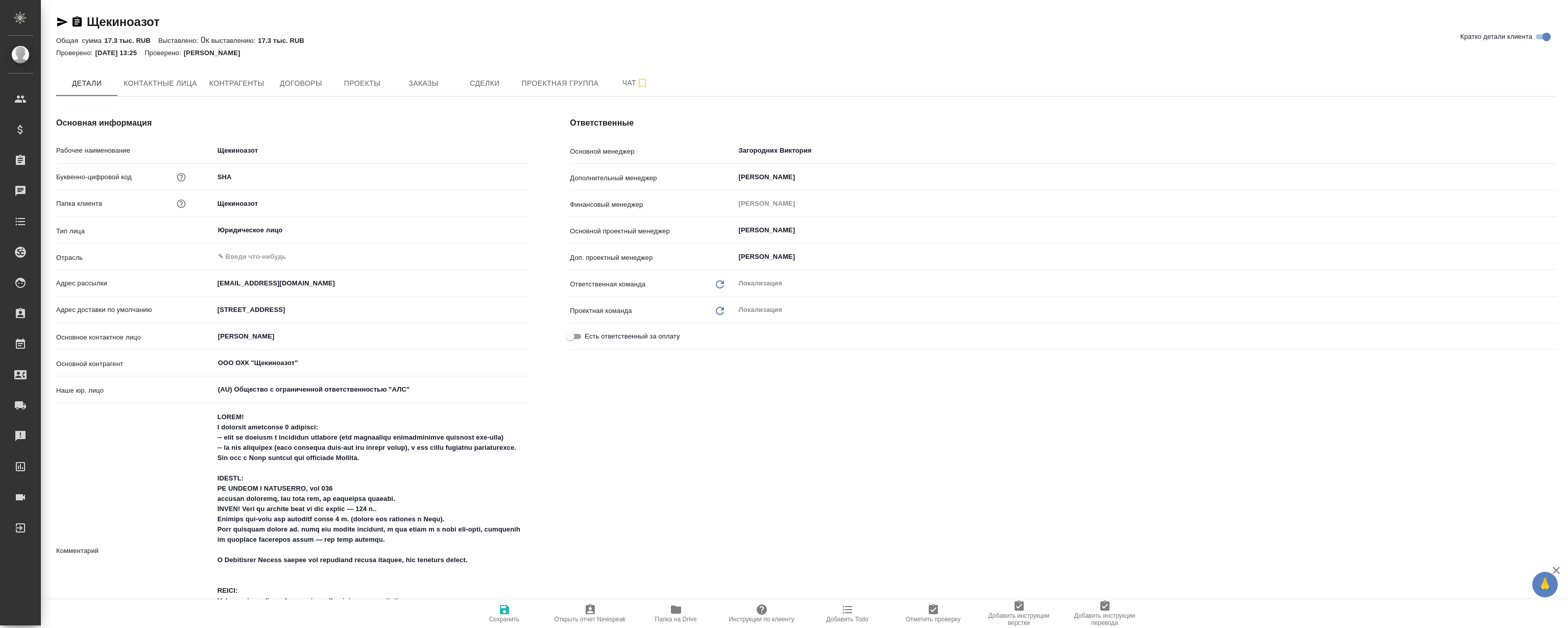
type textarea "x"
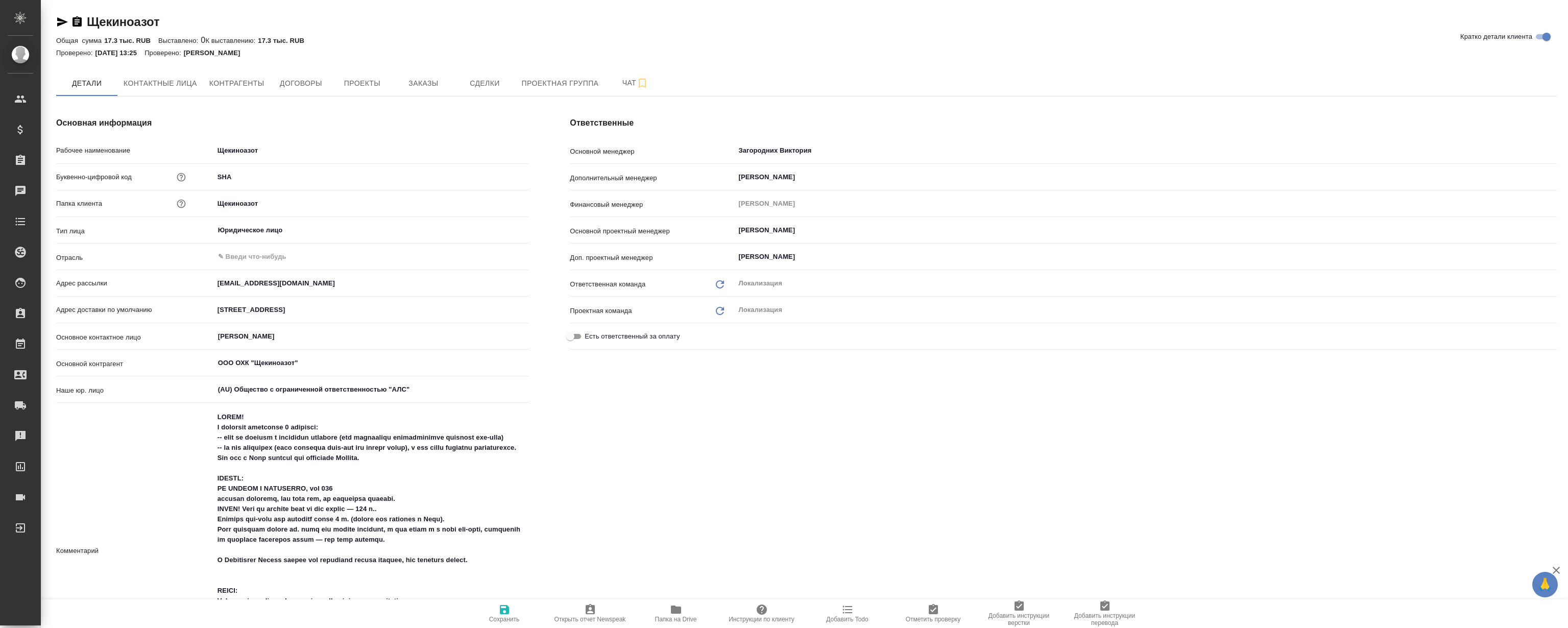
type textarea "x"
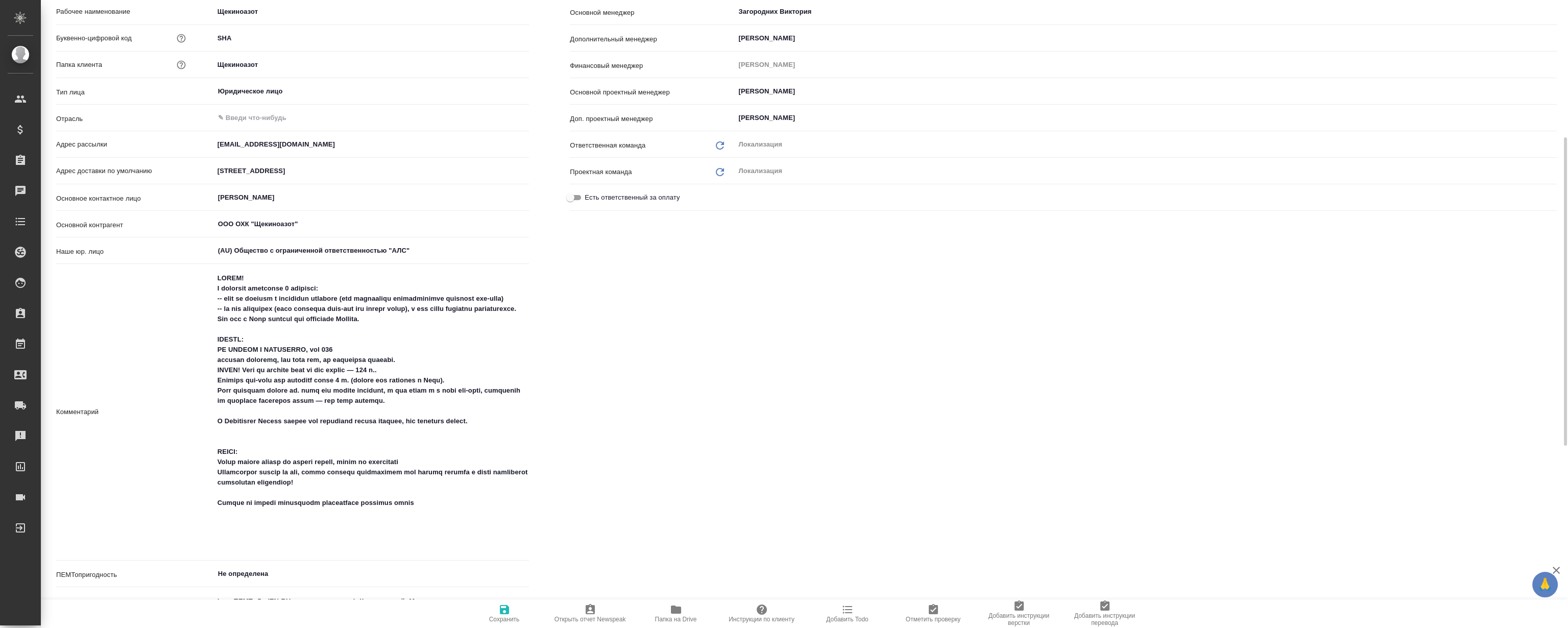
scroll to position [186, 0]
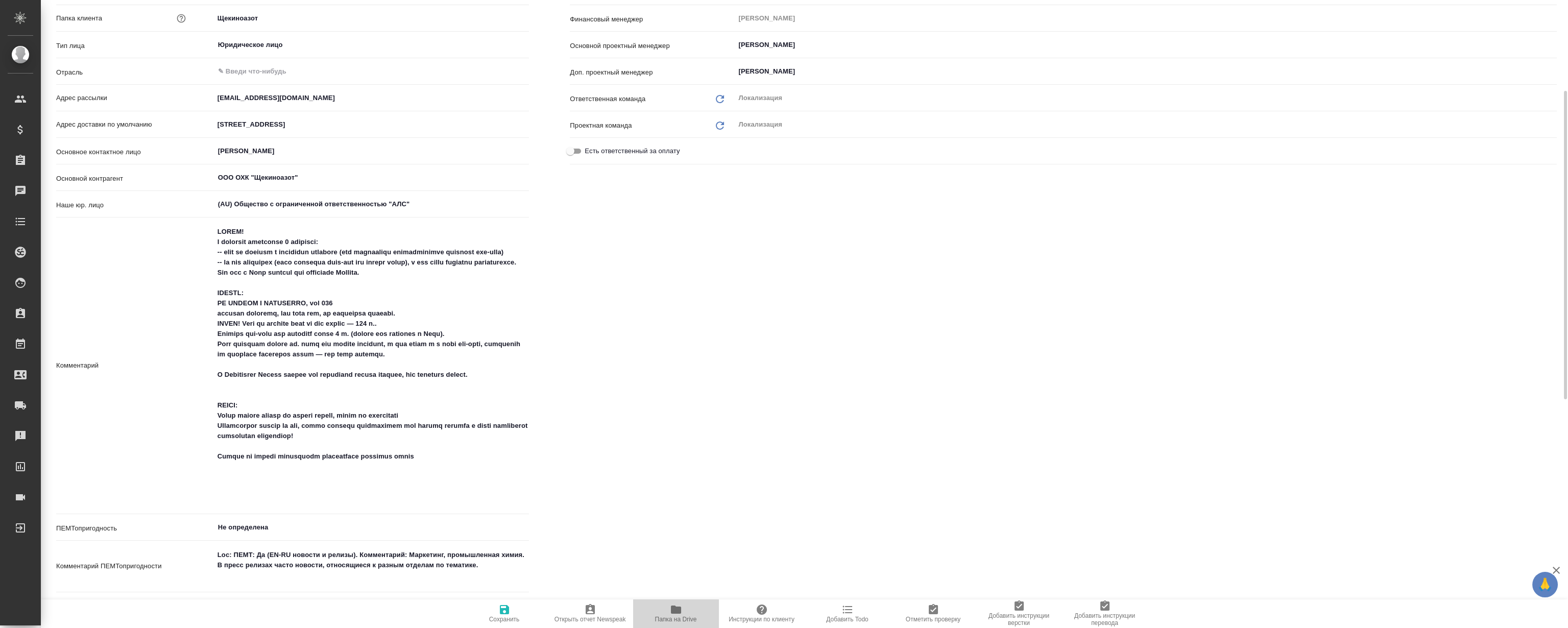
click at [670, 612] on icon "button" at bounding box center [676, 609] width 12 height 12
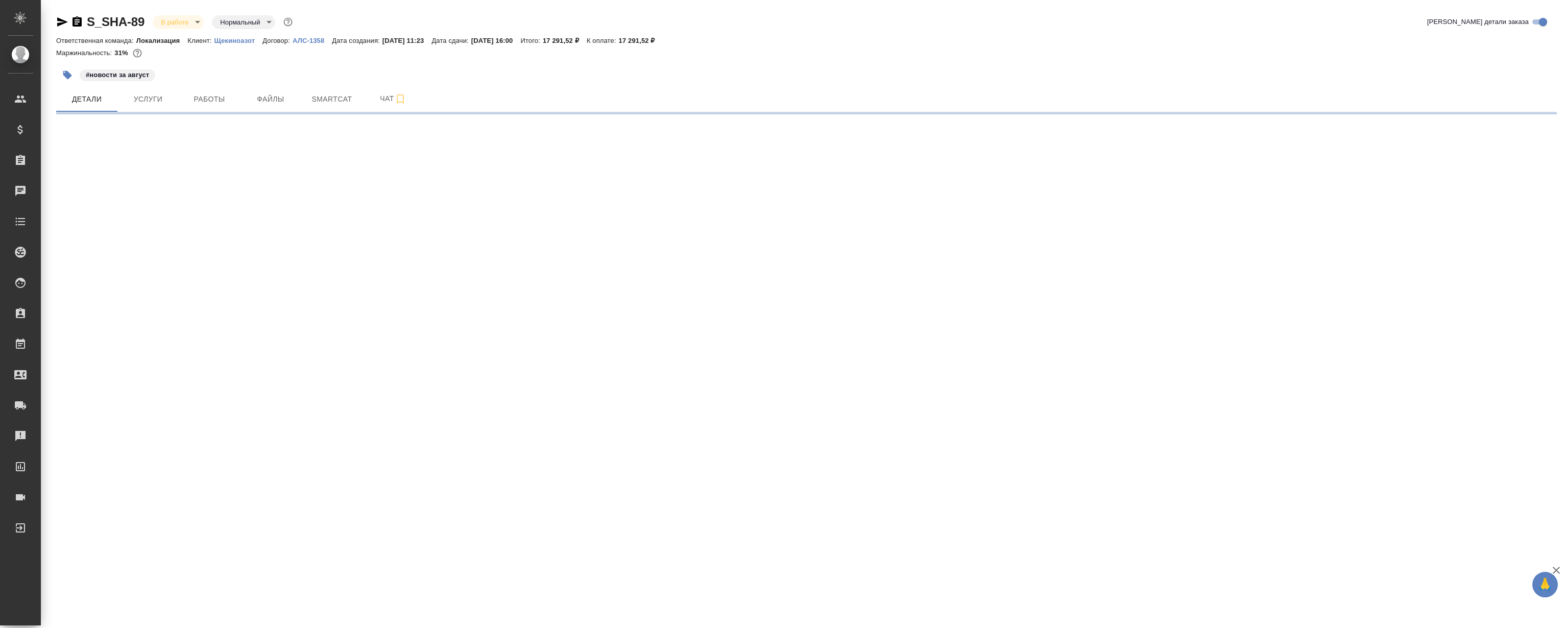
select select "RU"
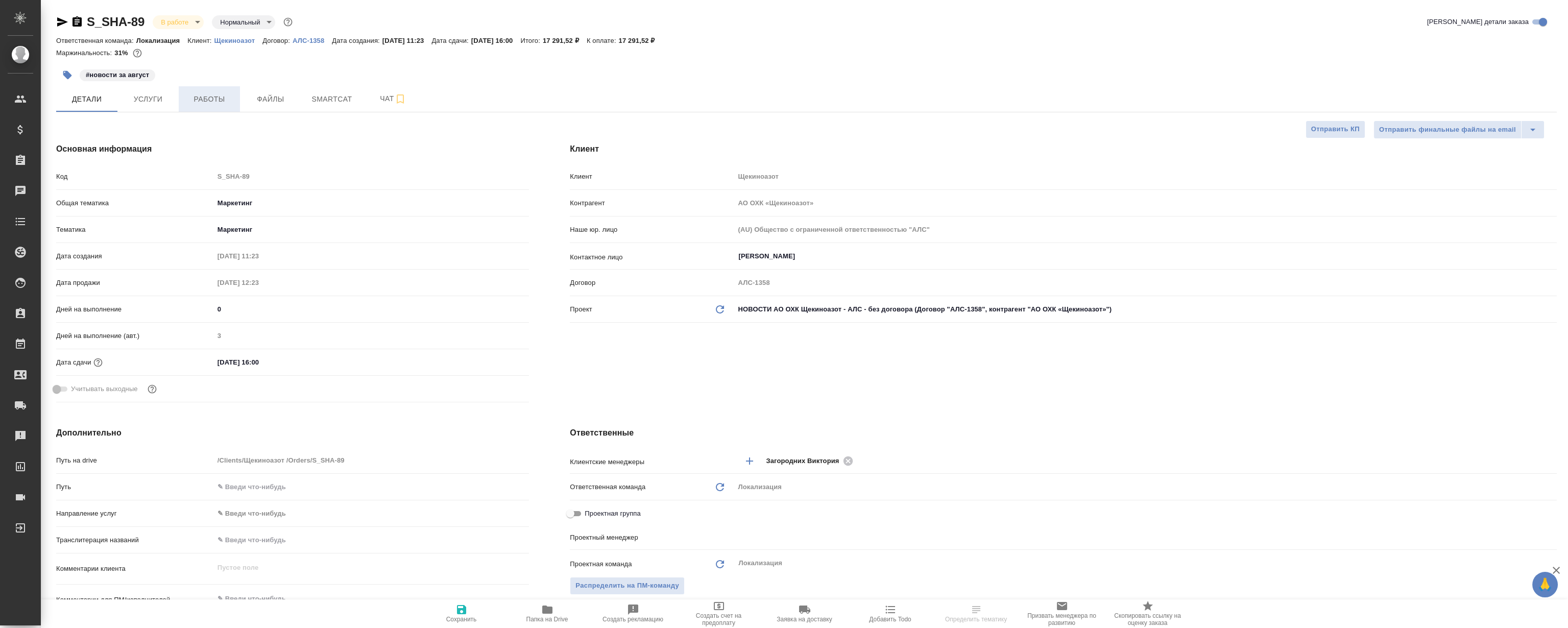
type textarea "x"
click at [223, 95] on span "Работы" at bounding box center [208, 99] width 49 height 12
type input "Муталимов Марк"
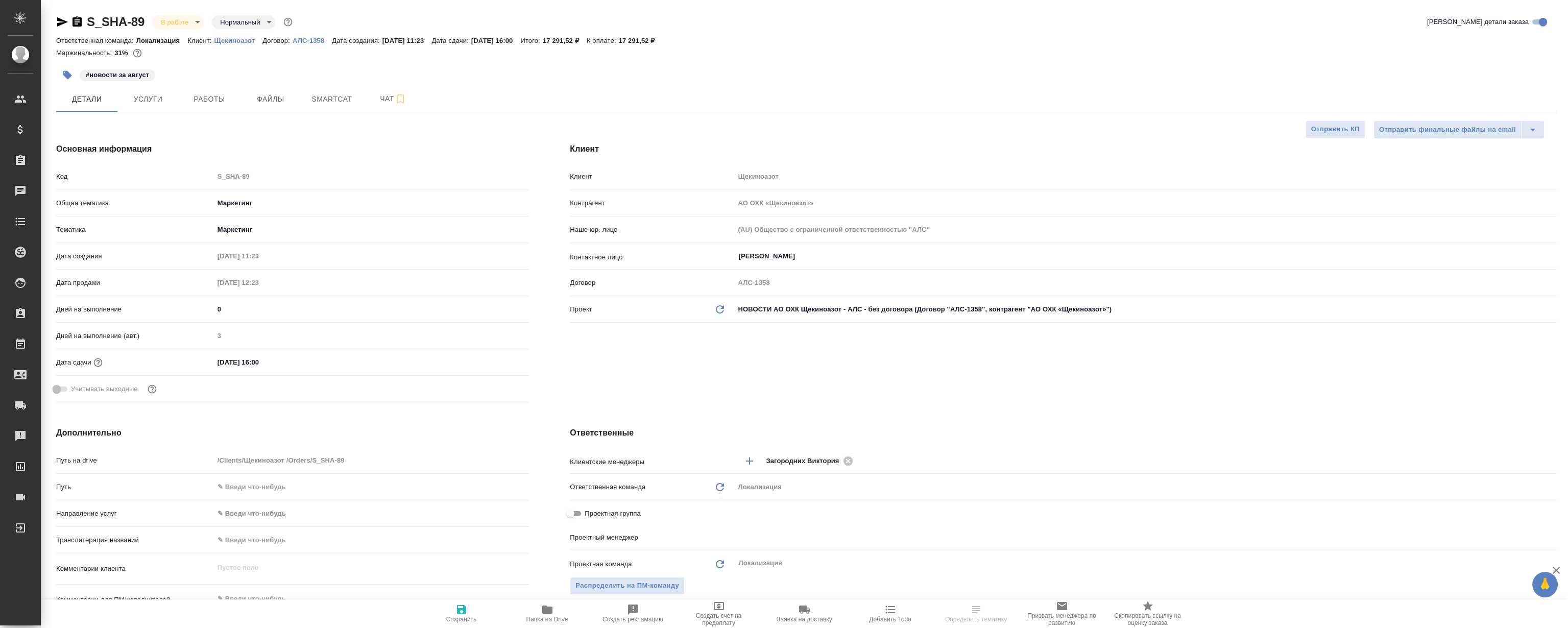
type input "Сеитов Павел"
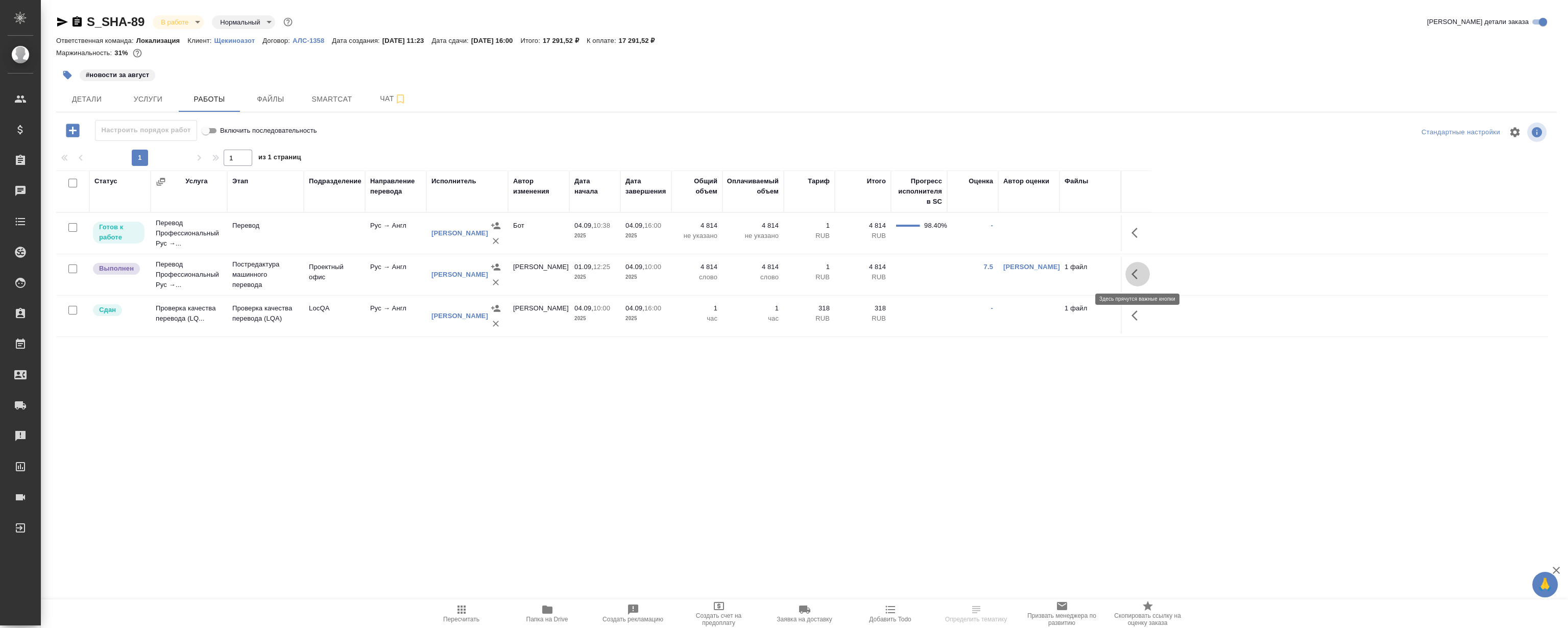
click at [1140, 270] on icon "button" at bounding box center [1137, 274] width 12 height 12
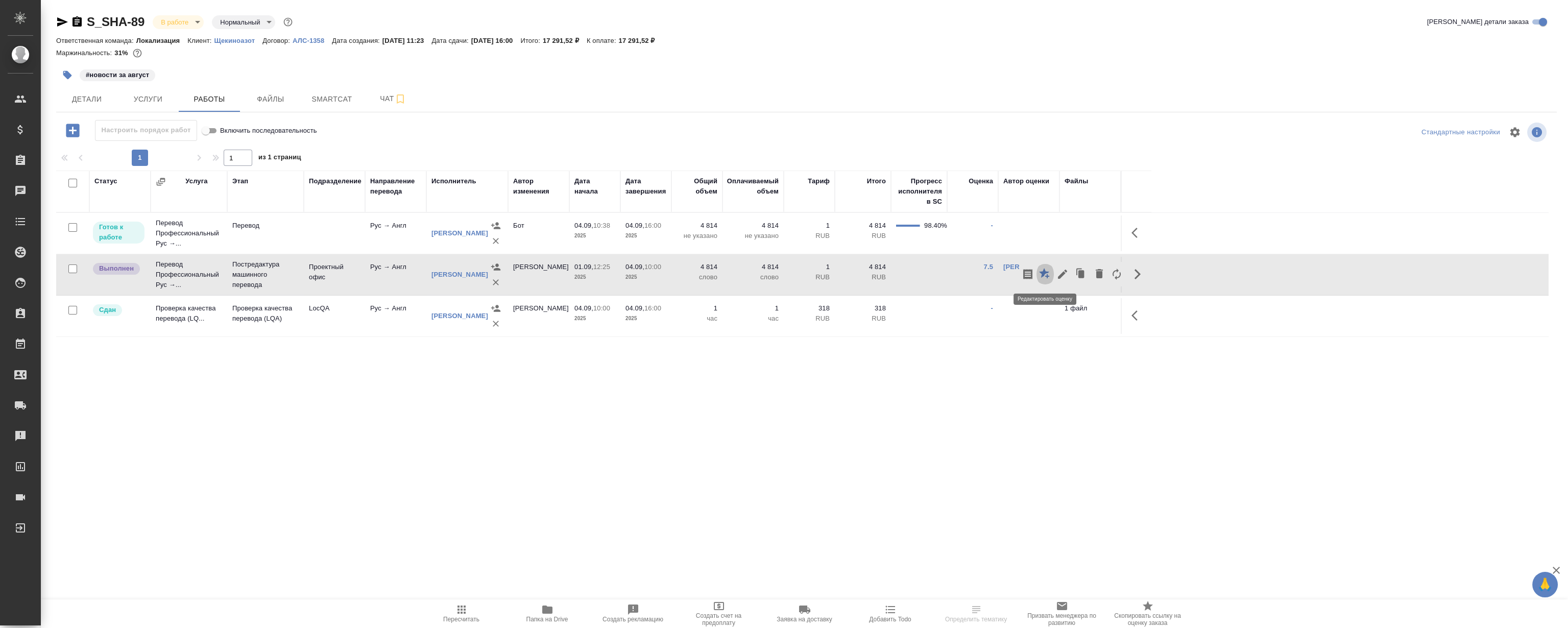
click at [1045, 272] on icon "button" at bounding box center [1043, 273] width 10 height 10
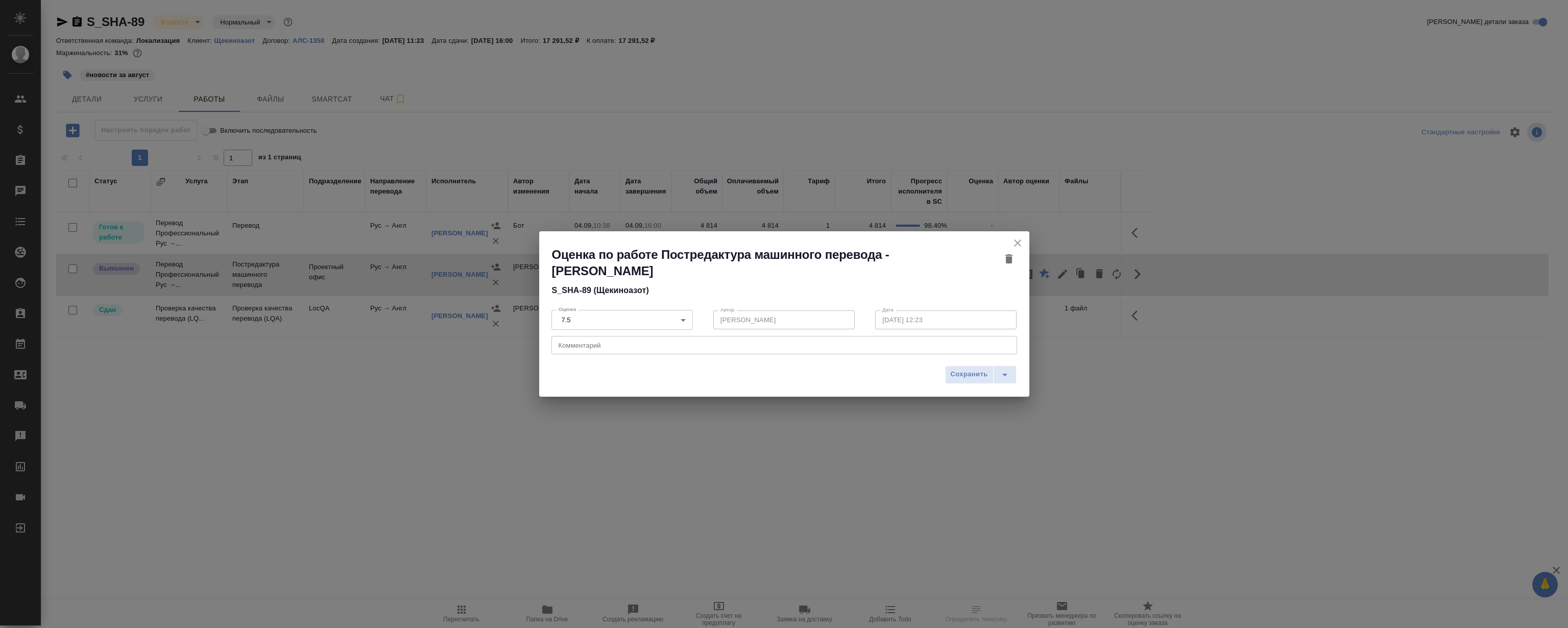
click at [1006, 339] on div "x Комментарий" at bounding box center [784, 344] width 466 height 18
click at [1021, 238] on icon "close" at bounding box center [1017, 243] width 12 height 12
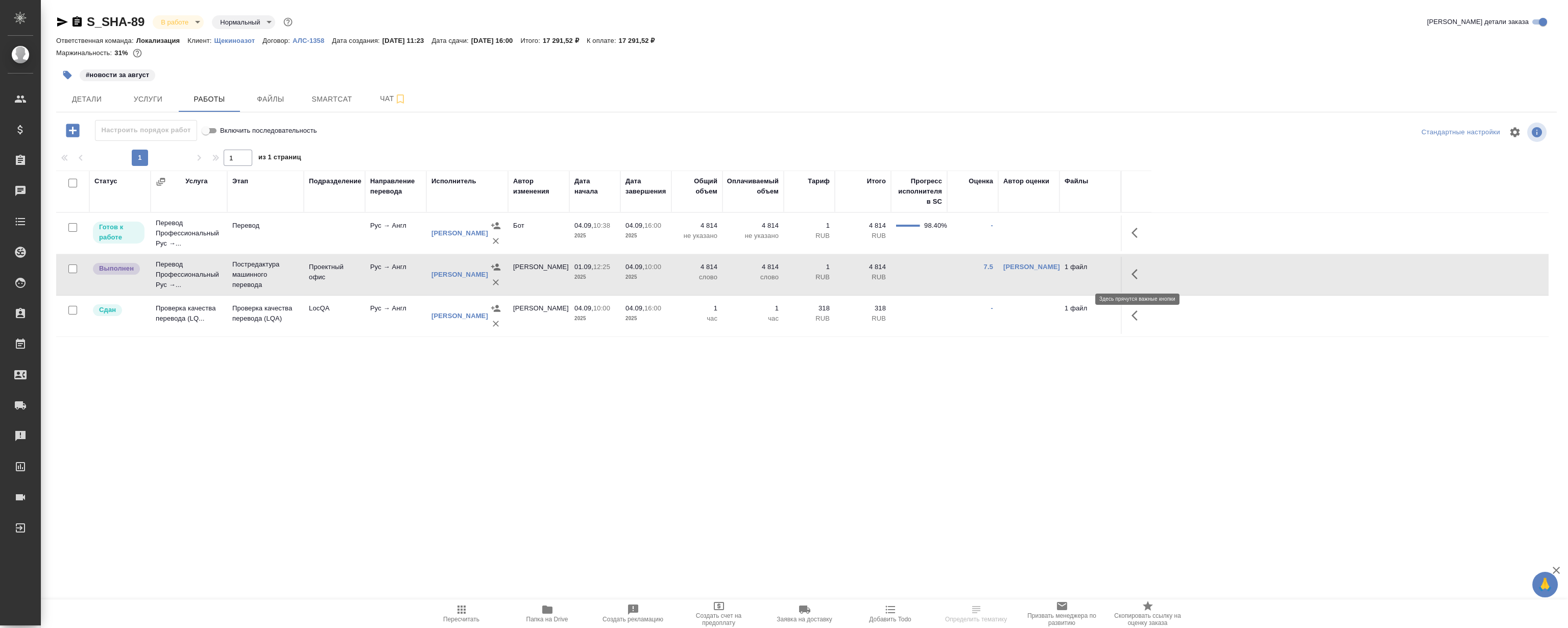
click at [1135, 277] on icon "button" at bounding box center [1134, 274] width 6 height 10
click at [1062, 269] on icon "button" at bounding box center [1062, 274] width 12 height 12
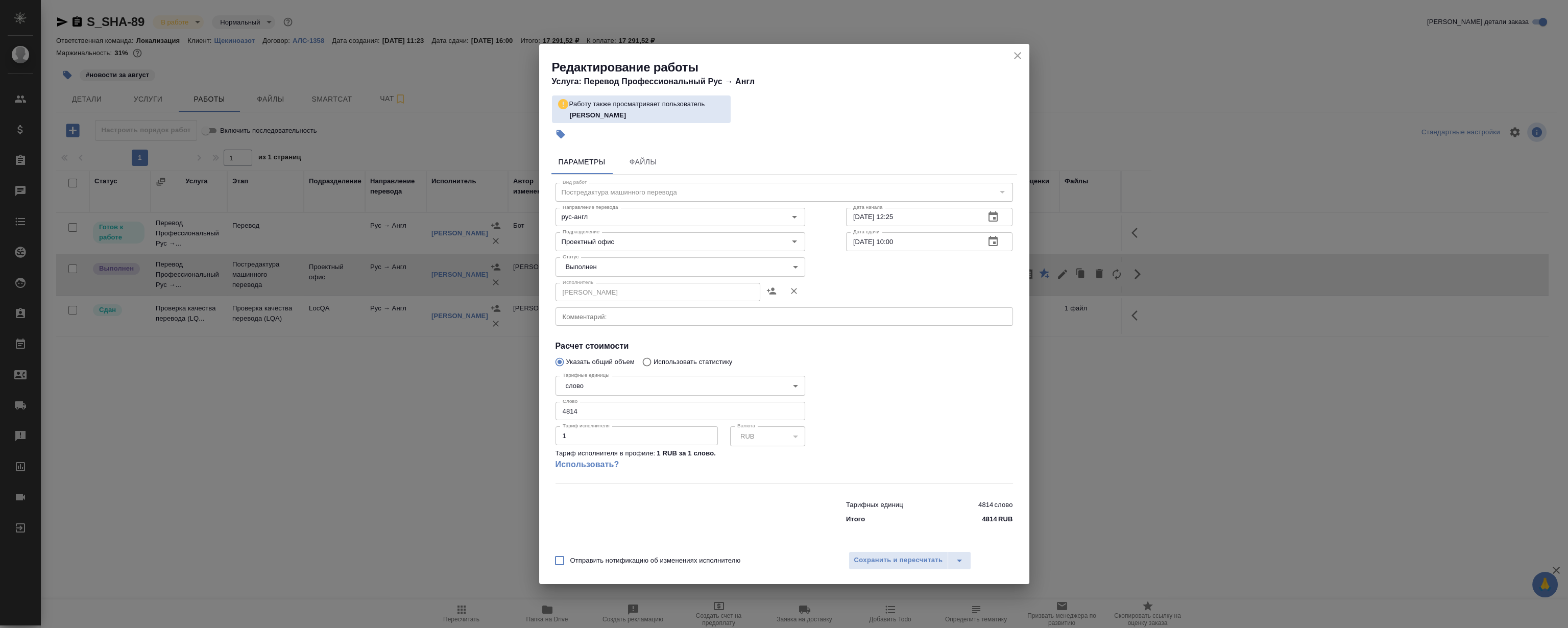
click at [1017, 56] on icon "close" at bounding box center [1018, 56] width 8 height 8
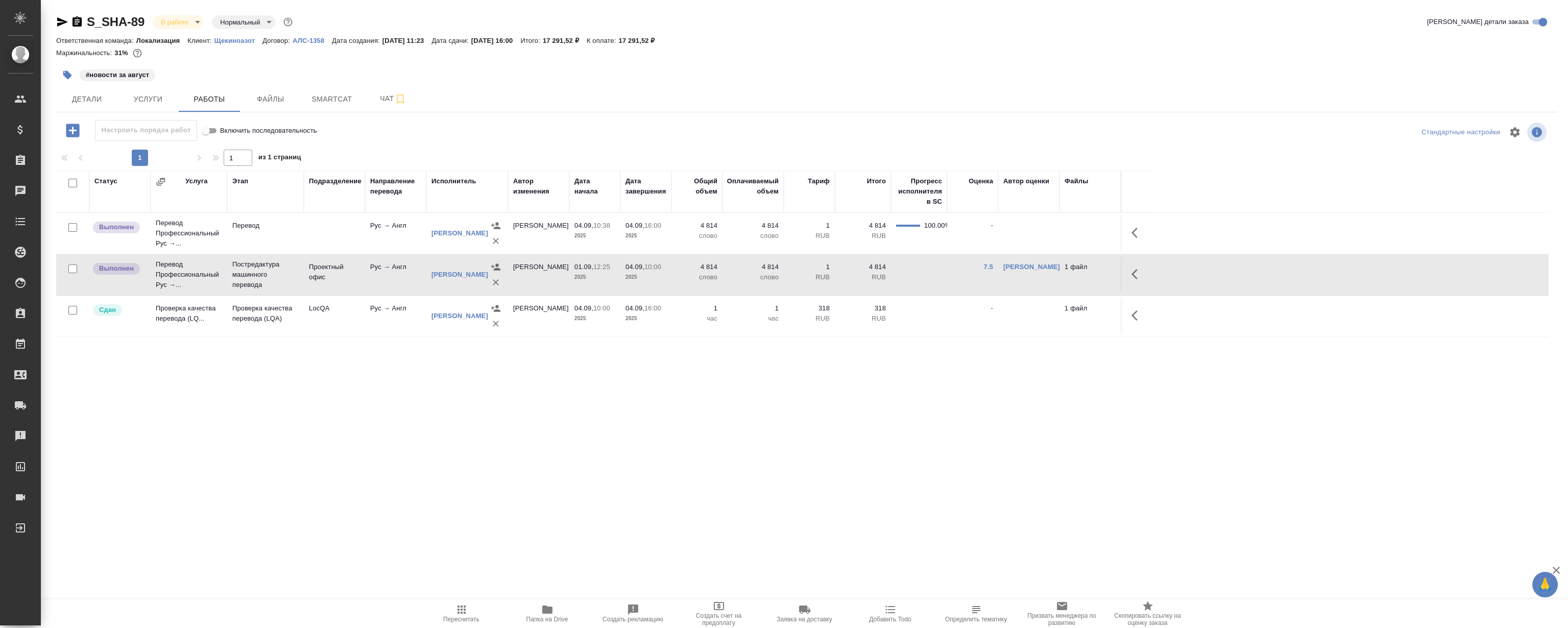
click at [596, 419] on div "S_SHA-89 В работе inProgress Нормальный normal Кратко детали заказа Ответственн…" at bounding box center [806, 213] width 1512 height 426
click at [586, 413] on div "S_SHA-89 В работе inProgress Нормальный normal Кратко детали заказа Ответственн…" at bounding box center [806, 213] width 1512 height 426
click at [448, 409] on div "S_SHA-89 В работе inProgress Нормальный normal Кратко детали заказа Ответственн…" at bounding box center [806, 213] width 1512 height 426
click at [814, 393] on div "Статус Услуга Этап Подразделение Направление перевода Исполнитель Автор изменен…" at bounding box center [802, 285] width 1492 height 229
drag, startPoint x: 768, startPoint y: 412, endPoint x: 753, endPoint y: 97, distance: 315.4
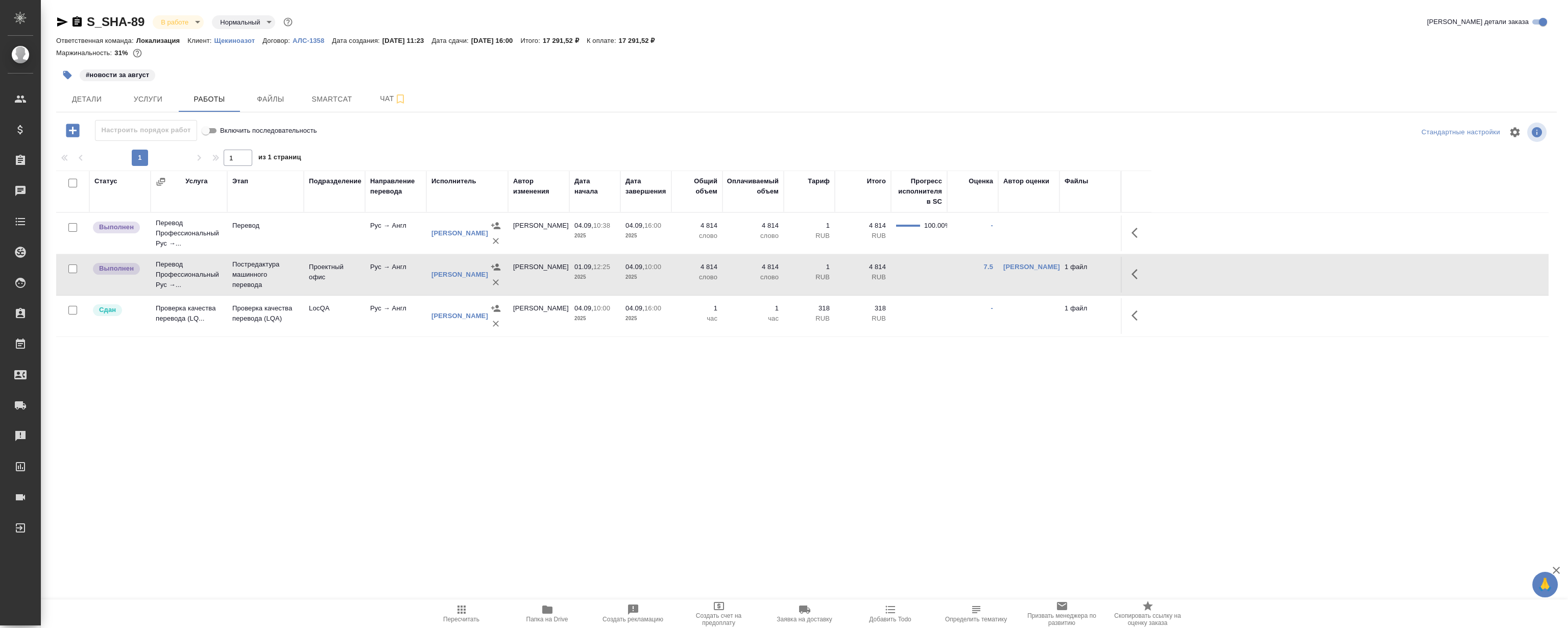
click at [767, 412] on div "S_SHA-89 В работе inProgress Нормальный normal Кратко детали заказа Ответственн…" at bounding box center [806, 213] width 1512 height 426
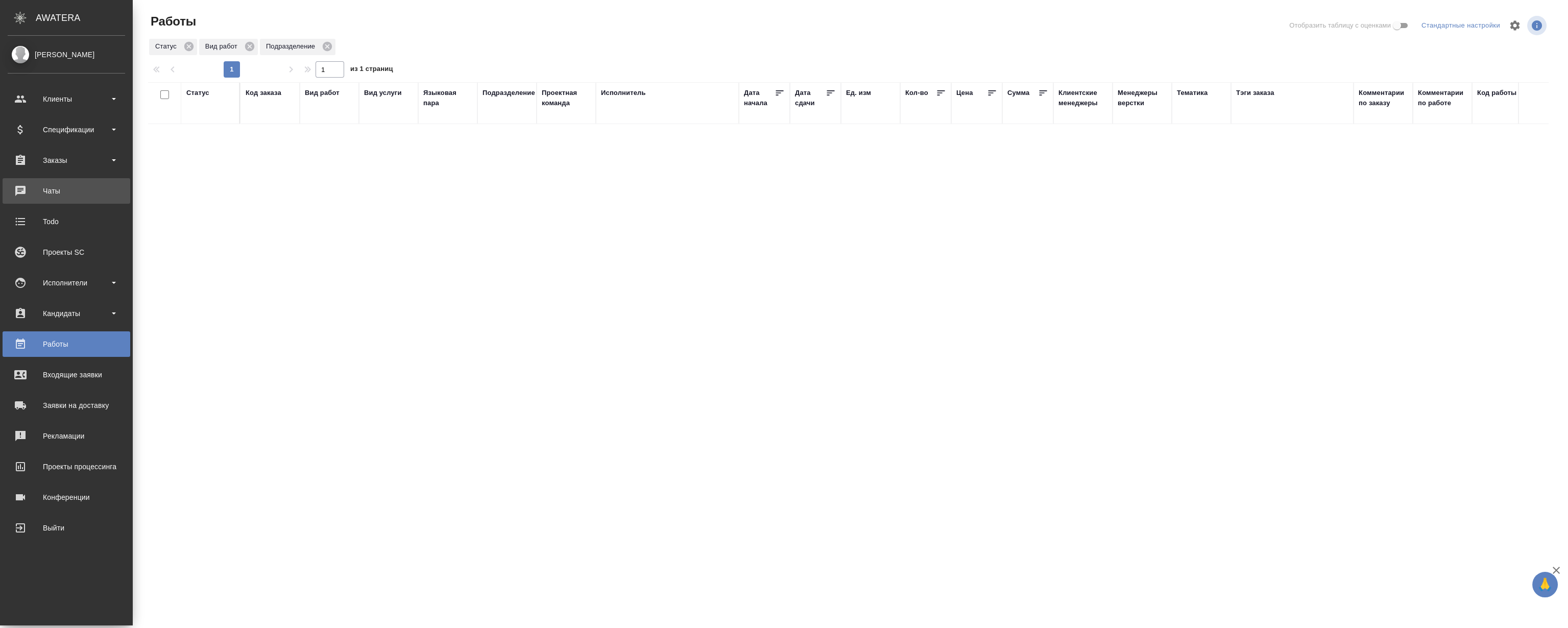
click at [67, 193] on div "Чаты" at bounding box center [66, 190] width 117 height 15
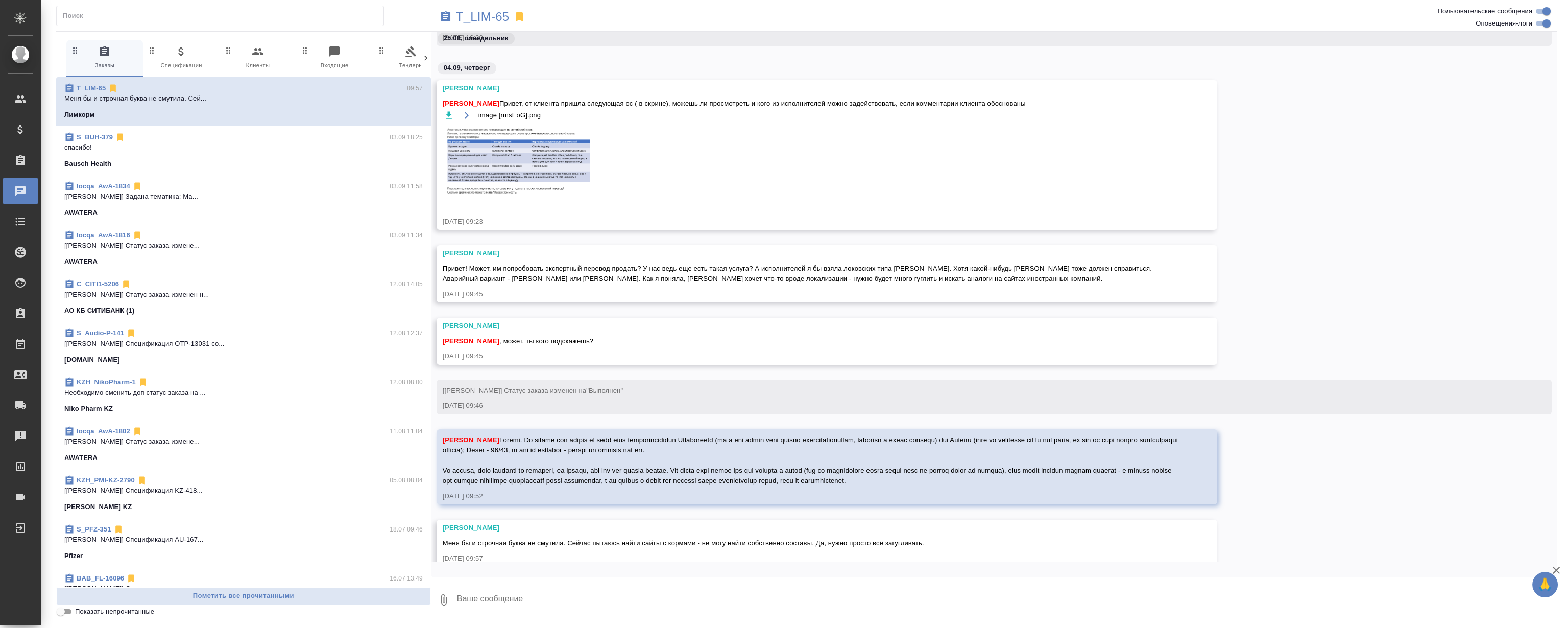
scroll to position [3670, 0]
click at [1440, 282] on div "[PERSON_NAME] Привет! Может, им попробовать экспертный перевод продать? У нас в…" at bounding box center [994, 273] width 1125 height 57
click at [1554, 574] on icon "button" at bounding box center [1556, 570] width 12 height 12
click at [1377, 281] on div "[PERSON_NAME] Привет! Может, им попробовать экспертный перевод продать? У нас в…" at bounding box center [994, 273] width 1125 height 57
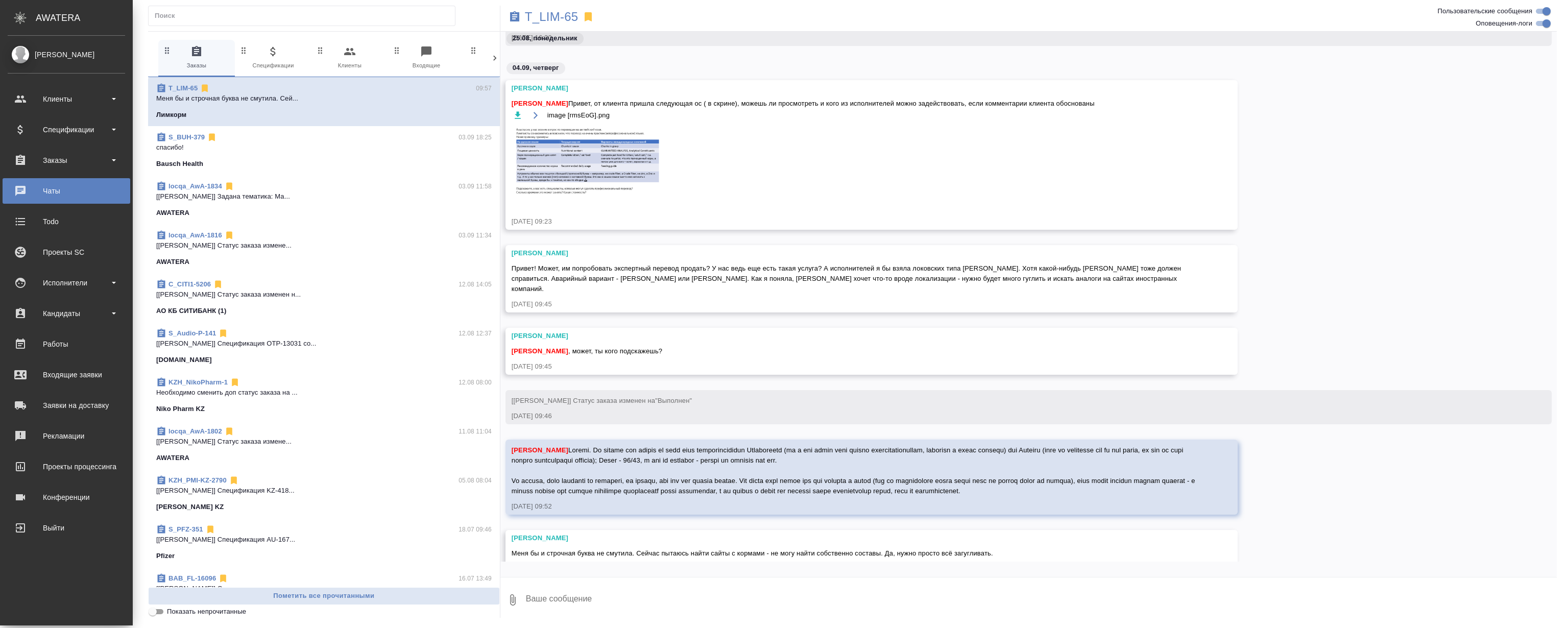
drag, startPoint x: 43, startPoint y: 346, endPoint x: 48, endPoint y: 329, distance: 17.7
click at [43, 346] on div "Работы" at bounding box center [66, 343] width 117 height 15
